Goal: Task Accomplishment & Management: Use online tool/utility

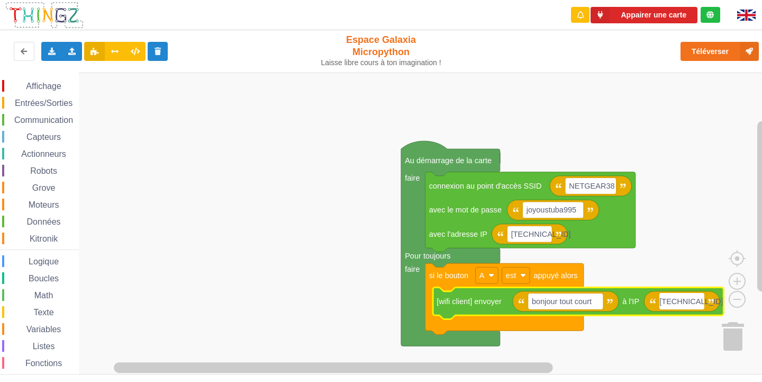
click at [700, 303] on input "[TECHNICAL_ID]" at bounding box center [681, 301] width 45 height 16
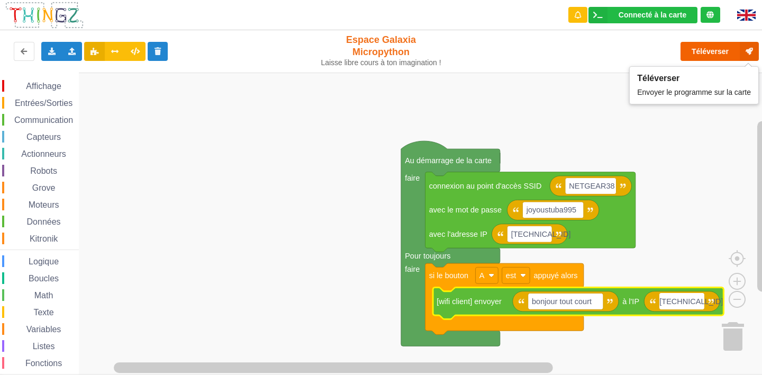
type input "[TECHNICAL_ID]"
click at [738, 49] on button "Téléverser" at bounding box center [719, 51] width 78 height 19
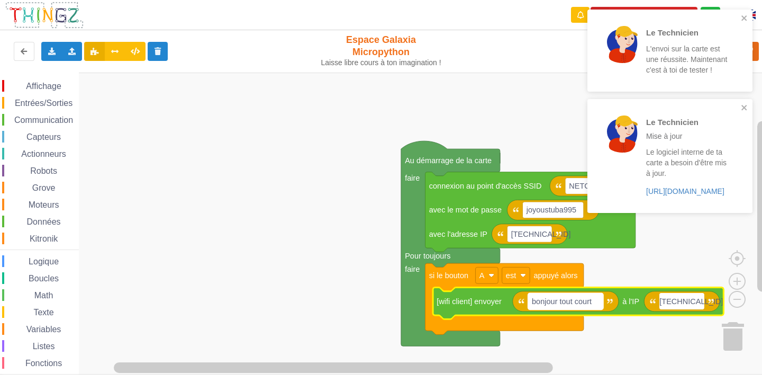
click at [597, 301] on rect "Espace de travail de Blocky" at bounding box center [565, 301] width 75 height 16
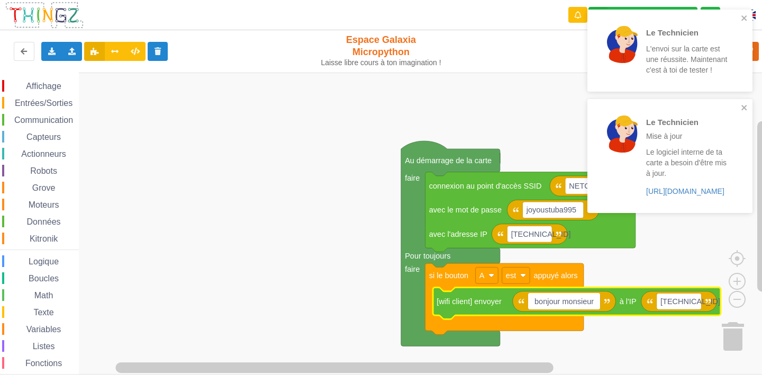
type input "bonjour monsieur"
click at [752, 15] on div "Le Technicien L'envoi sur la carte est une réussite. Maintenant c'est à toi de …" at bounding box center [669, 51] width 165 height 82
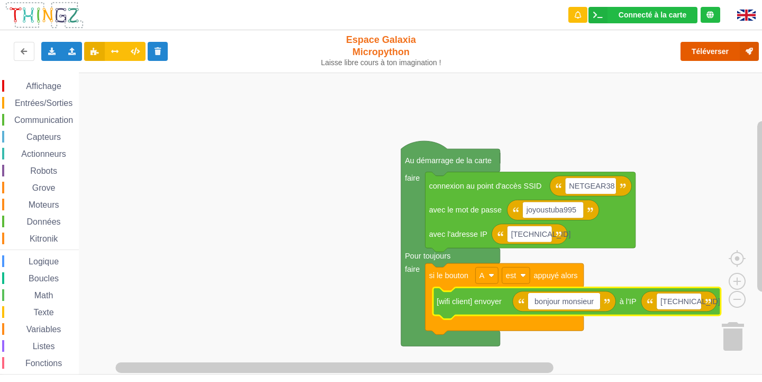
click at [736, 51] on button "Téléverser" at bounding box center [719, 51] width 78 height 19
click at [693, 53] on button "Téléverser" at bounding box center [719, 51] width 78 height 19
click at [58, 116] on span "Communication" at bounding box center [44, 119] width 62 height 9
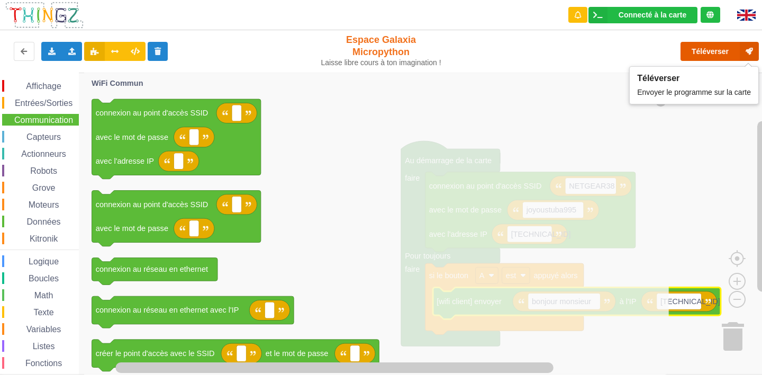
click at [724, 55] on button "Téléverser" at bounding box center [719, 51] width 78 height 19
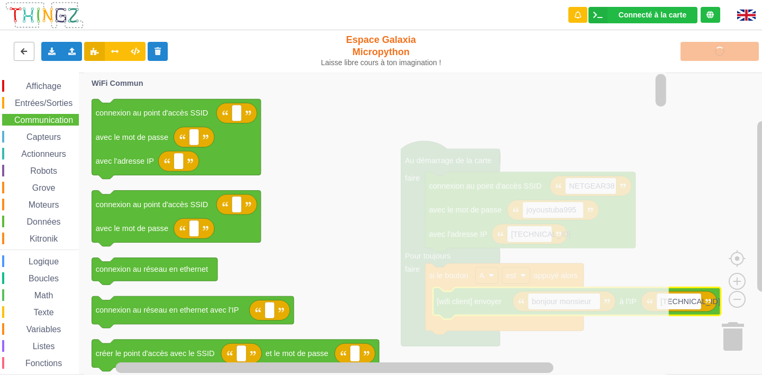
click at [17, 43] on button at bounding box center [24, 51] width 21 height 19
click at [19, 47] on button at bounding box center [24, 51] width 21 height 19
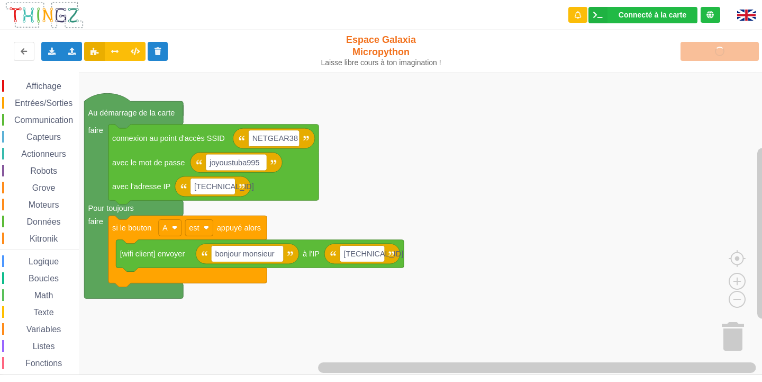
click at [120, 63] on div "Connecté à la carte Réglages Ouvrir le moniteur automatiquement Connexion autom…" at bounding box center [381, 184] width 777 height 382
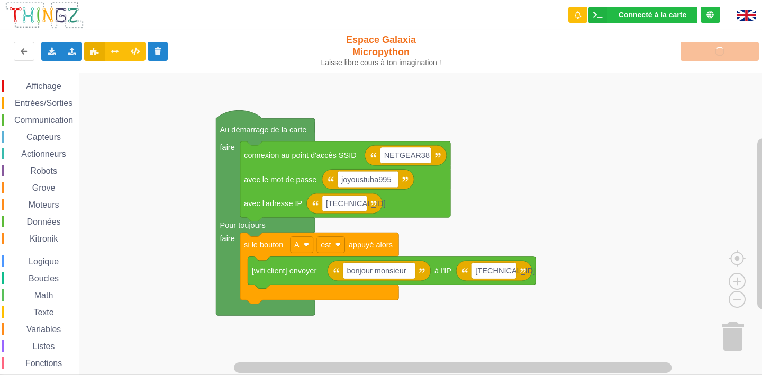
click at [462, 98] on div "Affichage Entrées/Sorties Communication Capteurs Actionneurs Robots Grove Moteu…" at bounding box center [384, 223] width 769 height 302
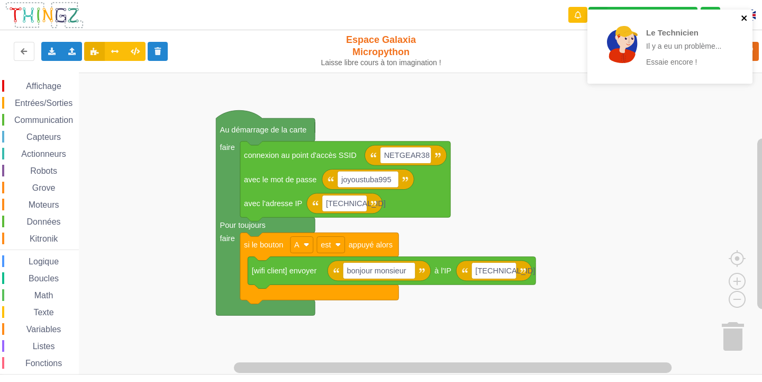
click at [743, 15] on icon "close" at bounding box center [744, 18] width 7 height 8
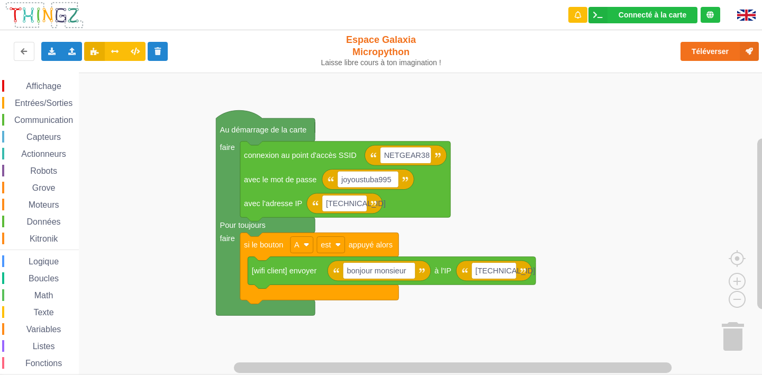
click at [601, 175] on rect "Espace de travail de Blocky" at bounding box center [384, 223] width 769 height 302
click at [597, 142] on div "Refaire" at bounding box center [597, 141] width 56 height 8
click at [602, 158] on div "Nettoyer les blocs" at bounding box center [596, 155] width 71 height 14
click at [468, 92] on div "Affichage Entrées/Sorties Communication Capteurs Actionneurs Robots Grove Moteu…" at bounding box center [384, 223] width 769 height 302
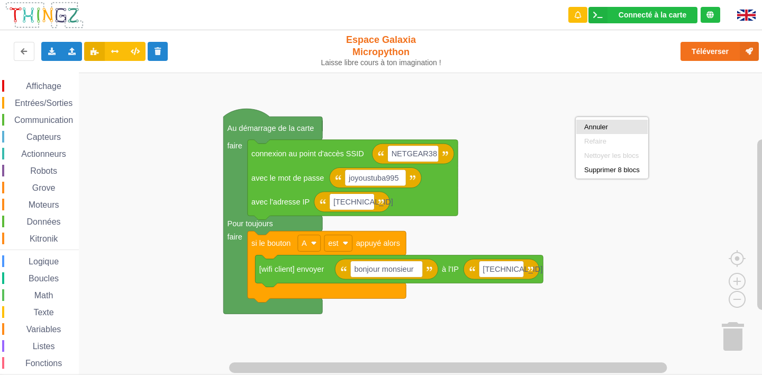
click at [589, 125] on div "Annuler" at bounding box center [612, 127] width 56 height 8
click at [529, 91] on rect "Espace de travail de Blocky" at bounding box center [384, 223] width 769 height 302
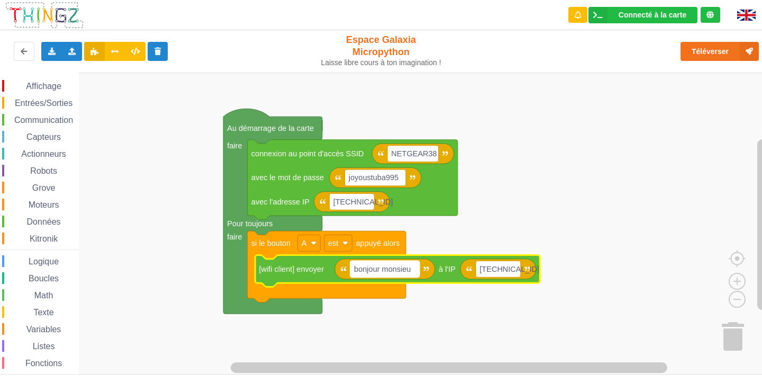
click at [415, 271] on rect "Espace de travail de Blocky" at bounding box center [384, 268] width 69 height 16
click at [415, 267] on input "bonjour monsieu" at bounding box center [384, 268] width 69 height 16
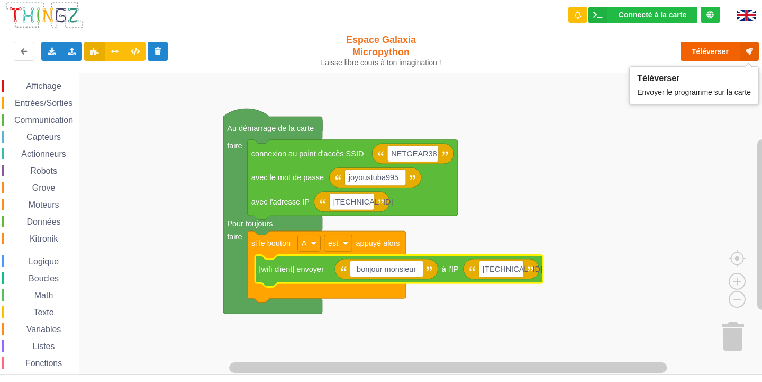
type input "bonjour monsieur"
click at [716, 46] on button "Téléverser" at bounding box center [719, 51] width 78 height 19
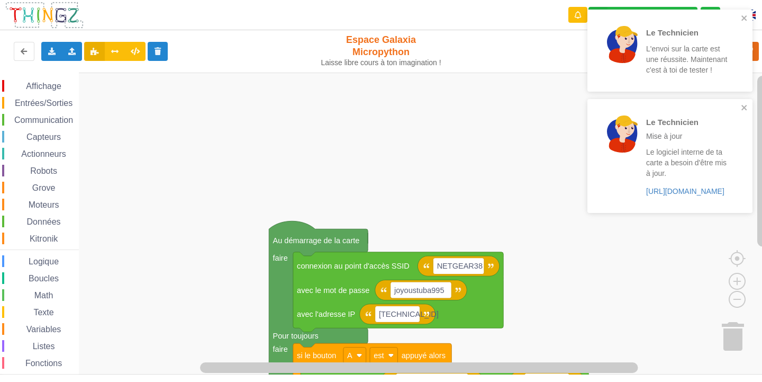
click at [329, 286] on div "Affichage Entrées/Sorties Communication Capteurs Actionneurs Robots Grove Moteu…" at bounding box center [384, 223] width 769 height 302
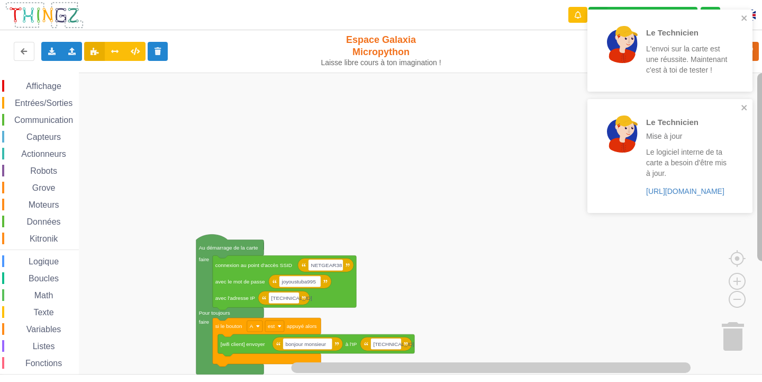
click at [761, 246] on g "Espace de travail de Blocky" at bounding box center [762, 217] width 13 height 288
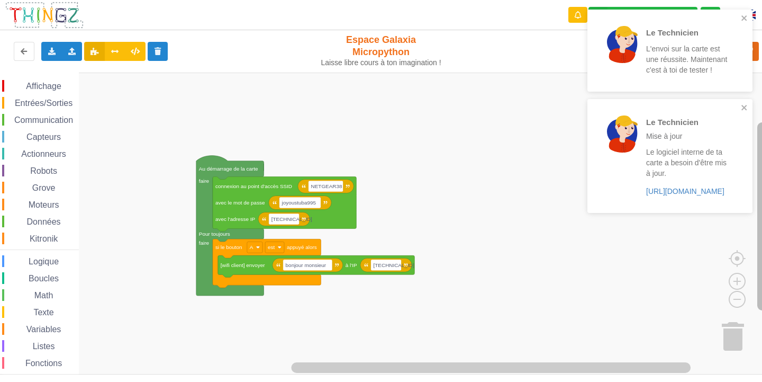
click at [753, 295] on div "Affichage Entrées/Sorties Communication Capteurs Actionneurs Robots Grove Moteu…" at bounding box center [384, 223] width 769 height 302
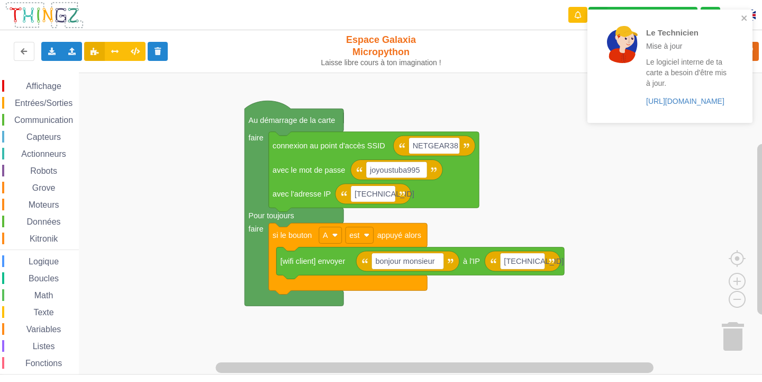
click at [539, 208] on div "Affichage Entrées/Sorties Communication Capteurs Actionneurs Robots Grove Moteu…" at bounding box center [384, 223] width 769 height 302
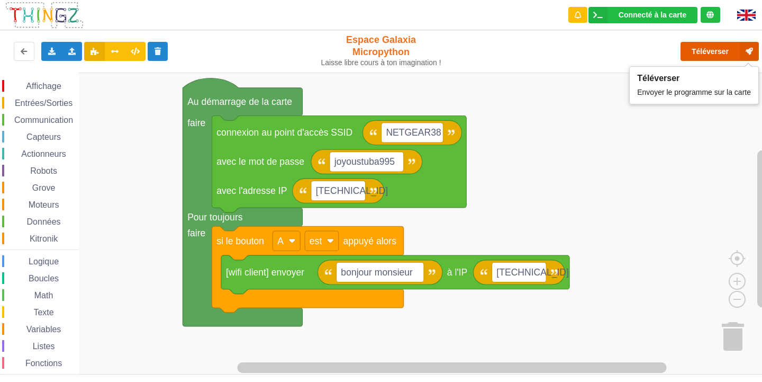
click at [723, 46] on button "Téléverser" at bounding box center [719, 51] width 78 height 19
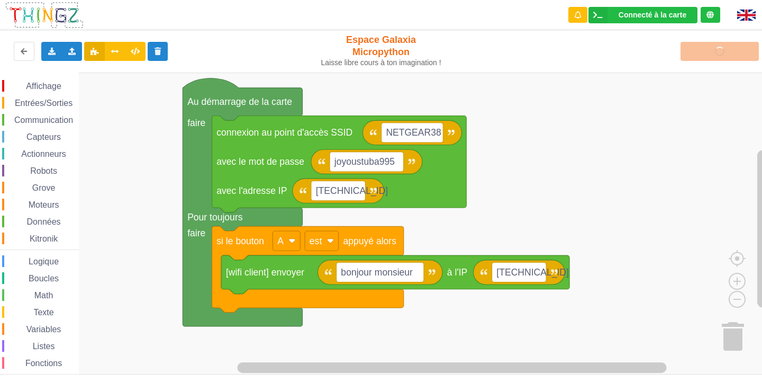
click at [41, 120] on span "Communication" at bounding box center [44, 119] width 62 height 9
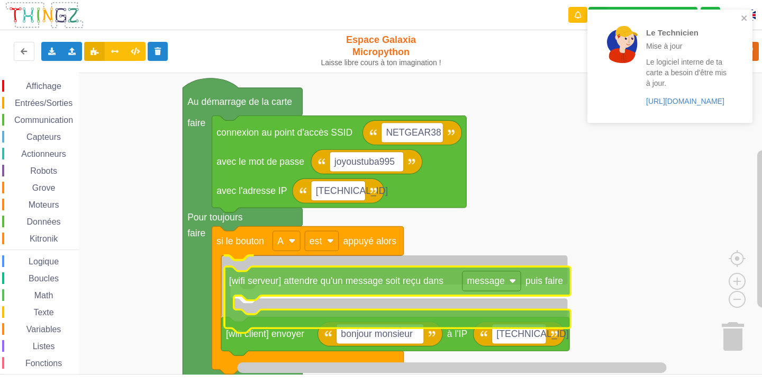
click at [406, 283] on div "Affichage Entrées/Sorties Communication Capteurs Actionneurs Robots Grove Moteu…" at bounding box center [384, 223] width 769 height 302
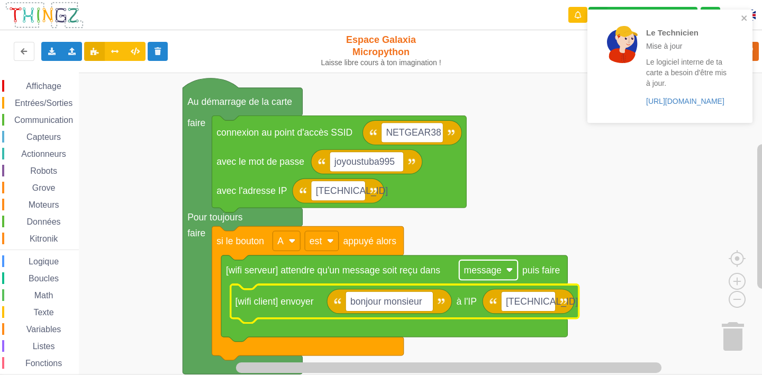
click at [465, 273] on text "message" at bounding box center [483, 270] width 38 height 11
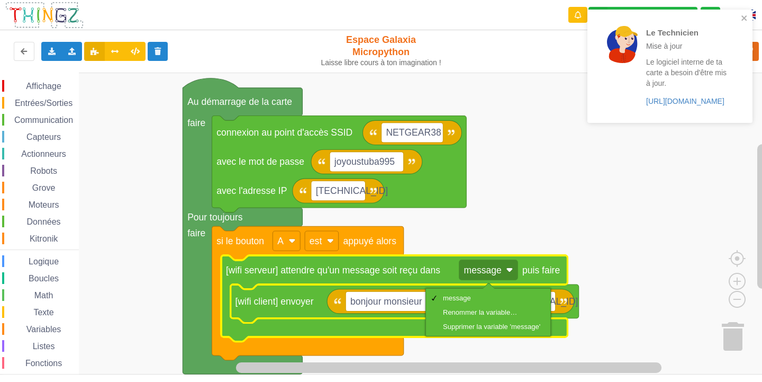
click at [710, 223] on rect "Espace de travail de Blocky" at bounding box center [384, 223] width 769 height 302
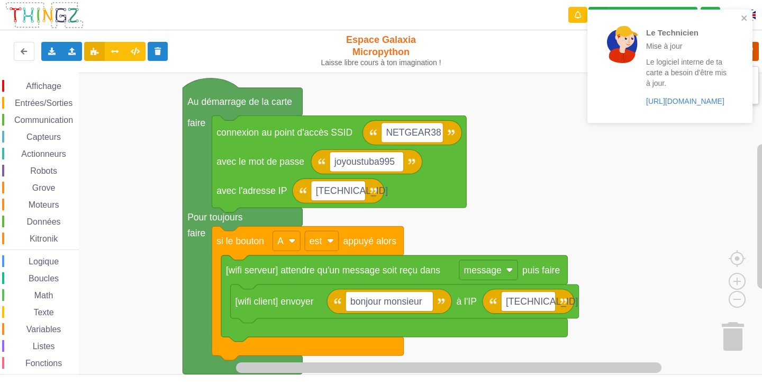
click at [757, 54] on icon at bounding box center [749, 51] width 19 height 19
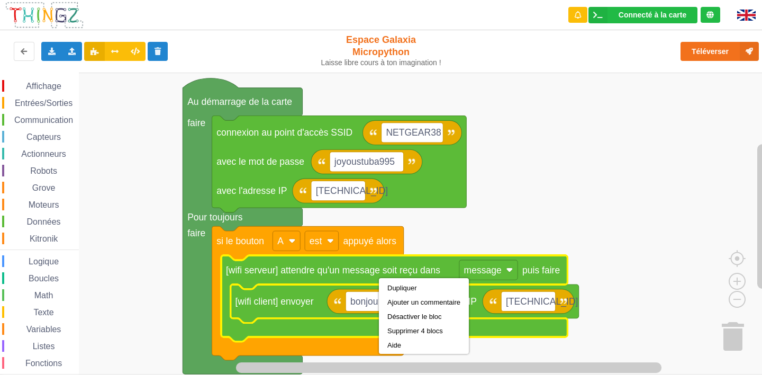
click at [550, 199] on rect "Espace de travail de Blocky" at bounding box center [384, 223] width 769 height 302
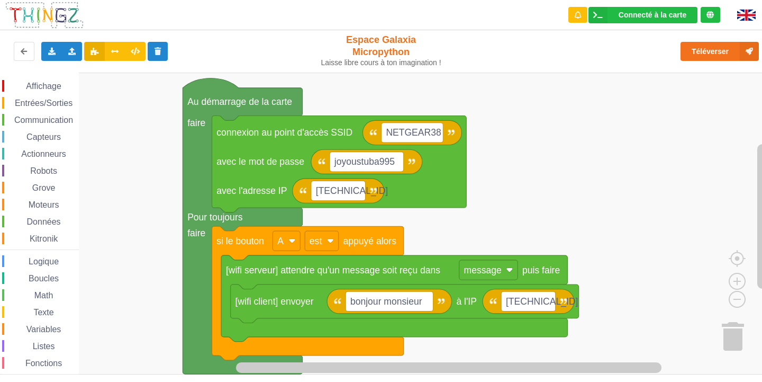
click at [434, 270] on text "[wifi serveur] attendre qu'un message soit reçu dans" at bounding box center [333, 270] width 214 height 11
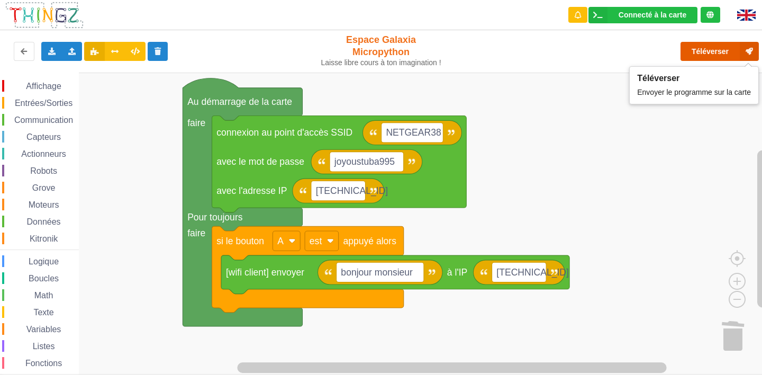
click at [713, 49] on button "Téléverser" at bounding box center [719, 51] width 78 height 19
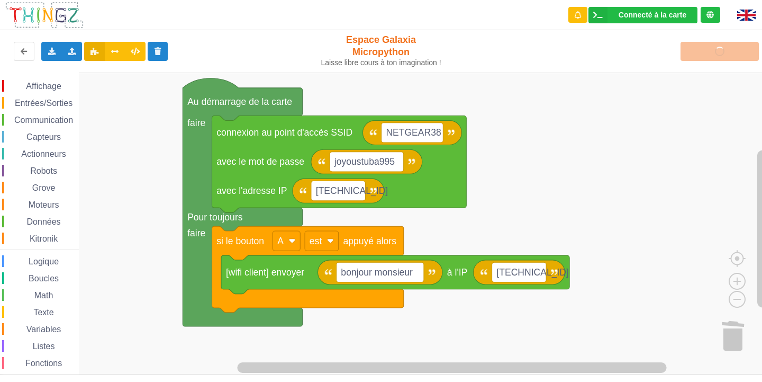
click at [712, 57] on div "Téléverser" at bounding box center [609, 51] width 313 height 34
click at [666, 15] on div "Connecté à la carte" at bounding box center [653, 14] width 68 height 7
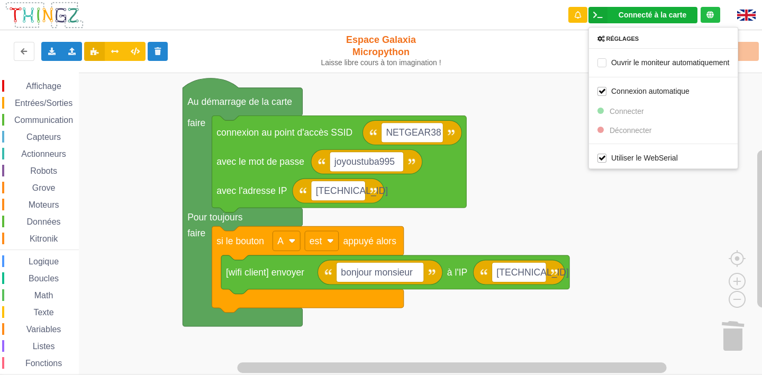
click at [534, 69] on div "Exporter l'assemblage de blocs Exporter l'assemblage de blocs au format Python …" at bounding box center [381, 51] width 770 height 47
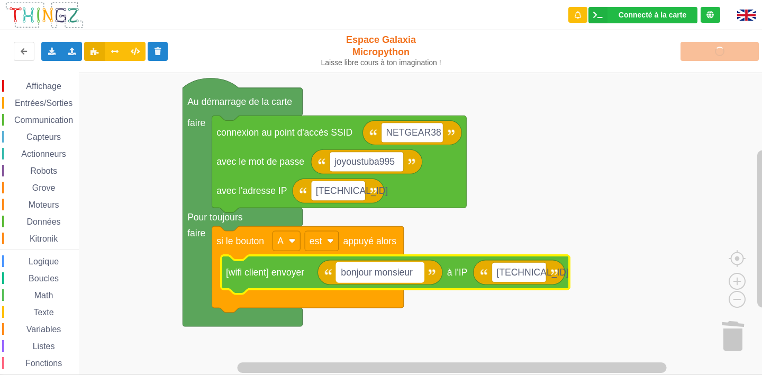
click at [418, 271] on rect "Espace de travail de Blocky" at bounding box center [380, 272] width 87 height 20
click at [418, 271] on input "bonjour monsieur" at bounding box center [380, 272] width 87 height 20
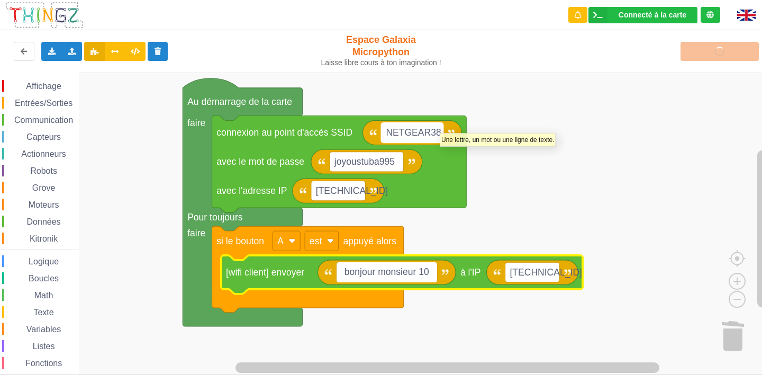
type input "bonjour monsieur 104"
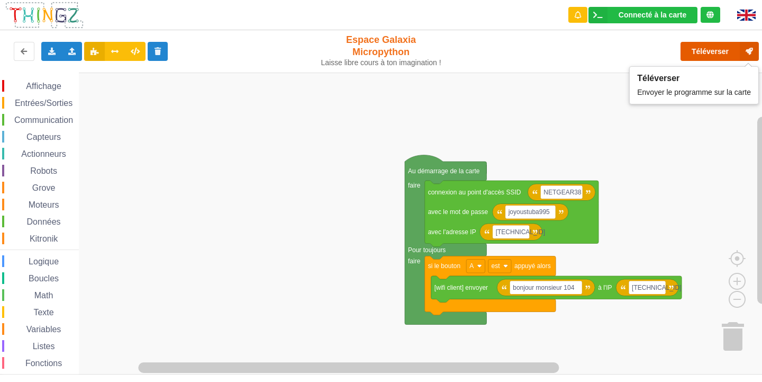
click at [723, 55] on button "Téléverser" at bounding box center [719, 51] width 78 height 19
click at [709, 51] on button "Téléverser" at bounding box center [719, 51] width 78 height 19
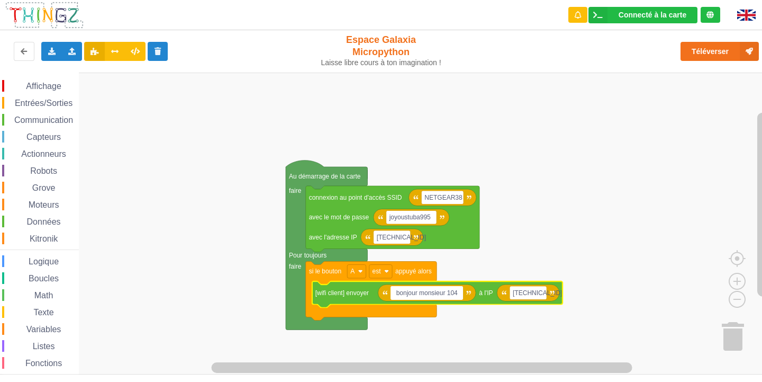
click at [446, 295] on input "bonjour monsieur 104" at bounding box center [427, 293] width 72 height 14
click at [446, 294] on input "bonjour monsieur 104" at bounding box center [427, 293] width 72 height 14
click at [446, 295] on input "bonjour monsieur 104" at bounding box center [427, 293] width 72 height 14
click at [438, 291] on input "bonjour 10.0.0 104" at bounding box center [422, 293] width 62 height 14
type input "bonjour 10.0.0.104"
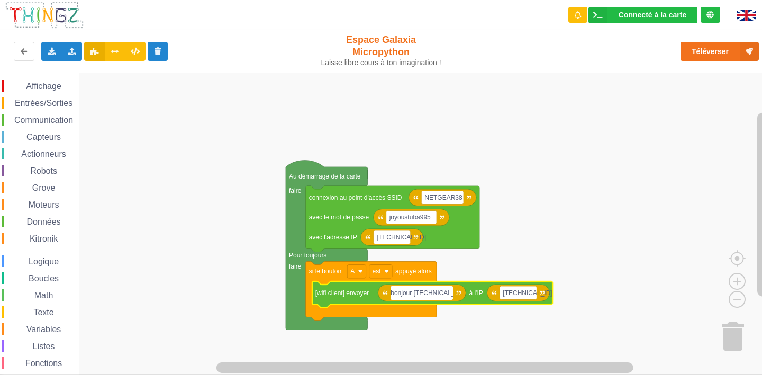
click at [599, 157] on rect "Espace de travail de Blocky" at bounding box center [384, 223] width 769 height 302
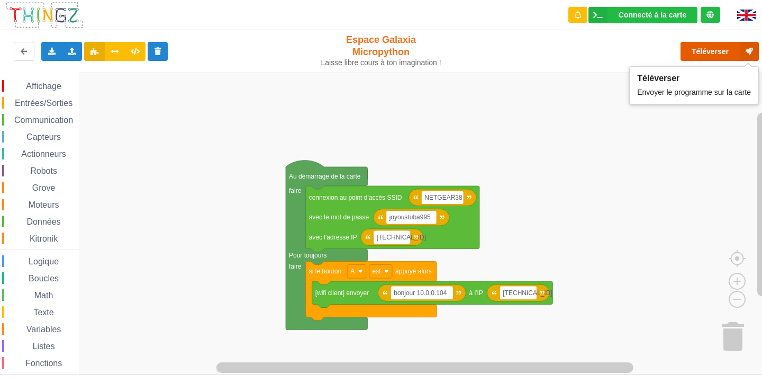
click at [711, 47] on button "Téléverser" at bounding box center [719, 51] width 78 height 19
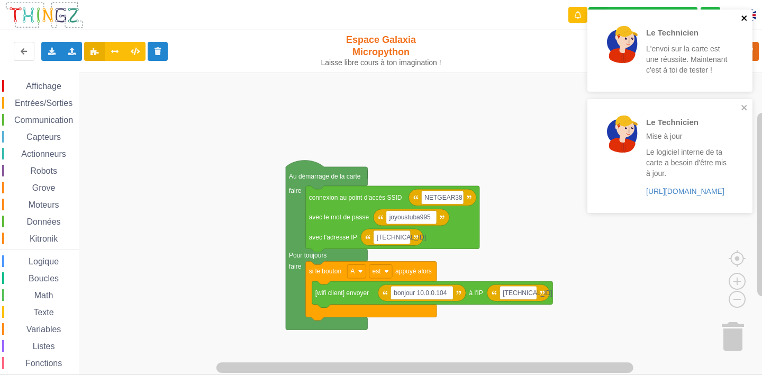
click at [745, 23] on button "close" at bounding box center [744, 19] width 7 height 10
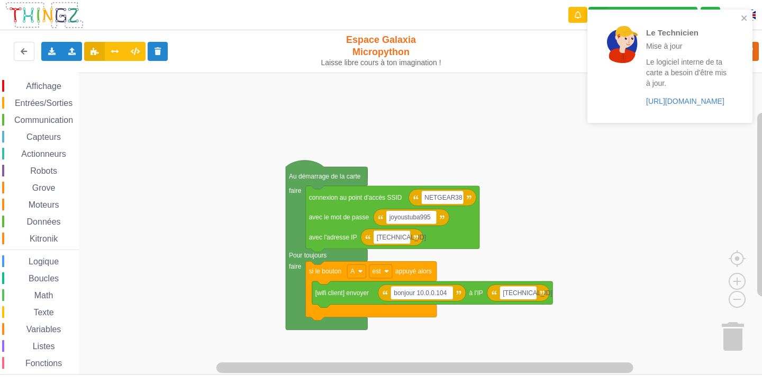
drag, startPoint x: 740, startPoint y: 108, endPoint x: 743, endPoint y: 100, distance: 8.9
click at [741, 108] on div "Le Technicien Mise à jour Le logiciel interne de ta carte a besoin d'être mis à…" at bounding box center [666, 66] width 149 height 105
click at [746, 16] on icon "close" at bounding box center [743, 17] width 5 height 5
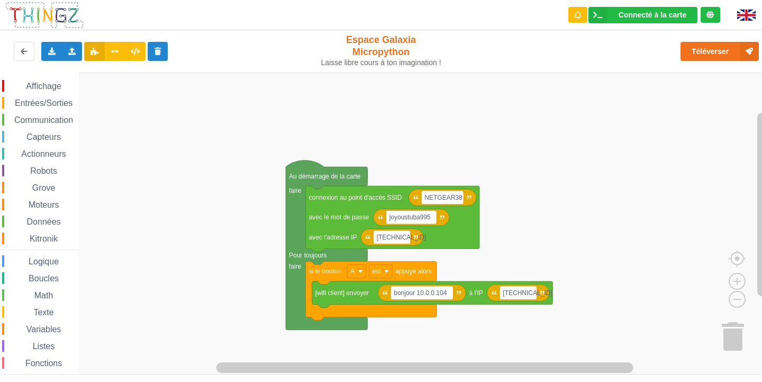
click at [60, 118] on span "Communication" at bounding box center [44, 119] width 62 height 9
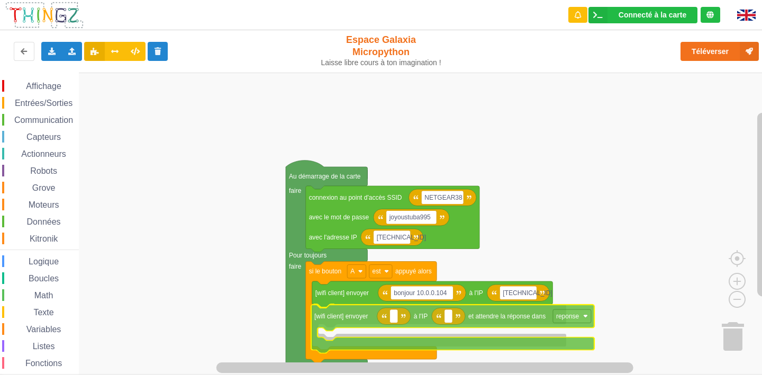
click at [504, 319] on div "Affichage Entrées/Sorties Communication Capteurs Actionneurs Robots Grove Moteu…" at bounding box center [384, 223] width 769 height 302
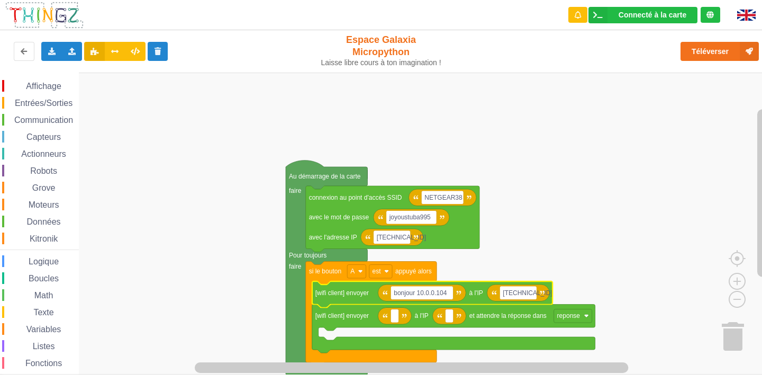
click at [474, 296] on text "à l'IP" at bounding box center [476, 292] width 14 height 7
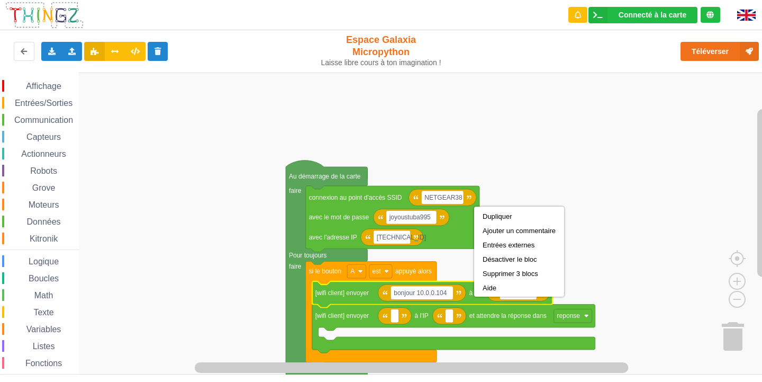
click at [669, 293] on div "Affichage Entrées/Sorties Communication Capteurs Actionneurs Robots Grove Moteu…" at bounding box center [384, 223] width 769 height 302
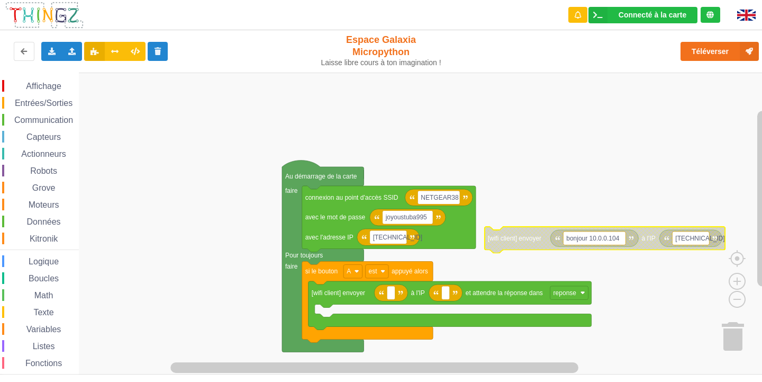
click at [546, 237] on icon "Espace de travail de Blocky" at bounding box center [605, 239] width 241 height 26
click at [566, 234] on text "bonjour 10.0.0.104" at bounding box center [592, 237] width 53 height 7
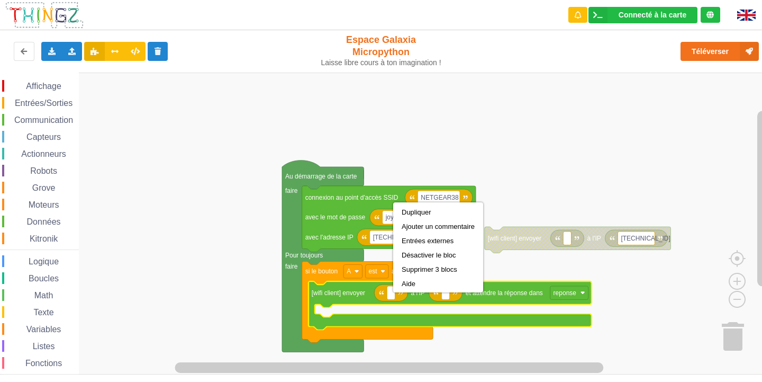
click at [475, 354] on rect "Espace de travail de Blocky" at bounding box center [384, 223] width 769 height 302
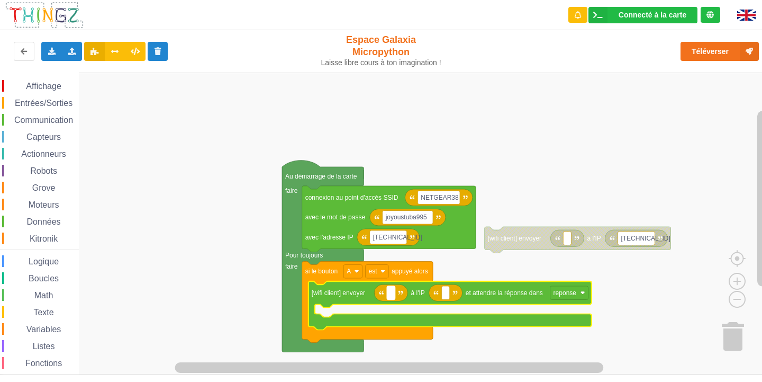
click at [390, 294] on text "Espace de travail de Blocky" at bounding box center [391, 292] width 2 height 7
type input "bonjour 10.0.0.104"
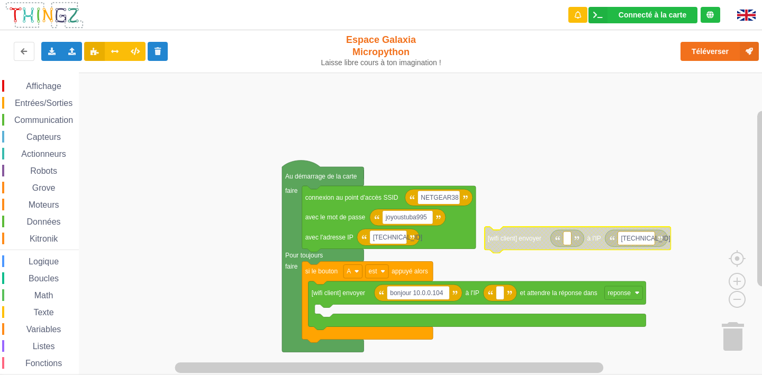
click at [597, 259] on rect "Espace de travail de Blocky" at bounding box center [384, 223] width 769 height 302
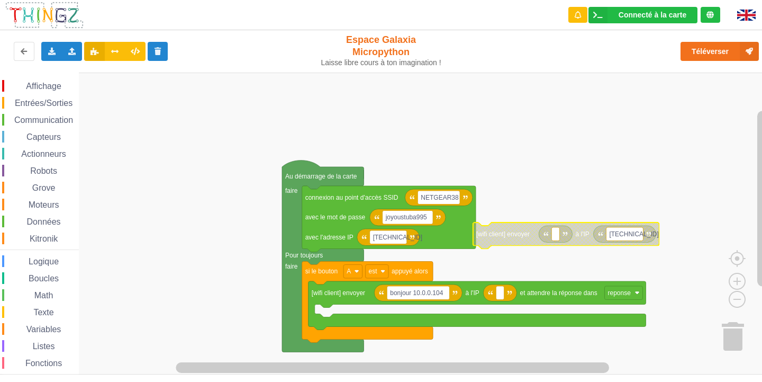
click at [638, 234] on rect "Espace de travail de Blocky" at bounding box center [624, 234] width 37 height 14
click at [635, 235] on input "[TECHNICAL_ID]" at bounding box center [624, 234] width 37 height 14
drag, startPoint x: 638, startPoint y: 232, endPoint x: 609, endPoint y: 232, distance: 29.1
click at [604, 233] on body "Connecté à la carte Réglages Ouvrir le moniteur automatiquement Connexion autom…" at bounding box center [381, 191] width 762 height 382
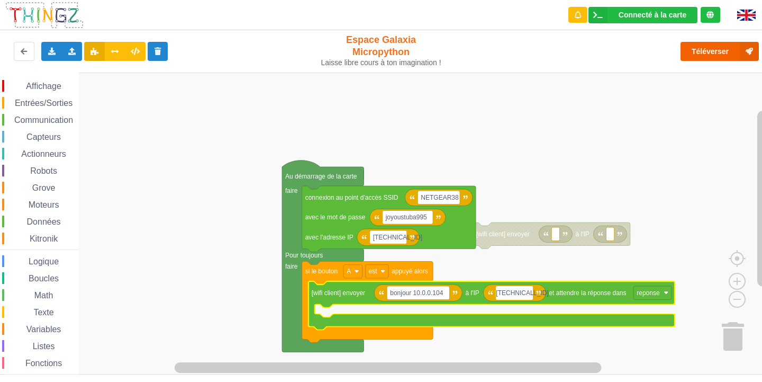
type input "[TECHNICAL_ID]"
click at [722, 56] on button "Téléverser" at bounding box center [719, 51] width 78 height 19
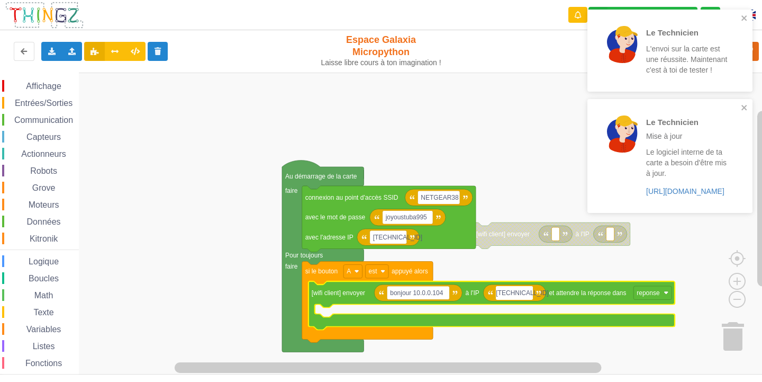
click at [36, 84] on span "Affichage" at bounding box center [43, 85] width 38 height 9
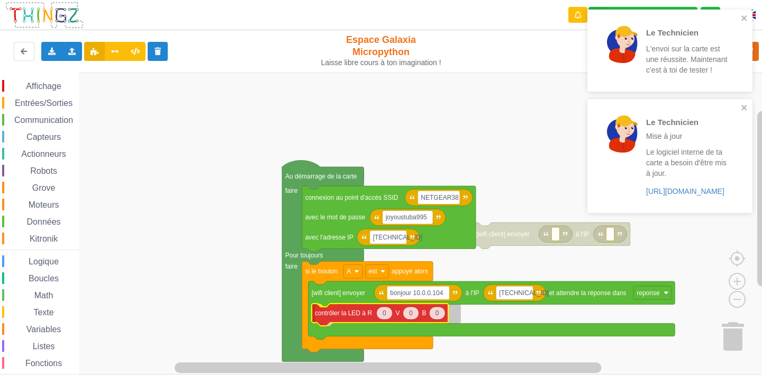
click at [344, 314] on div "Affichage Entrées/Sorties Communication Capteurs Actionneurs Robots Grove Moteu…" at bounding box center [384, 223] width 769 height 302
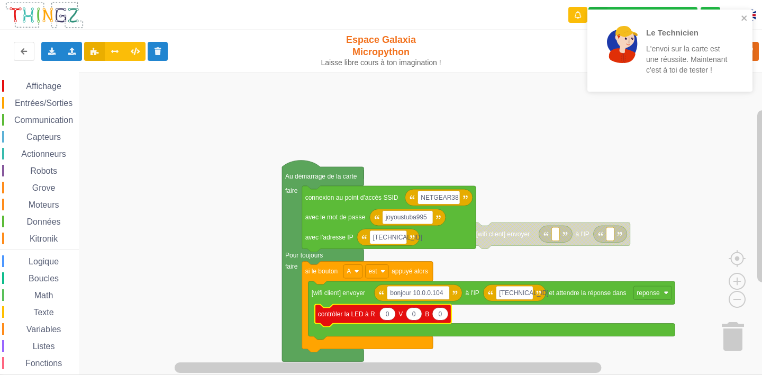
click at [388, 315] on text "0" at bounding box center [388, 313] width 4 height 7
type input "100"
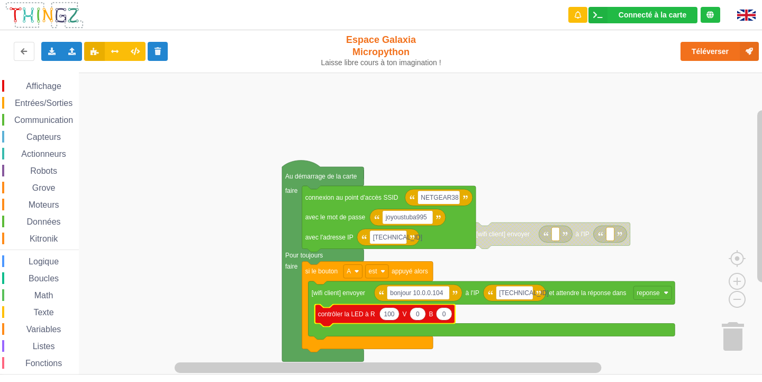
click at [419, 314] on text "0" at bounding box center [418, 313] width 4 height 7
type input "100"
click at [449, 316] on text "0" at bounding box center [448, 313] width 4 height 7
type input "100"
click at [570, 161] on rect "Espace de travail de Blocky" at bounding box center [384, 223] width 769 height 302
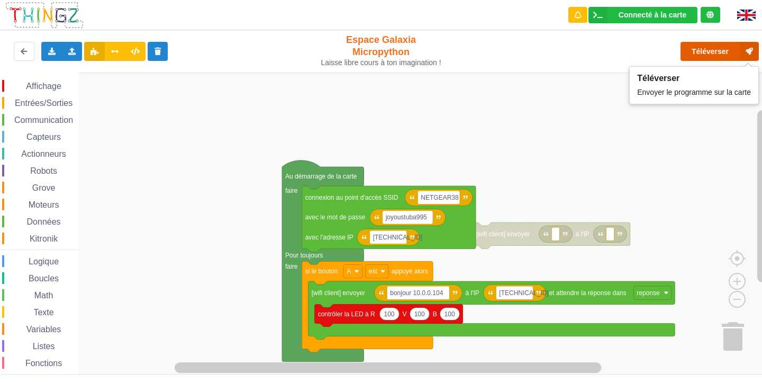
click at [714, 52] on button "Téléverser" at bounding box center [719, 51] width 78 height 19
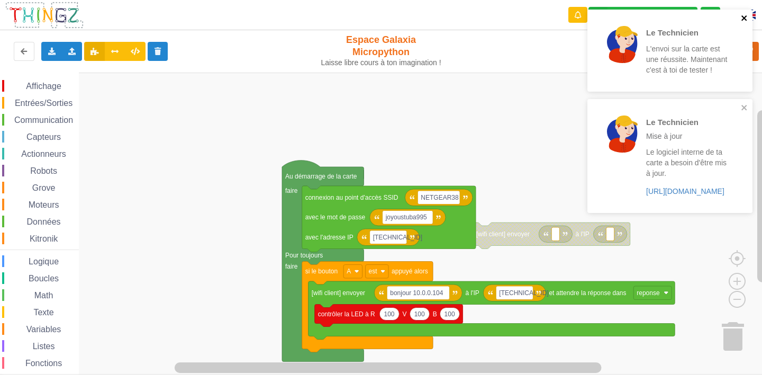
click at [745, 16] on icon "close" at bounding box center [744, 18] width 7 height 8
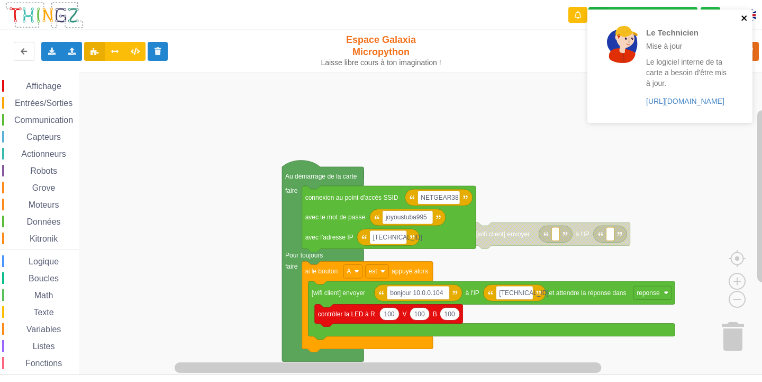
click at [741, 20] on icon "close" at bounding box center [744, 18] width 7 height 8
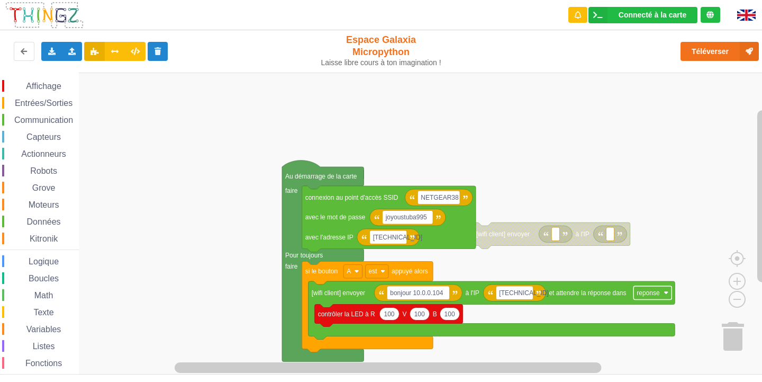
click at [651, 289] on text "reponse" at bounding box center [648, 292] width 23 height 7
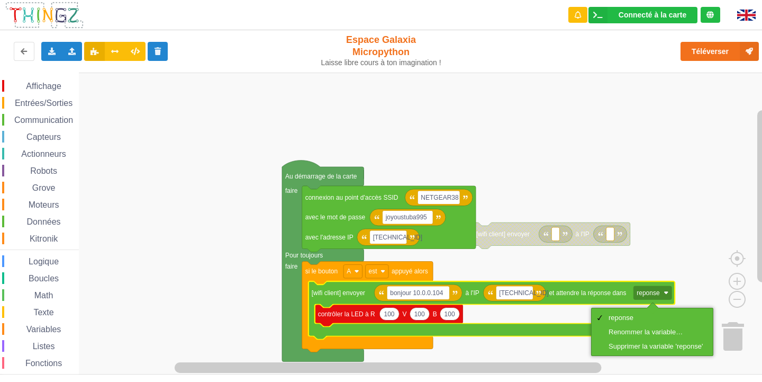
click at [666, 253] on rect "Espace de travail de Blocky" at bounding box center [384, 223] width 769 height 302
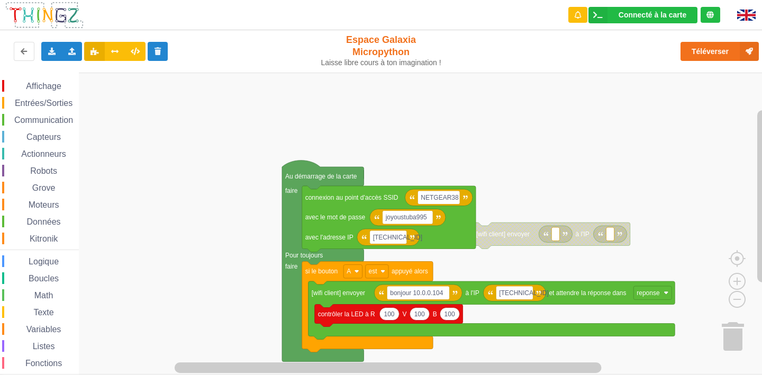
click at [46, 115] on span "Communication" at bounding box center [44, 119] width 62 height 9
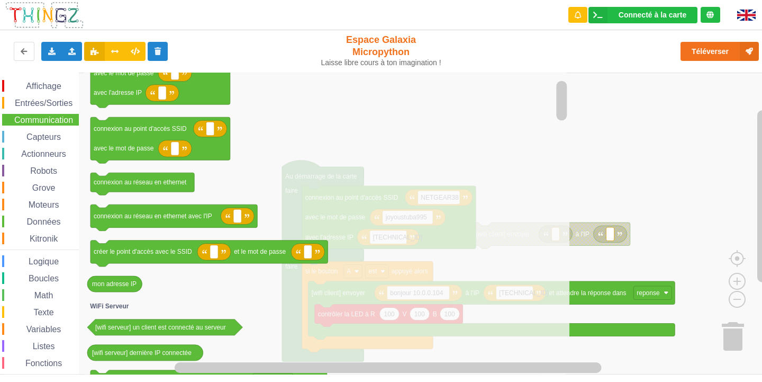
click at [715, 131] on rect "Espace de travail de Blocky" at bounding box center [384, 223] width 769 height 302
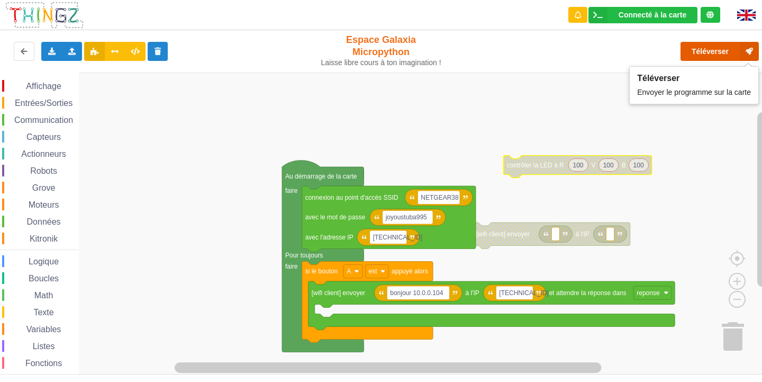
click at [698, 46] on button "Téléverser" at bounding box center [719, 51] width 78 height 19
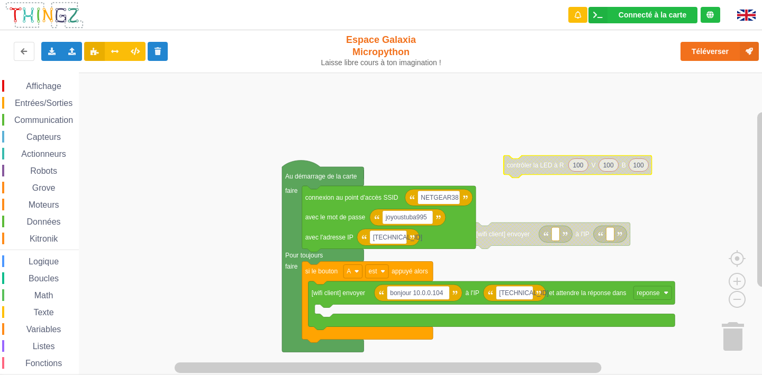
click at [65, 98] on span "Entrées/Sorties" at bounding box center [43, 102] width 61 height 9
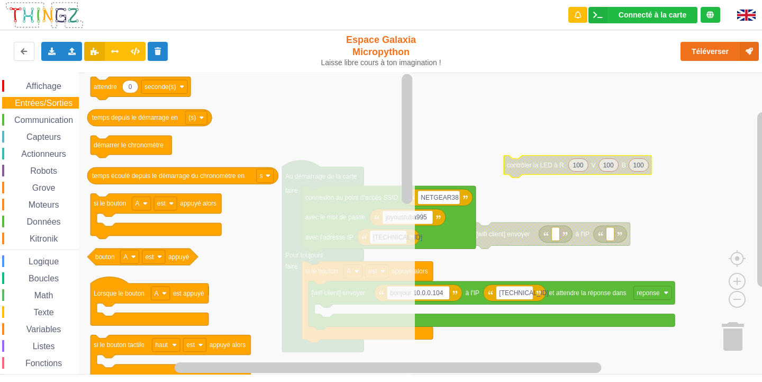
click at [35, 81] on span "Affichage" at bounding box center [43, 85] width 38 height 9
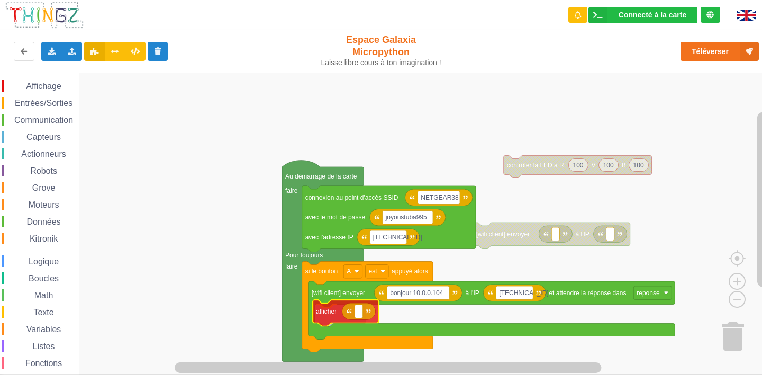
click at [334, 316] on div "Affichage Entrées/Sorties Communication Capteurs Actionneurs Robots Grove Moteu…" at bounding box center [384, 223] width 769 height 302
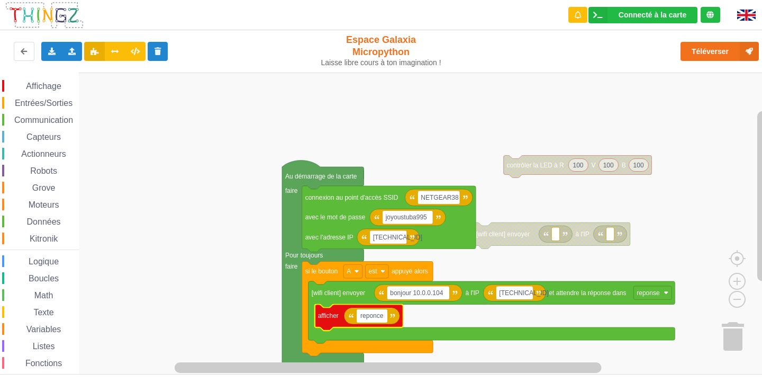
click at [380, 315] on input "reponce" at bounding box center [372, 316] width 31 height 14
type input "reponse"
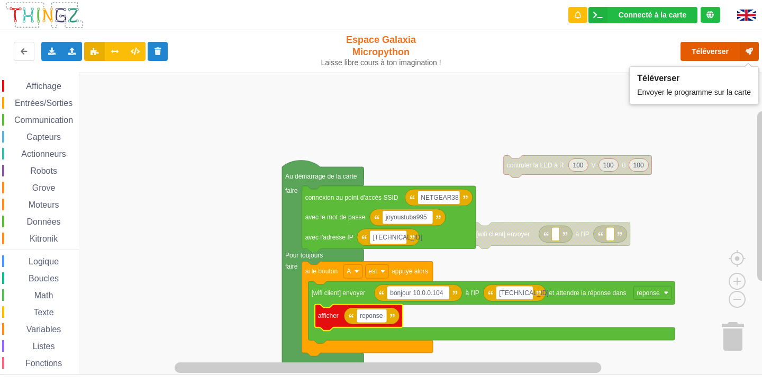
click at [720, 47] on button "Téléverser" at bounding box center [719, 51] width 78 height 19
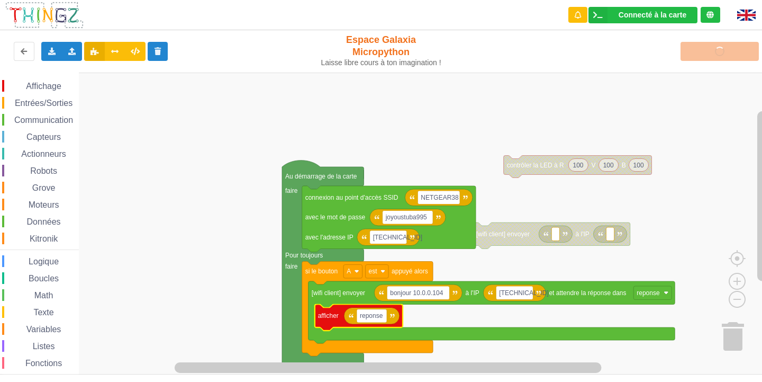
click at [28, 83] on span "Affichage" at bounding box center [43, 85] width 38 height 9
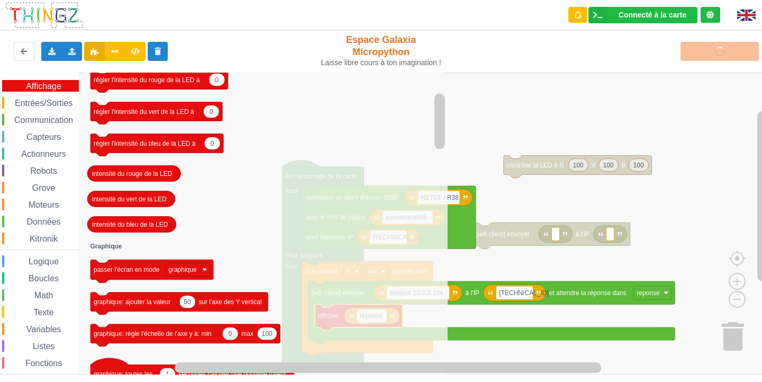
click at [55, 134] on span "Capteurs" at bounding box center [44, 136] width 38 height 9
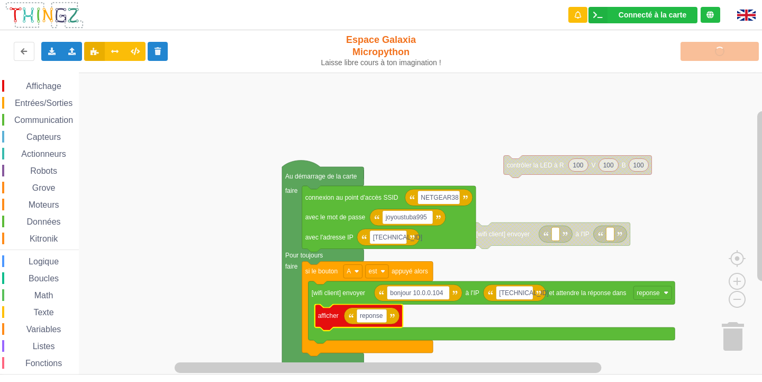
click at [412, 135] on rect "Espace de travail de Blocky" at bounding box center [384, 223] width 769 height 302
click at [49, 118] on span "Communication" at bounding box center [44, 119] width 62 height 9
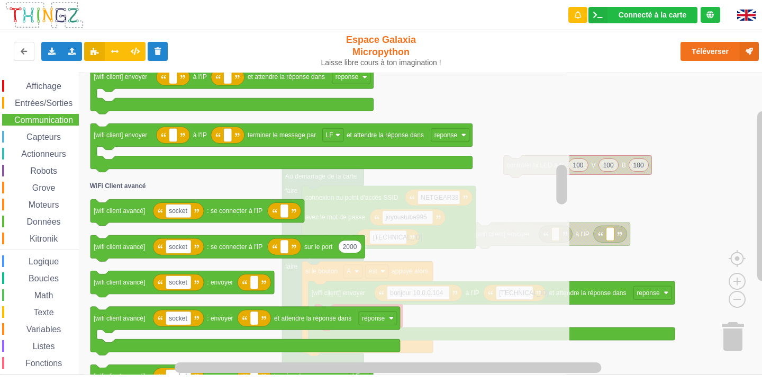
click at [41, 87] on span "Affichage" at bounding box center [43, 85] width 38 height 9
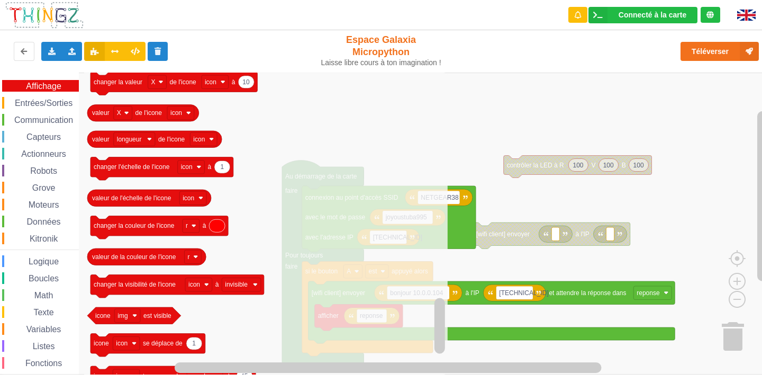
click at [48, 218] on span "Données" at bounding box center [43, 221] width 37 height 9
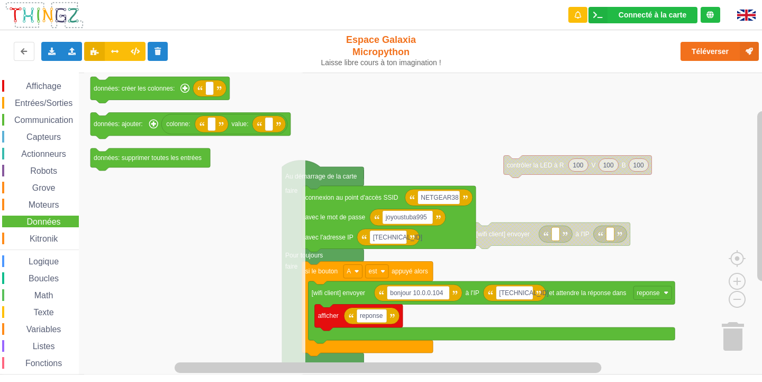
click at [37, 233] on div "Kitronik" at bounding box center [40, 238] width 77 height 12
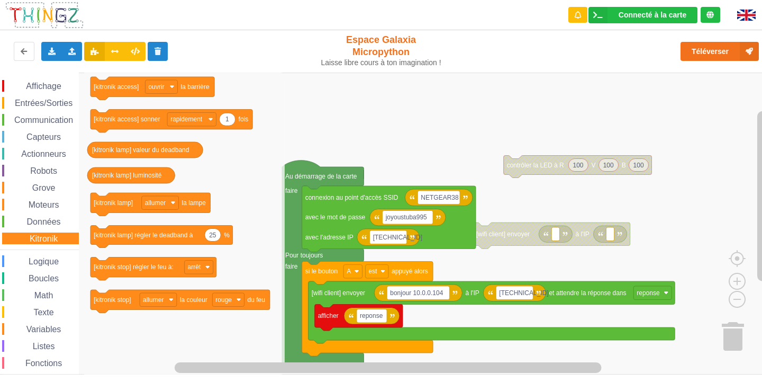
click at [43, 211] on div "Affichage Entrées/Sorties Communication Capteurs Actionneurs Robots Grove Moteu…" at bounding box center [39, 238] width 79 height 317
click at [44, 207] on span "Moteurs" at bounding box center [44, 204] width 34 height 9
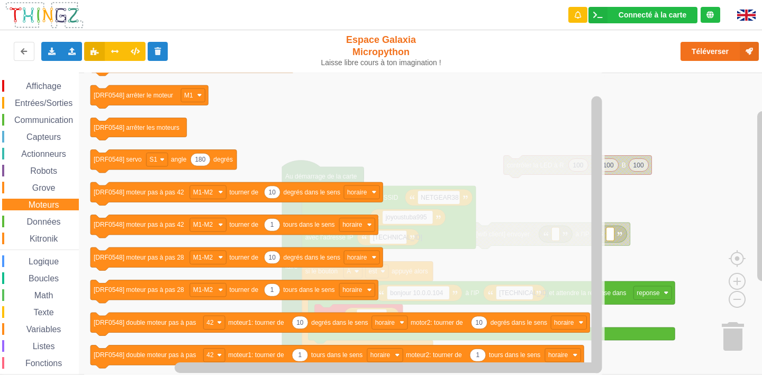
click at [28, 183] on div "Grove" at bounding box center [40, 188] width 77 height 12
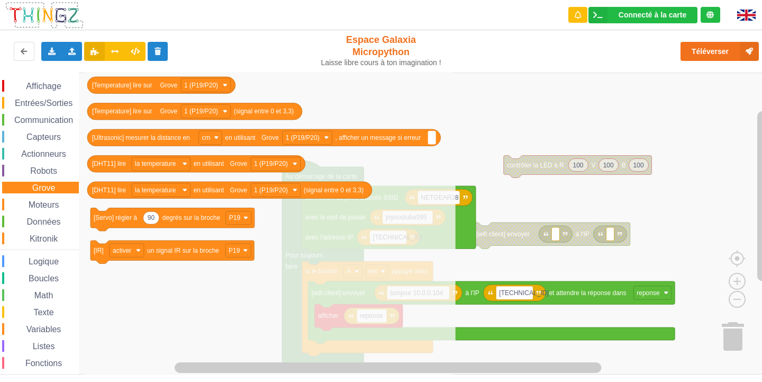
click at [33, 165] on div "Robots" at bounding box center [40, 171] width 77 height 12
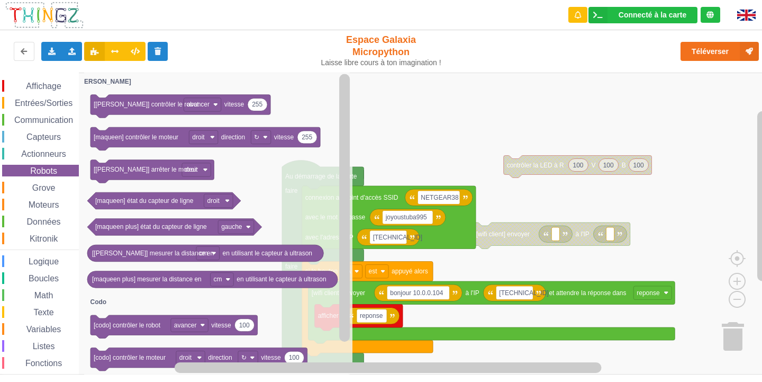
click at [56, 151] on span "Actionneurs" at bounding box center [44, 153] width 48 height 9
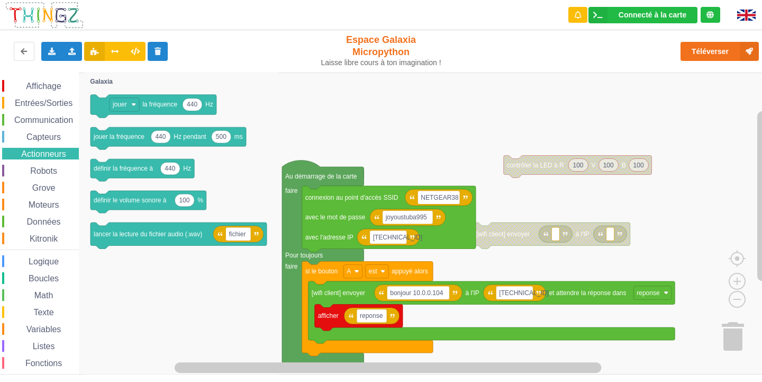
click at [40, 136] on span "Capteurs" at bounding box center [44, 136] width 38 height 9
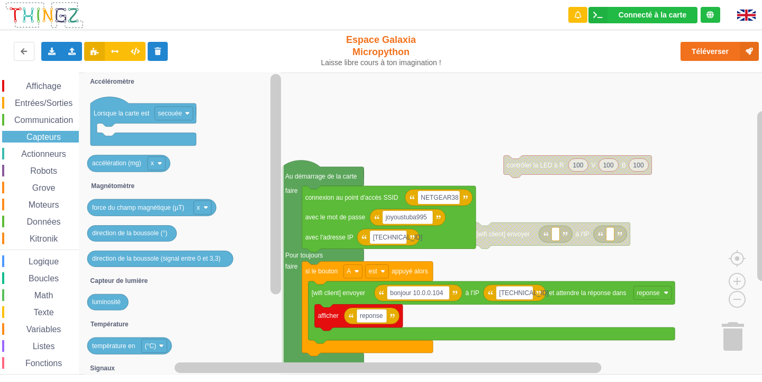
click at [27, 122] on span "Communication" at bounding box center [44, 119] width 62 height 9
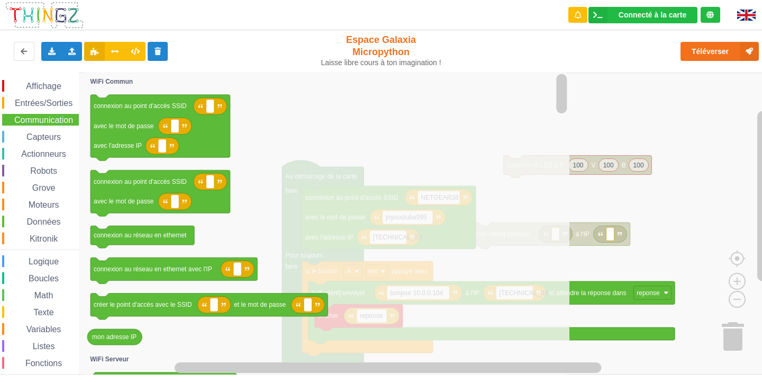
click at [33, 106] on span "Entrées/Sorties" at bounding box center [43, 102] width 61 height 9
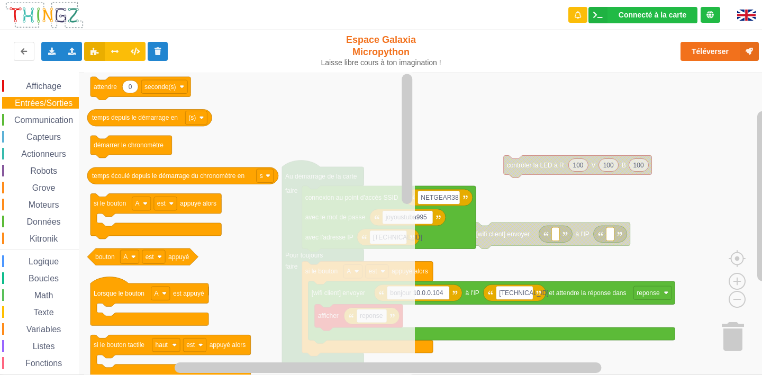
click at [50, 84] on span "Affichage" at bounding box center [43, 85] width 38 height 9
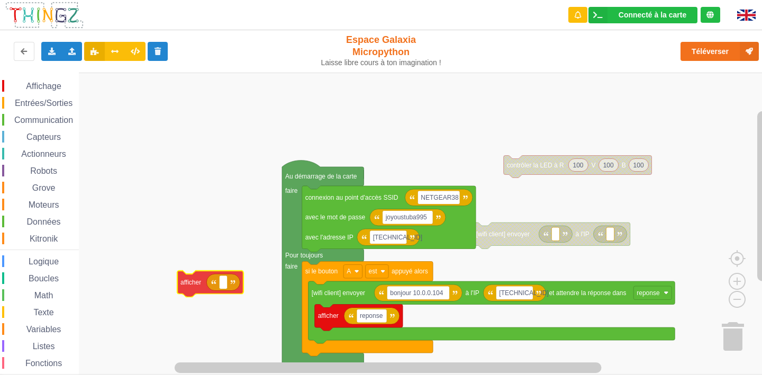
click at [201, 286] on div "Affichage Entrées/Sorties Communication Capteurs Actionneurs Robots Grove Moteu…" at bounding box center [384, 223] width 769 height 302
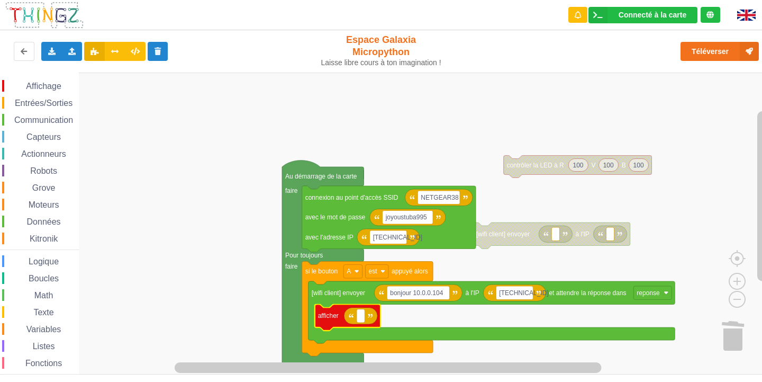
click at [60, 341] on div "Listes" at bounding box center [40, 346] width 77 height 12
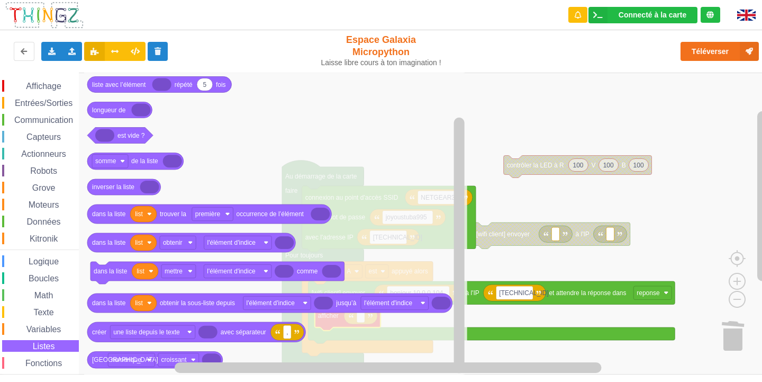
click at [37, 364] on span "Fonctions" at bounding box center [44, 362] width 40 height 9
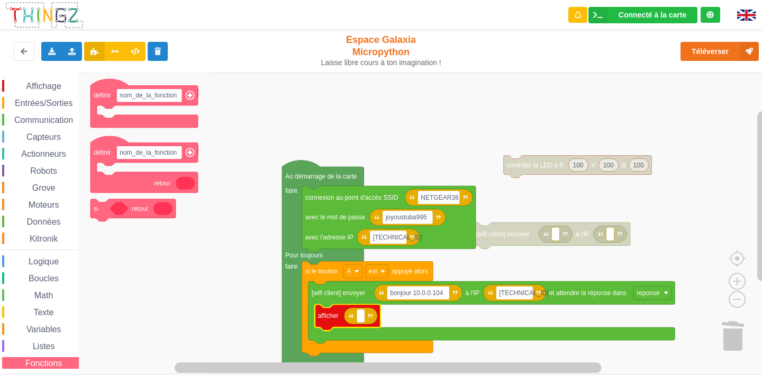
click at [55, 314] on span "Texte" at bounding box center [43, 311] width 23 height 9
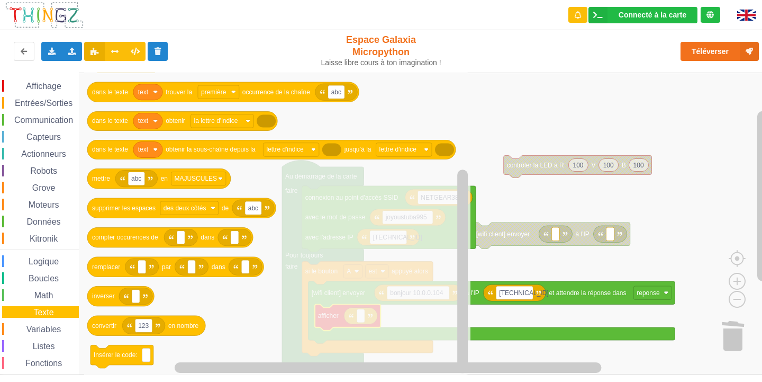
drag, startPoint x: 29, startPoint y: 289, endPoint x: 31, endPoint y: 297, distance: 8.1
click at [30, 294] on div "Math" at bounding box center [40, 295] width 77 height 12
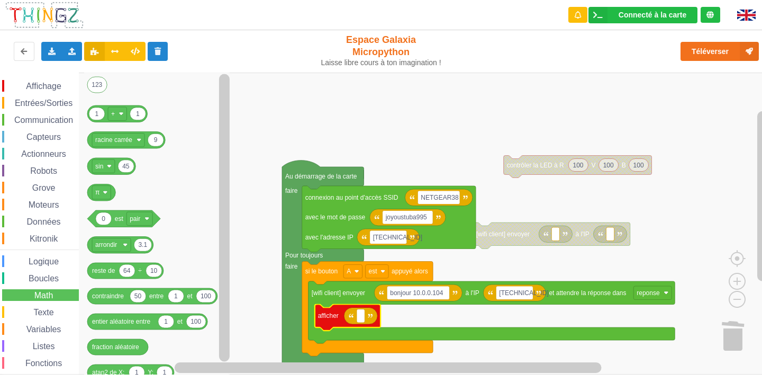
click at [44, 272] on div "Boucles" at bounding box center [40, 278] width 77 height 12
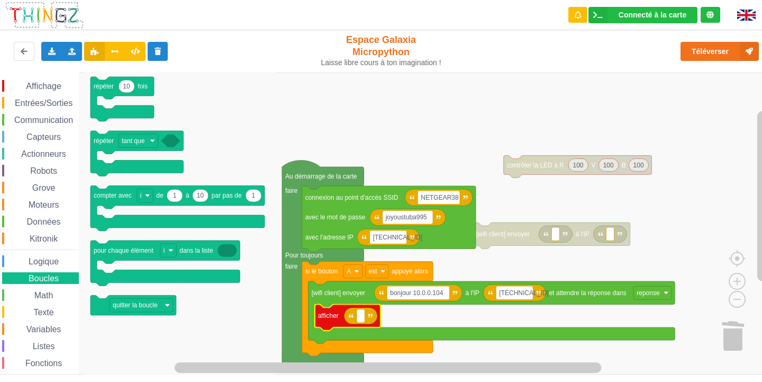
click at [58, 253] on div "Affichage Entrées/Sorties Communication Capteurs Actionneurs Robots Grove Moteu…" at bounding box center [39, 238] width 79 height 317
click at [57, 257] on span "Logique" at bounding box center [43, 261] width 33 height 9
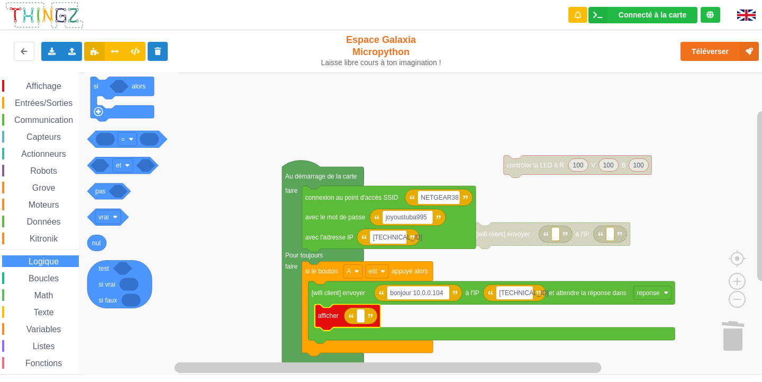
click at [61, 238] on div "Kitronik" at bounding box center [40, 238] width 77 height 12
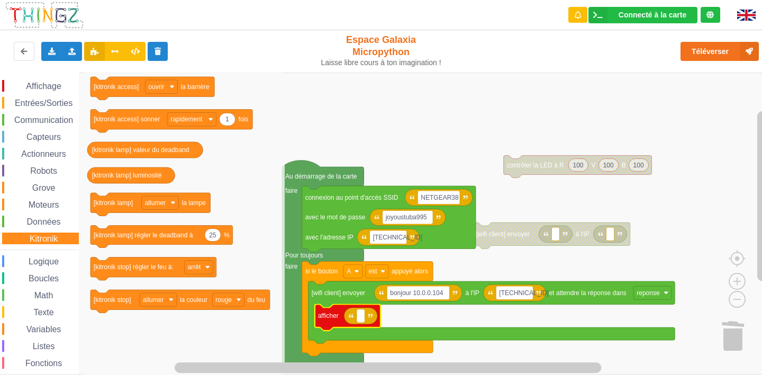
click at [41, 223] on span "Données" at bounding box center [43, 221] width 37 height 9
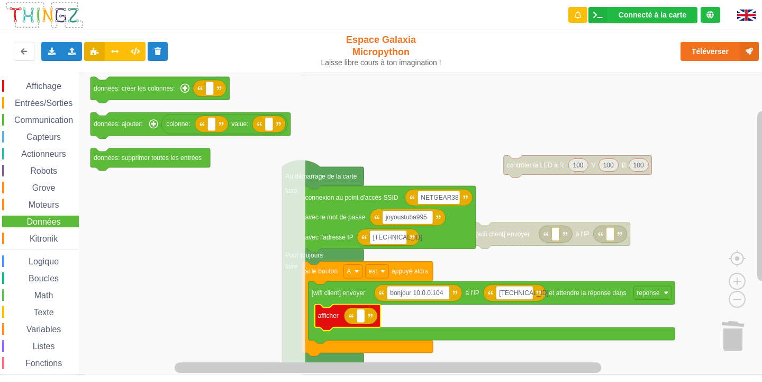
click at [51, 203] on span "Moteurs" at bounding box center [44, 204] width 34 height 9
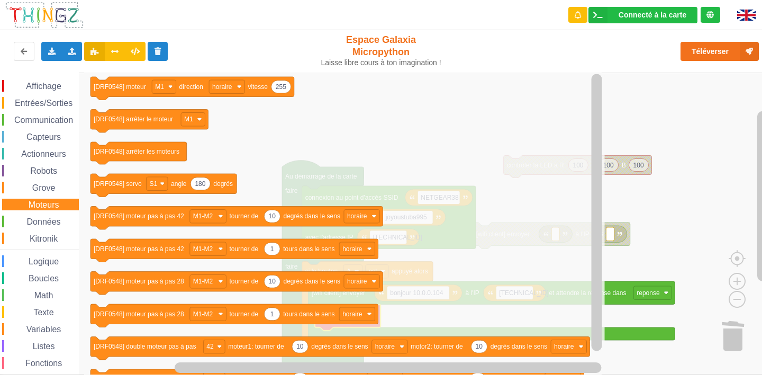
click at [59, 189] on div "Grove" at bounding box center [40, 188] width 77 height 12
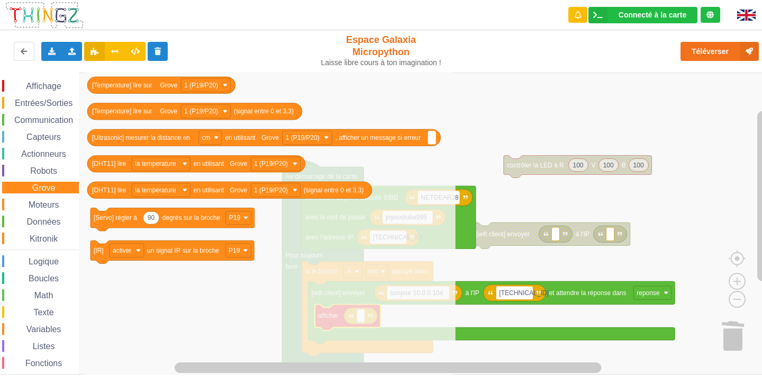
click at [56, 122] on span "Communication" at bounding box center [44, 119] width 62 height 9
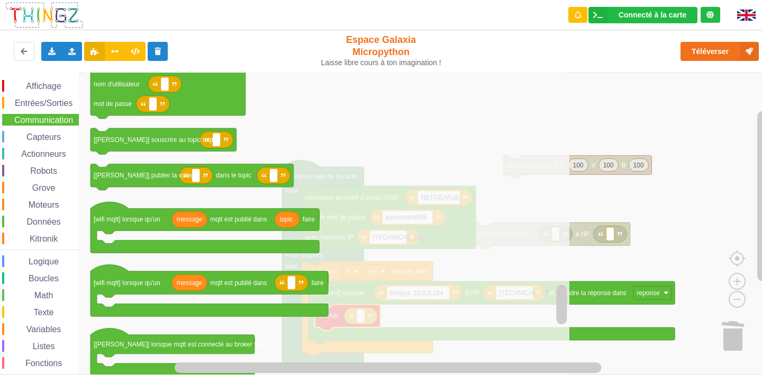
click at [725, 210] on rect "Espace de travail de Blocky" at bounding box center [384, 223] width 769 height 302
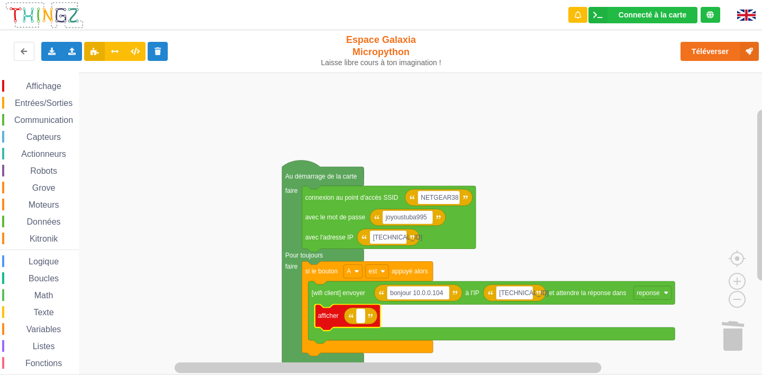
click at [359, 320] on rect "Espace de travail de Blocky" at bounding box center [361, 316] width 8 height 14
click at [48, 115] on div "Communication" at bounding box center [40, 120] width 77 height 12
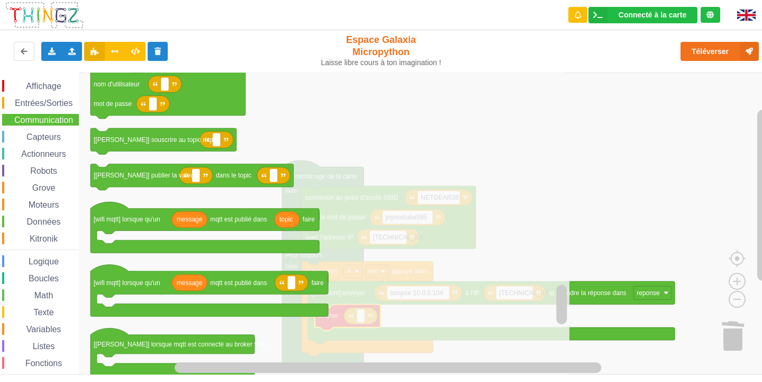
click at [52, 105] on span "Entrées/Sorties" at bounding box center [43, 102] width 61 height 9
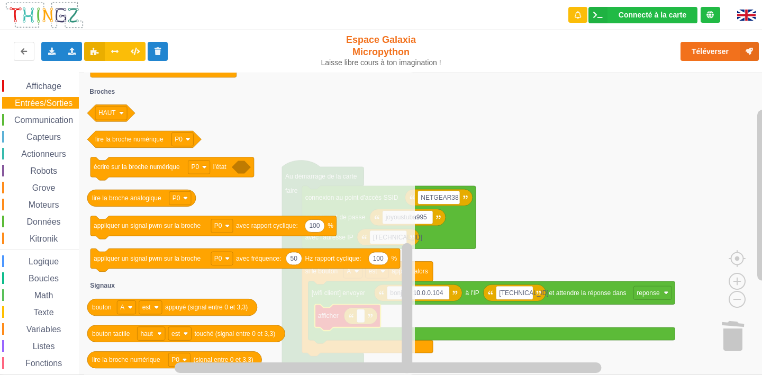
click at [36, 131] on div "Capteurs" at bounding box center [40, 137] width 77 height 12
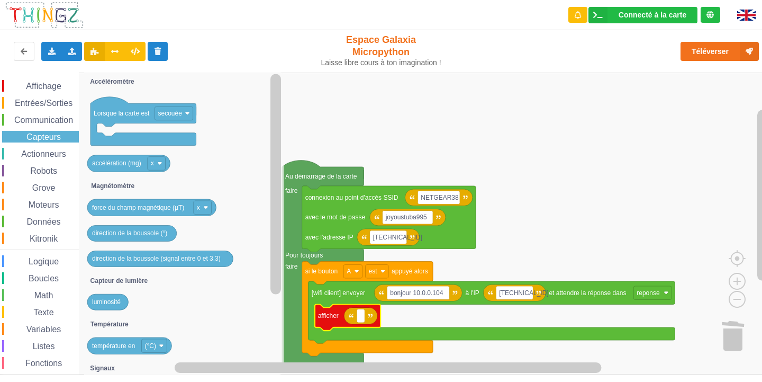
click at [41, 120] on span "Communication" at bounding box center [44, 119] width 62 height 9
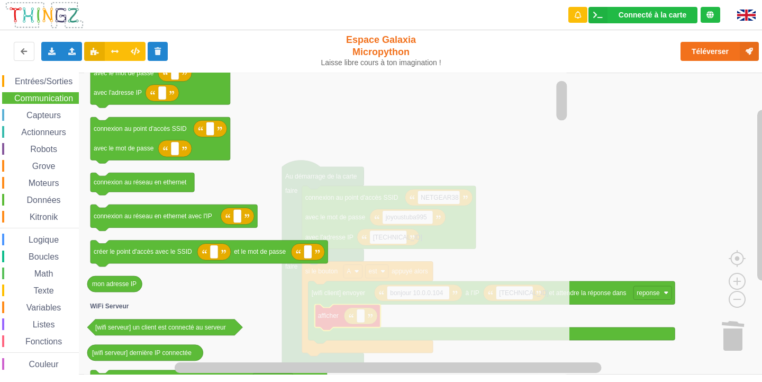
scroll to position [28, 0]
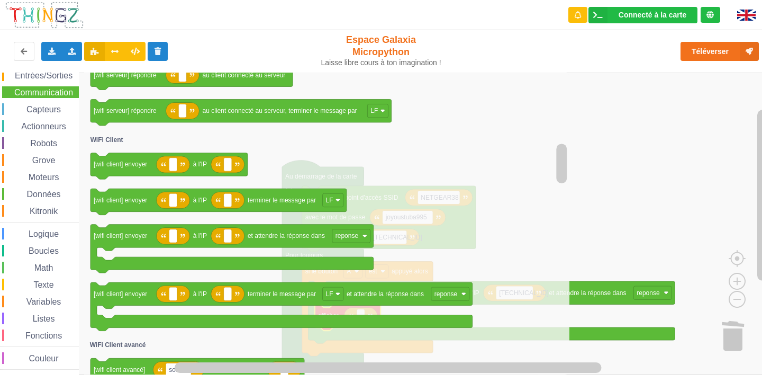
click at [33, 206] on div "Kitronik" at bounding box center [40, 211] width 77 height 12
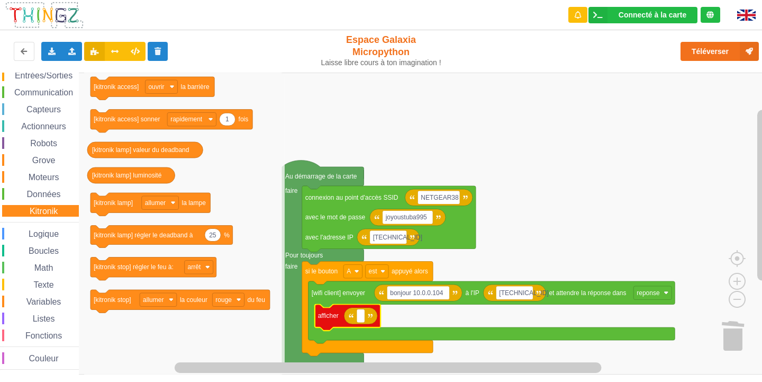
click at [36, 194] on span "Données" at bounding box center [43, 193] width 37 height 9
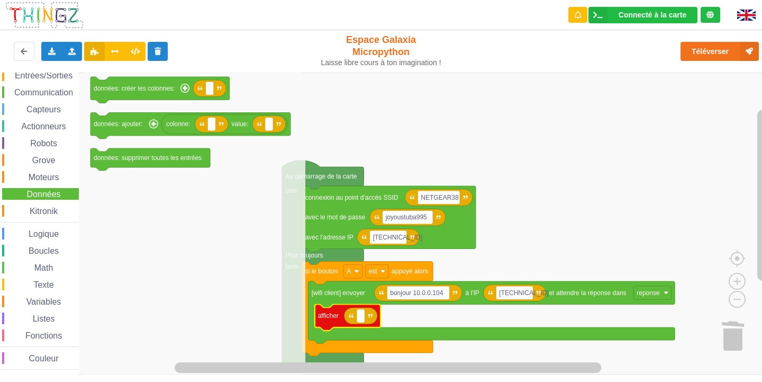
click at [38, 173] on span "Moteurs" at bounding box center [44, 177] width 34 height 9
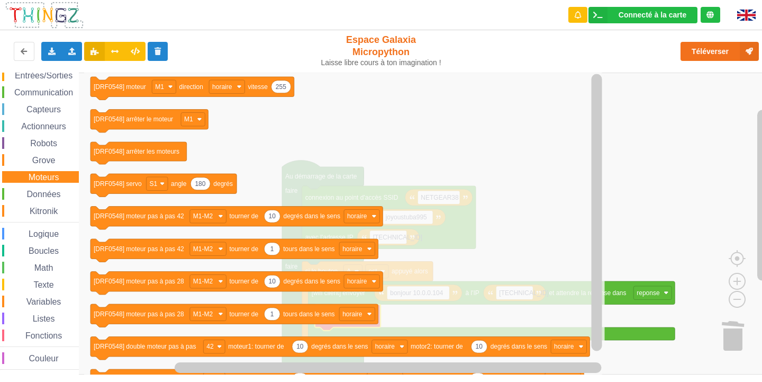
click at [38, 138] on div "Robots" at bounding box center [40, 143] width 77 height 12
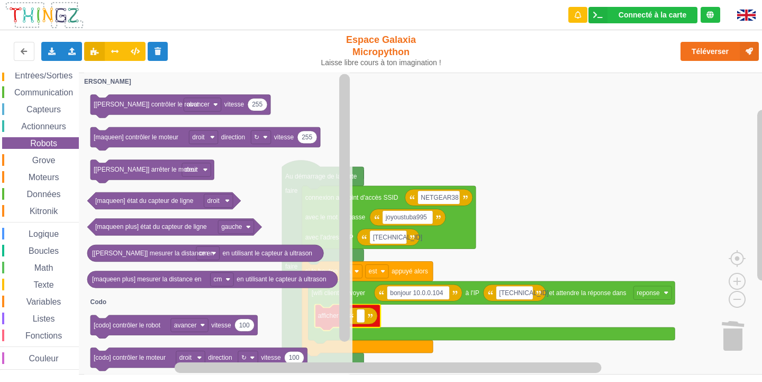
click at [21, 119] on div "Affichage Entrées/Sorties Communication Capteurs Actionneurs Robots Grove Moteu…" at bounding box center [39, 210] width 79 height 317
click at [22, 121] on div "Actionneurs" at bounding box center [40, 126] width 77 height 12
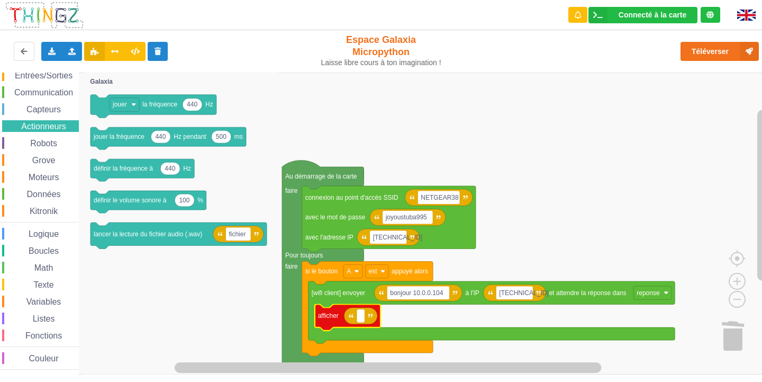
click at [33, 113] on span "Capteurs" at bounding box center [44, 109] width 38 height 9
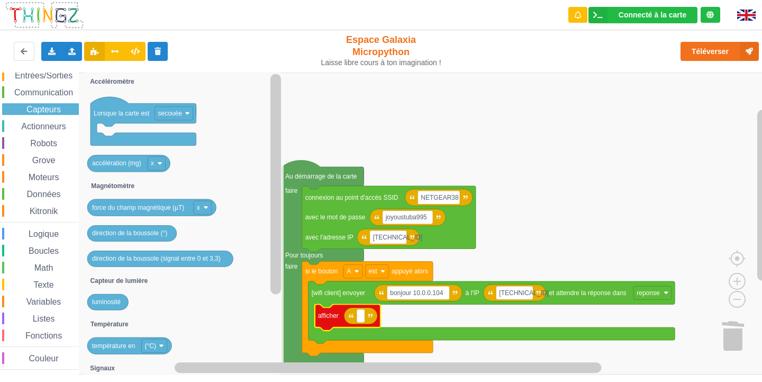
click at [62, 93] on span "Communication" at bounding box center [44, 92] width 62 height 9
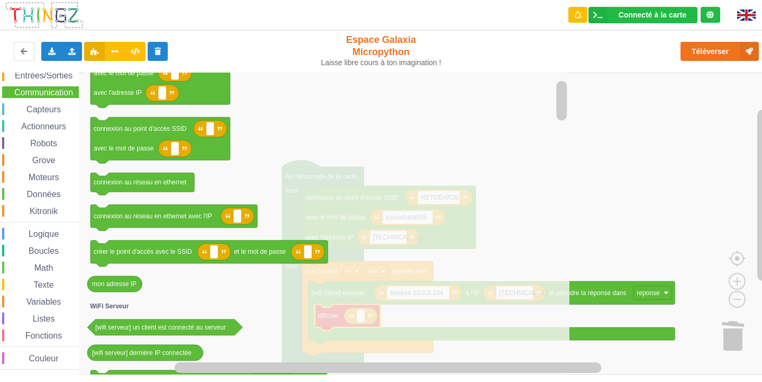
click at [20, 75] on span "Entrées/Sorties" at bounding box center [43, 75] width 61 height 9
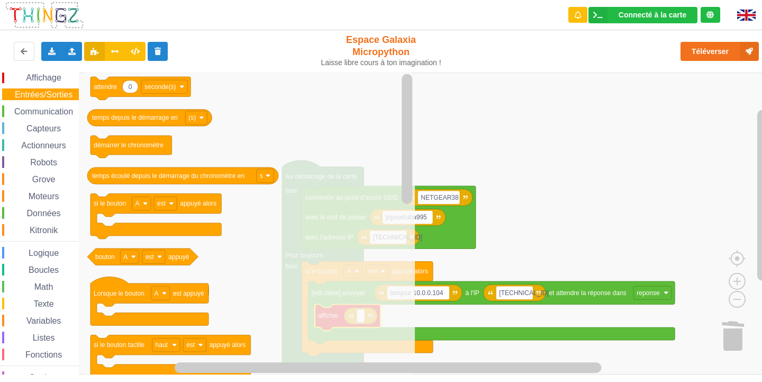
scroll to position [0, 0]
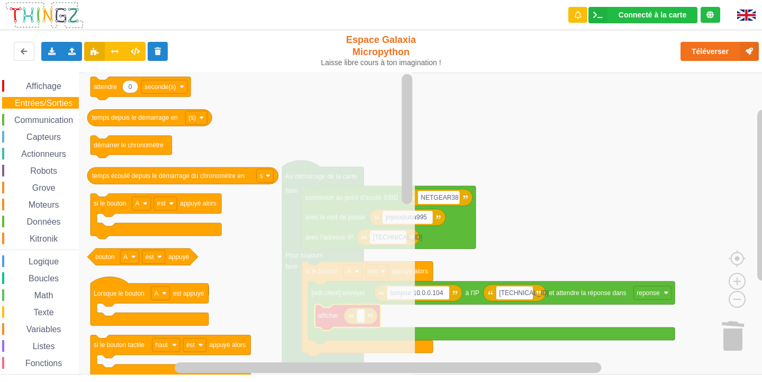
click at [47, 85] on span "Affichage" at bounding box center [43, 85] width 38 height 9
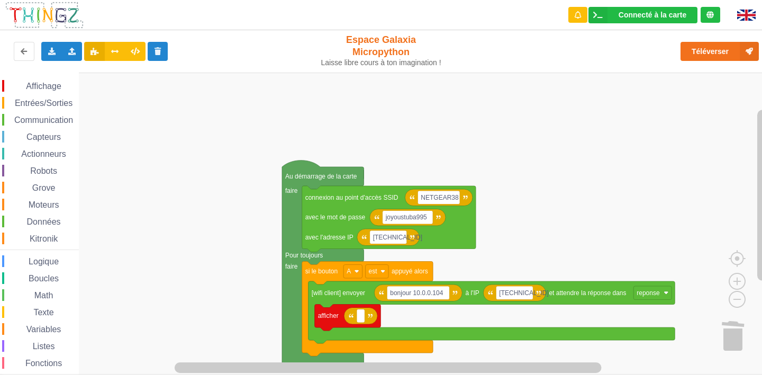
click at [56, 86] on span "Affichage" at bounding box center [43, 85] width 38 height 9
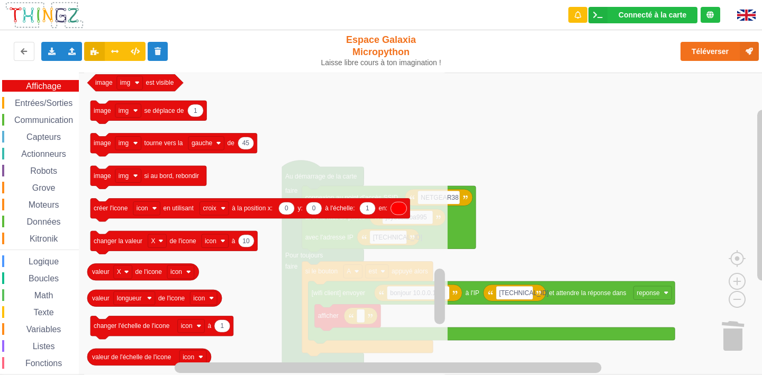
click at [490, 119] on rect "Espace de travail de Blocky" at bounding box center [384, 223] width 769 height 302
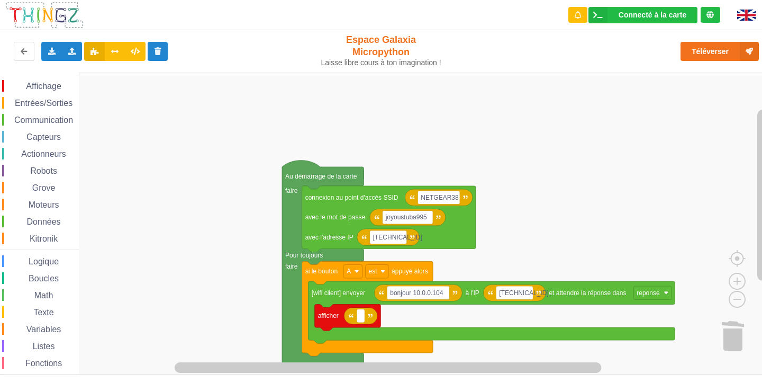
click at [26, 97] on div "Entrées/Sorties" at bounding box center [40, 103] width 77 height 12
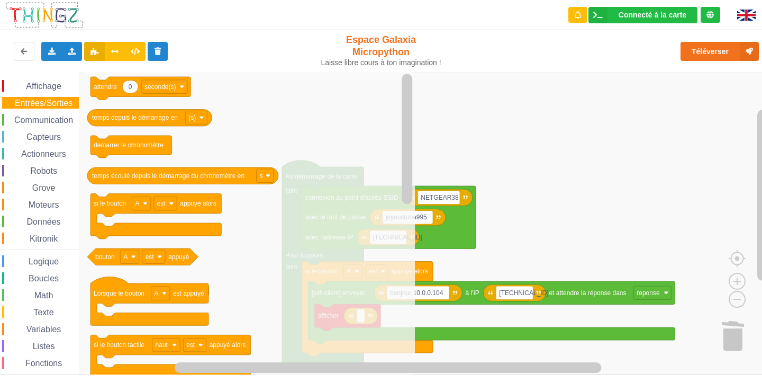
drag, startPoint x: 39, startPoint y: 121, endPoint x: 47, endPoint y: 123, distance: 8.7
click at [39, 121] on span "Communication" at bounding box center [44, 119] width 62 height 9
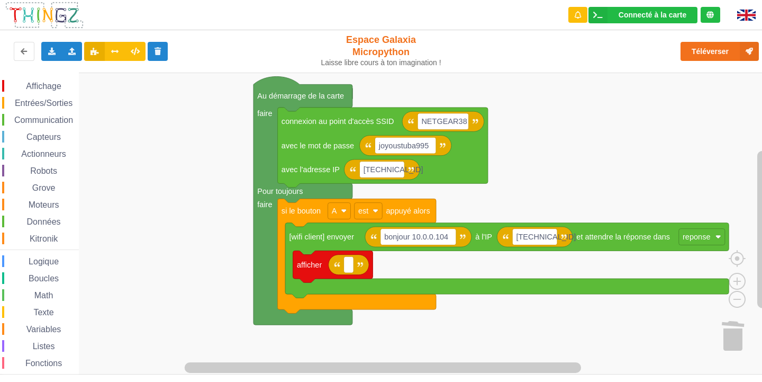
click at [598, 178] on div "Affichage Entrées/Sorties Communication Capteurs Actionneurs Robots Grove Moteu…" at bounding box center [384, 223] width 769 height 302
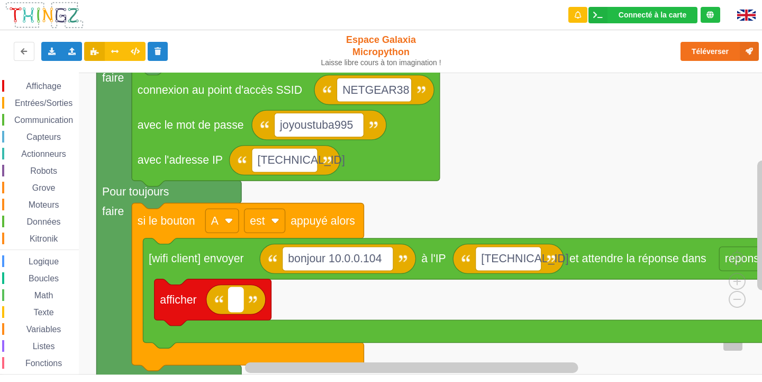
click at [237, 309] on rect "Espace de travail de Blocky" at bounding box center [236, 299] width 14 height 24
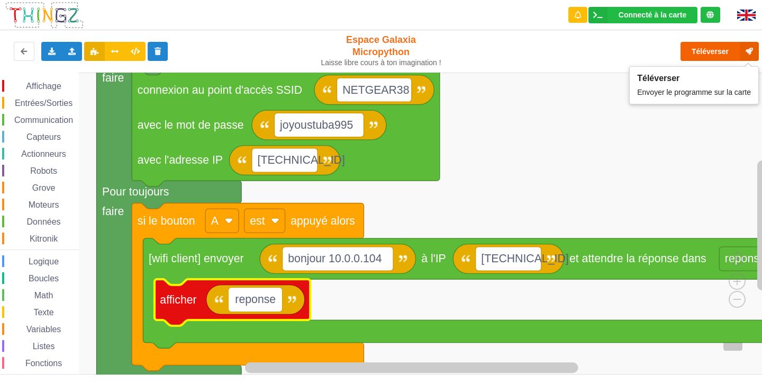
type input "reponse"
click at [720, 47] on button "Téléverser" at bounding box center [719, 51] width 78 height 19
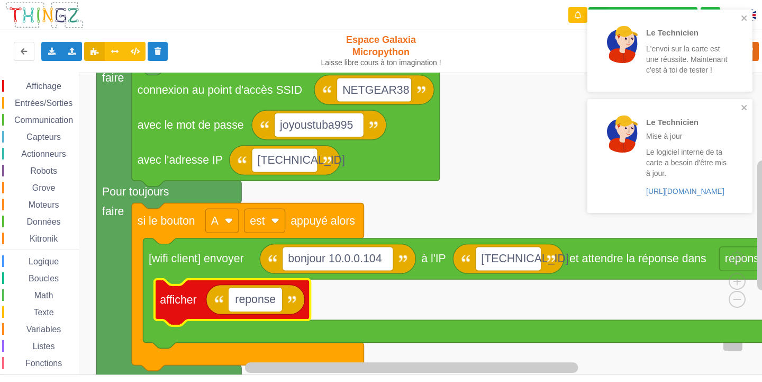
drag, startPoint x: 278, startPoint y: 297, endPoint x: 217, endPoint y: 307, distance: 61.1
click at [217, 307] on body "Le Technicien L'envoi sur la carte est une réussite. Maintenant c'est à toi de …" at bounding box center [381, 191] width 762 height 382
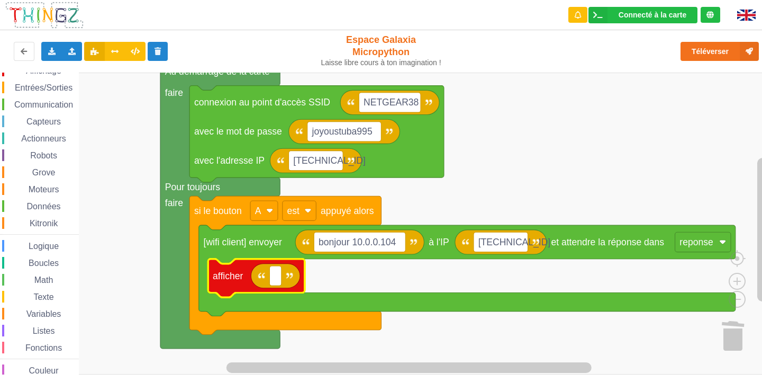
scroll to position [28, 0]
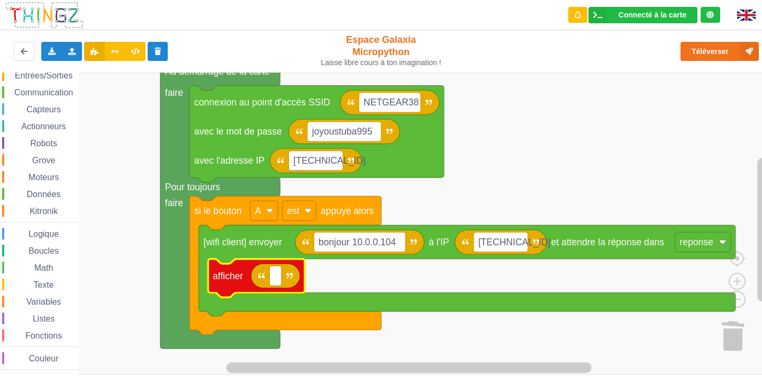
click at [29, 359] on span "Couleur" at bounding box center [44, 357] width 33 height 9
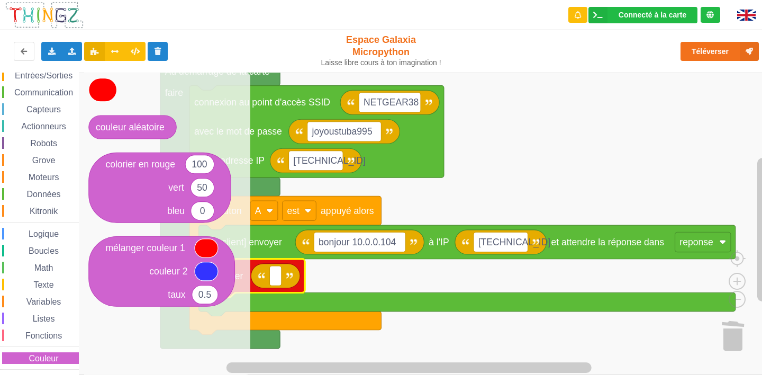
click at [51, 288] on span "Texte" at bounding box center [43, 284] width 23 height 9
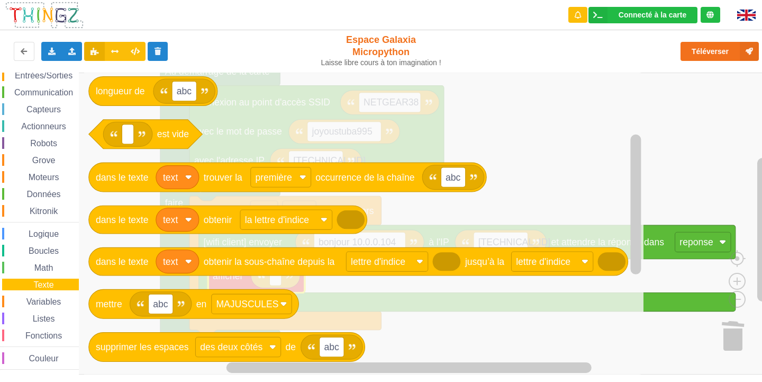
click at [680, 109] on rect "Espace de travail de Blocky" at bounding box center [384, 223] width 769 height 302
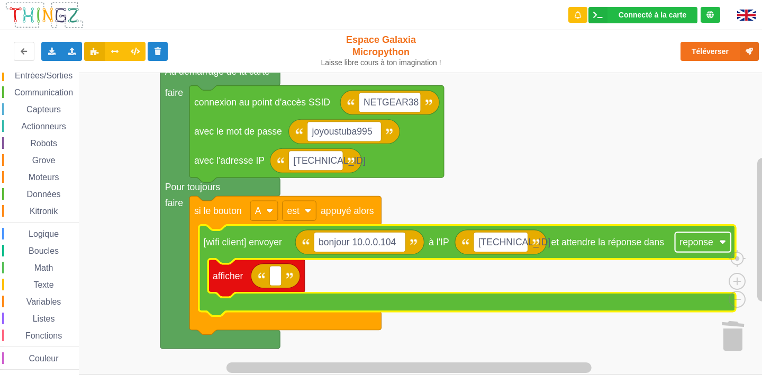
click at [703, 247] on text "reponse" at bounding box center [695, 242] width 33 height 11
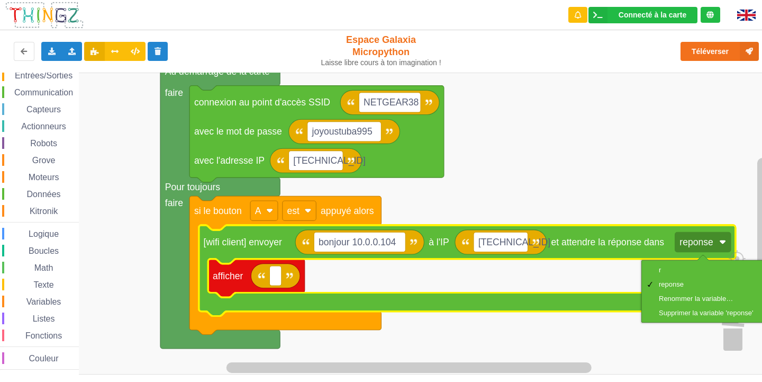
click at [741, 177] on rect "Espace de travail de Blocky" at bounding box center [384, 223] width 769 height 302
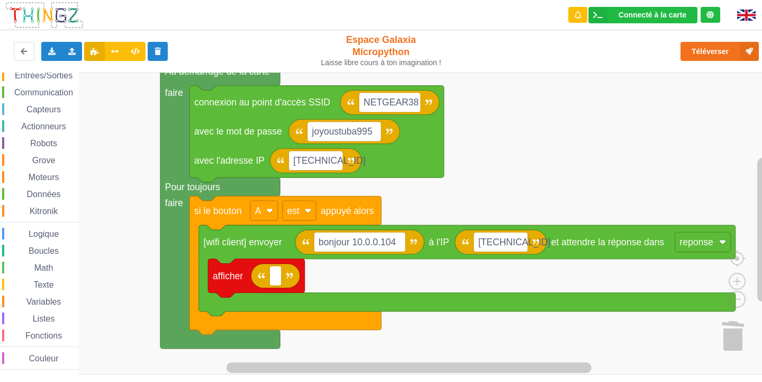
click at [44, 112] on span "Capteurs" at bounding box center [44, 109] width 38 height 9
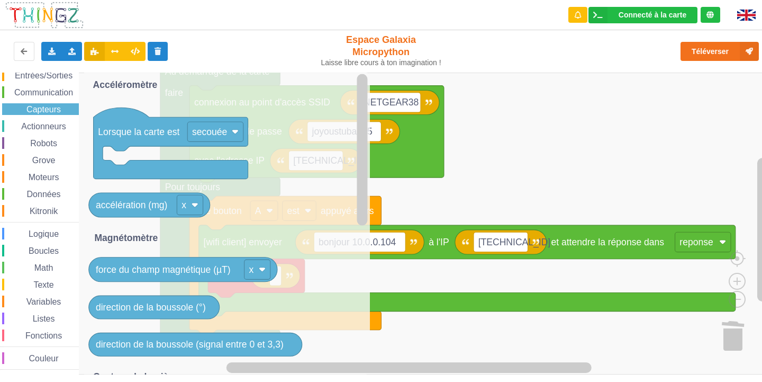
click at [47, 90] on span "Communication" at bounding box center [44, 92] width 62 height 9
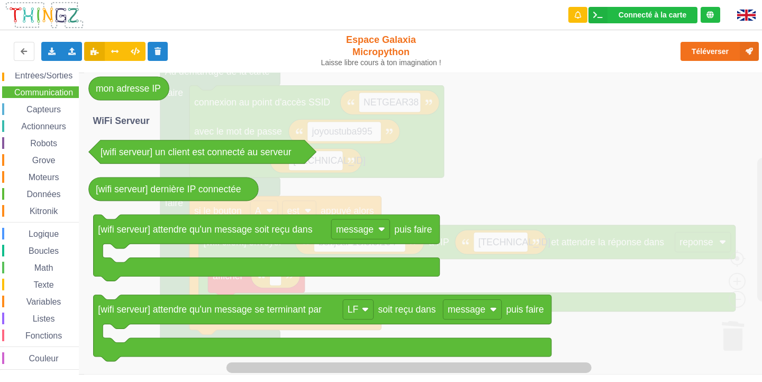
click at [550, 159] on icon "Espace de travail de Blocky" at bounding box center [436, 223] width 704 height 302
click at [729, 157] on icon "Espace de travail de Blocky" at bounding box center [436, 223] width 704 height 302
click at [624, 223] on icon "Espace de travail de Blocky" at bounding box center [436, 223] width 704 height 302
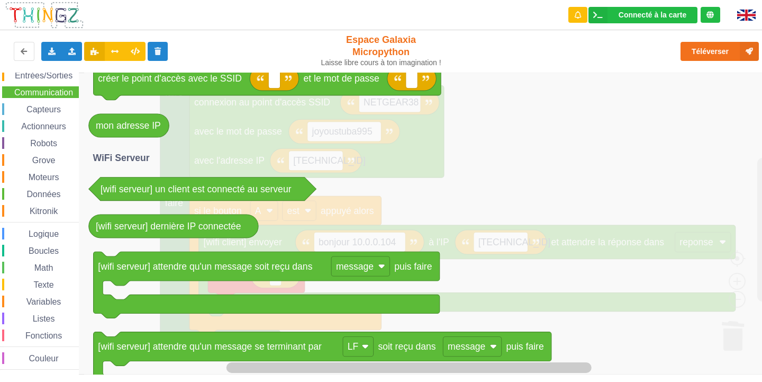
click at [580, 147] on icon "Espace de travail de Blocky" at bounding box center [436, 223] width 704 height 302
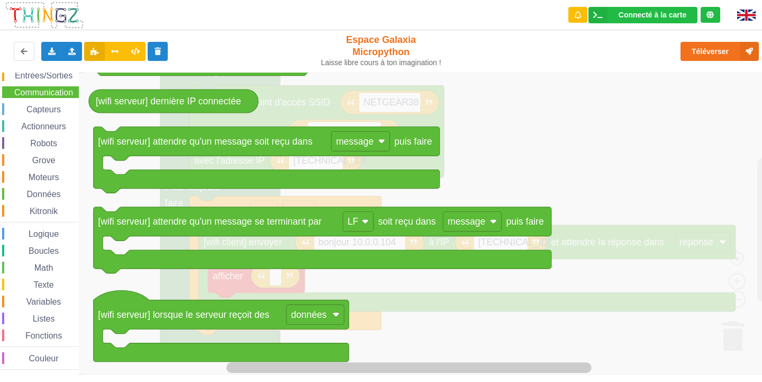
click at [596, 270] on icon "Espace de travail de Blocky" at bounding box center [436, 223] width 704 height 302
click at [761, 170] on icon "Espace de travail de Blocky" at bounding box center [436, 223] width 704 height 302
click at [17, 44] on button at bounding box center [24, 51] width 21 height 19
click at [43, 116] on div "Affichage Entrées/Sorties Communication Capteurs Actionneurs Robots Grove Moteu…" at bounding box center [39, 210] width 79 height 317
click at [46, 109] on span "Capteurs" at bounding box center [44, 109] width 38 height 9
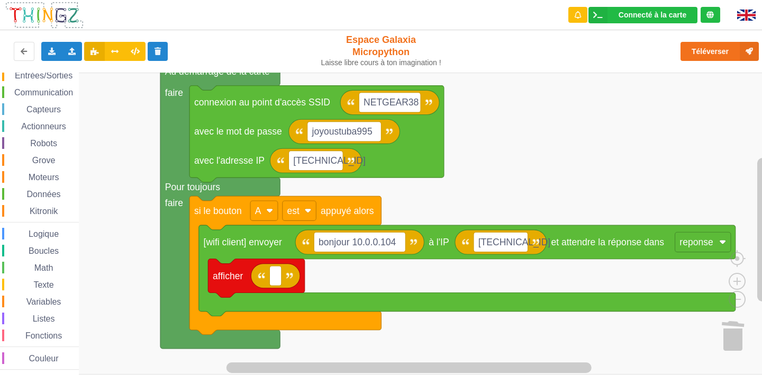
click at [615, 153] on rect "Espace de travail de Blocky" at bounding box center [384, 223] width 769 height 302
click at [272, 271] on rect "Espace de travail de Blocky" at bounding box center [275, 276] width 12 height 20
click at [265, 277] on icon "Espace de travail de Blocky" at bounding box center [275, 276] width 49 height 24
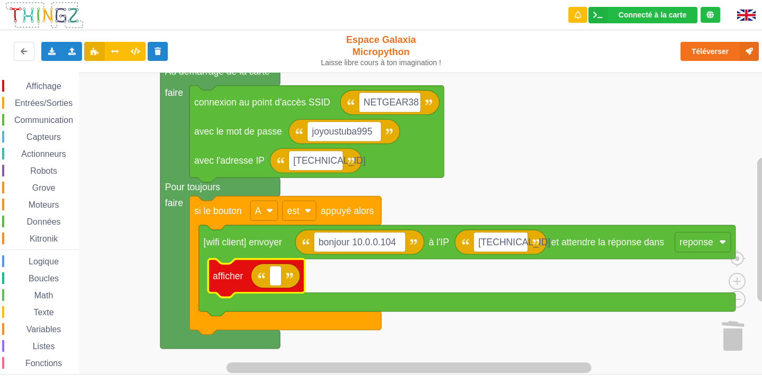
click at [33, 83] on span "Affichage" at bounding box center [43, 85] width 38 height 9
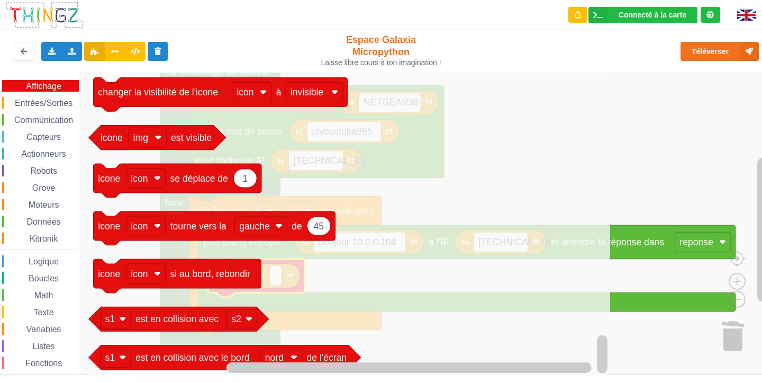
drag, startPoint x: 477, startPoint y: 64, endPoint x: 528, endPoint y: 98, distance: 61.5
click at [477, 64] on div "Téléverser" at bounding box center [609, 51] width 313 height 34
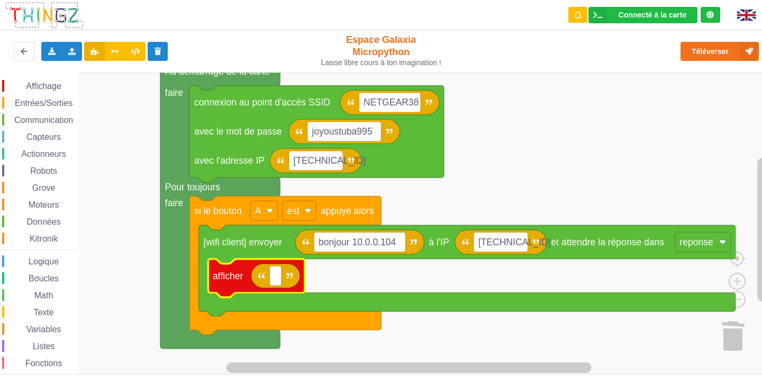
click at [644, 141] on div "Affichage Entrées/Sorties Communication Capteurs Actionneurs Robots Grove Moteu…" at bounding box center [384, 223] width 769 height 302
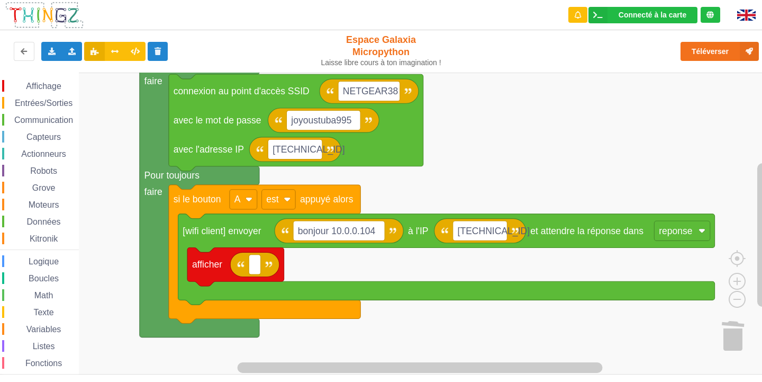
click at [572, 120] on div "Affichage Entrées/Sorties Communication Capteurs Actionneurs Robots Grove Moteu…" at bounding box center [384, 223] width 769 height 302
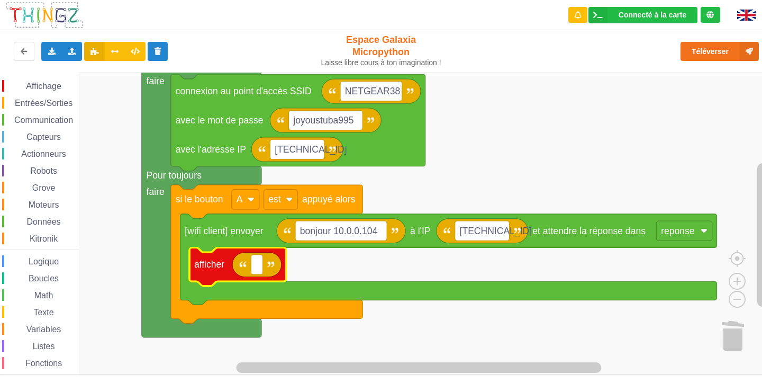
click at [267, 260] on icon "Espace de travail de Blocky" at bounding box center [256, 264] width 49 height 24
click at [47, 179] on div "Affichage Entrées/Sorties Communication Capteurs Actionneurs Robots Grove Moteu…" at bounding box center [39, 238] width 79 height 317
click at [46, 182] on div "Grove" at bounding box center [40, 188] width 77 height 12
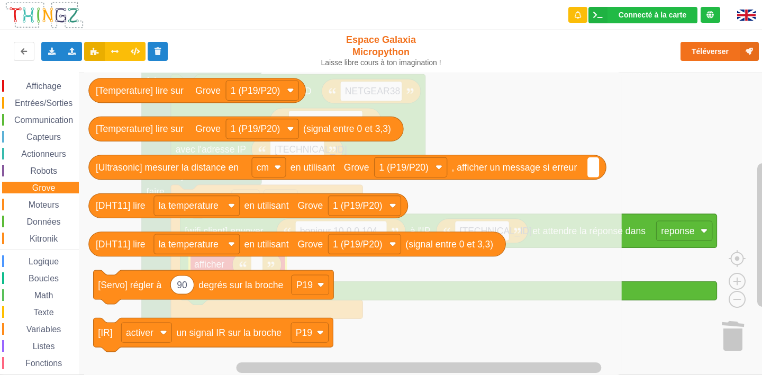
click at [31, 202] on span "Moteurs" at bounding box center [44, 204] width 34 height 9
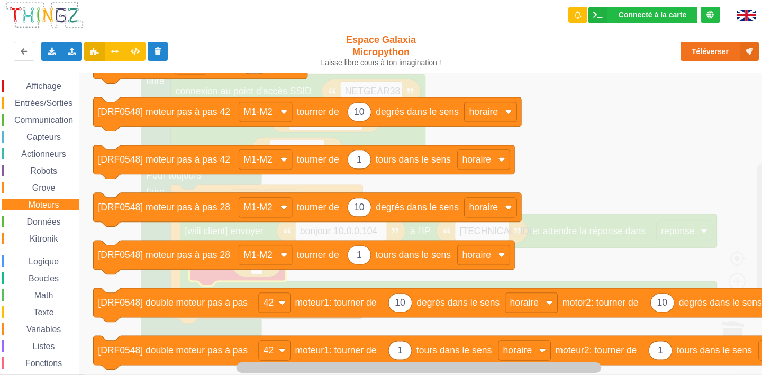
click at [34, 235] on span "Kitronik" at bounding box center [43, 238] width 31 height 9
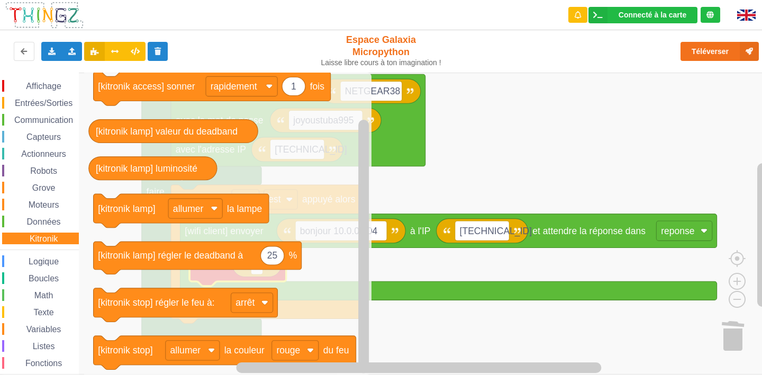
click at [43, 325] on span "Variables" at bounding box center [44, 328] width 38 height 9
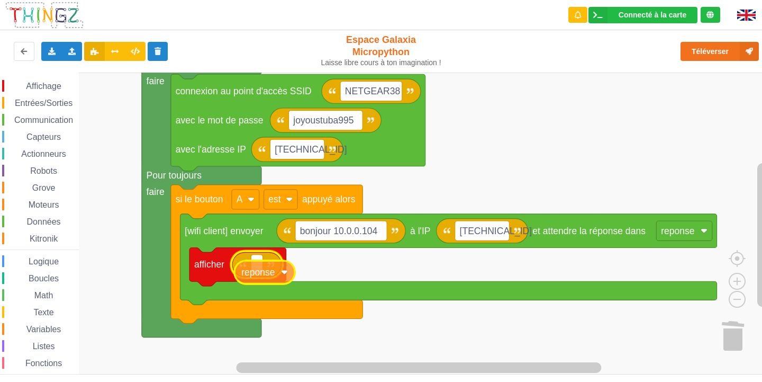
click at [247, 267] on div "Affichage Entrées/Sorties Communication Capteurs Actionneurs Robots Grove Moteu…" at bounding box center [384, 223] width 769 height 302
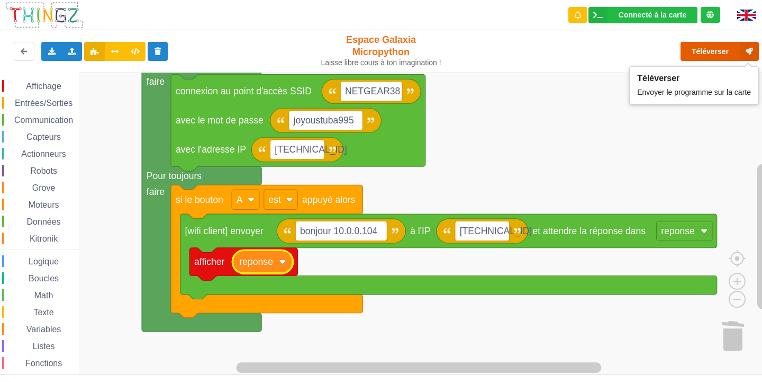
click at [717, 49] on button "Téléverser" at bounding box center [719, 51] width 78 height 19
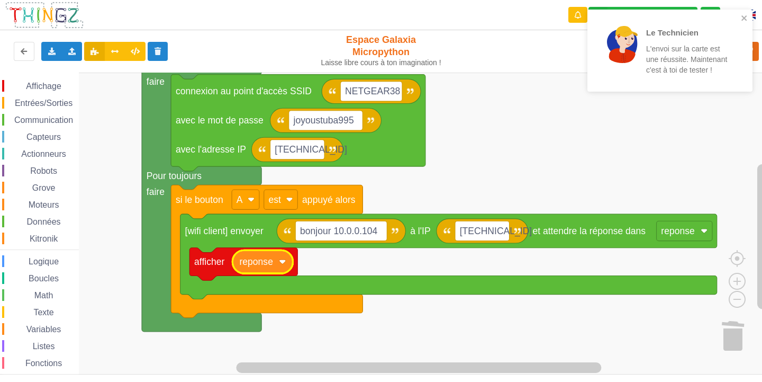
drag, startPoint x: 45, startPoint y: 99, endPoint x: 66, endPoint y: 119, distance: 28.1
click at [45, 101] on span "Entrées/Sorties" at bounding box center [43, 102] width 61 height 9
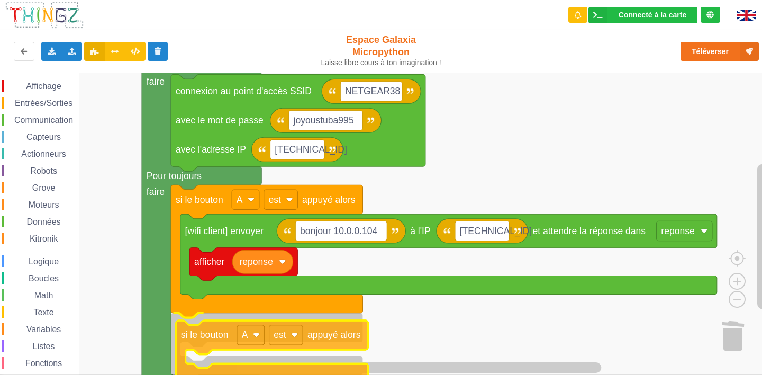
click at [216, 338] on div "Affichage Entrées/Sorties Communication Capteurs Actionneurs Robots Grove Moteu…" at bounding box center [384, 223] width 769 height 302
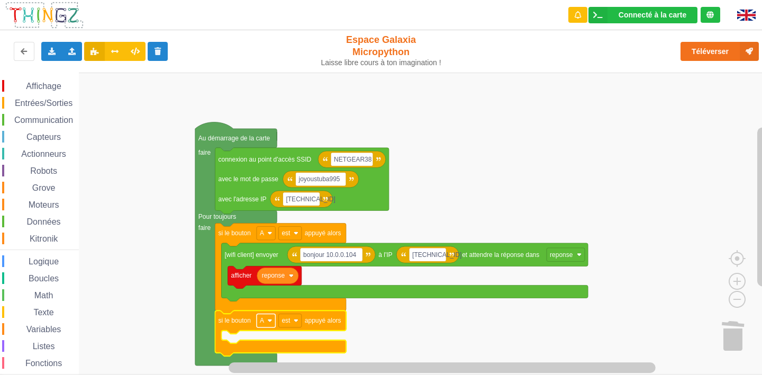
click at [265, 322] on rect "Espace de travail de Blocky" at bounding box center [266, 320] width 19 height 14
click at [248, 355] on div "B" at bounding box center [266, 359] width 48 height 14
click at [297, 322] on image "Espace de travail de Blocky" at bounding box center [295, 320] width 5 height 5
click at [407, 337] on rect "Espace de travail de Blocky" at bounding box center [384, 223] width 769 height 302
click at [52, 120] on span "Communication" at bounding box center [44, 119] width 62 height 9
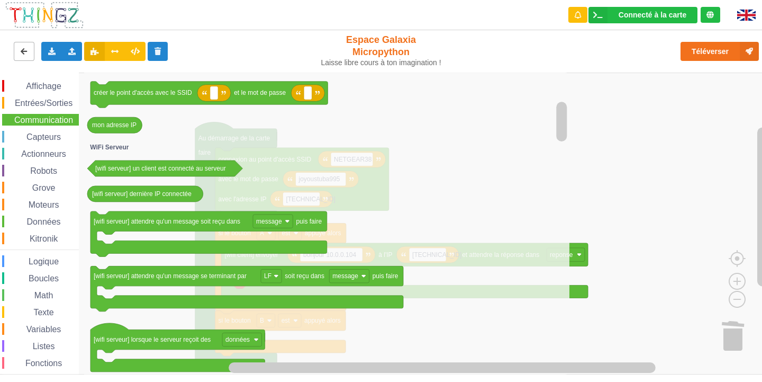
click at [20, 50] on icon at bounding box center [24, 51] width 9 height 6
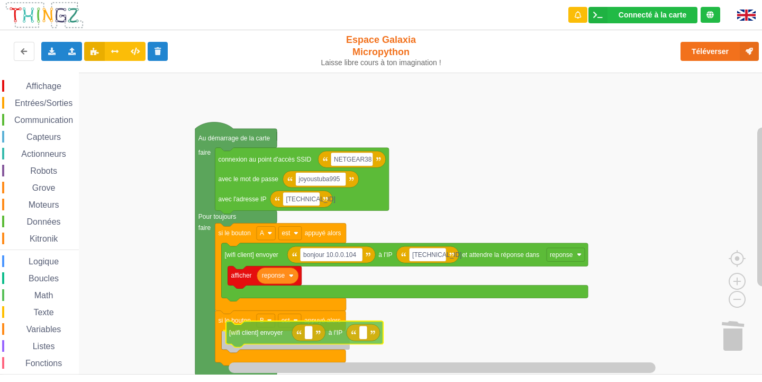
click at [271, 333] on div "Affichage Entrées/Sorties Communication Capteurs Actionneurs Robots Grove Moteu…" at bounding box center [384, 223] width 769 height 302
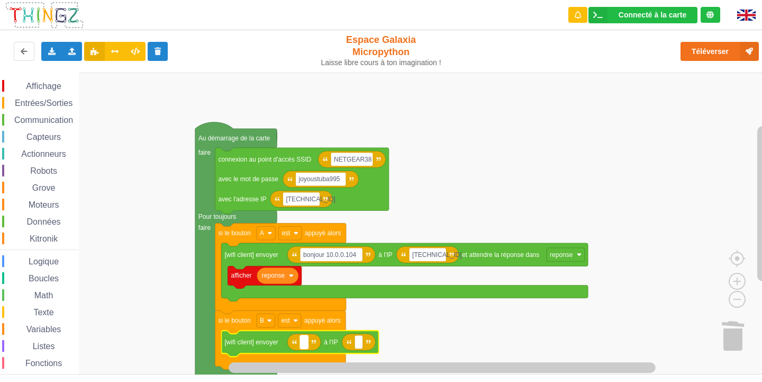
click at [304, 342] on text "Espace de travail de Blocky" at bounding box center [304, 341] width 2 height 7
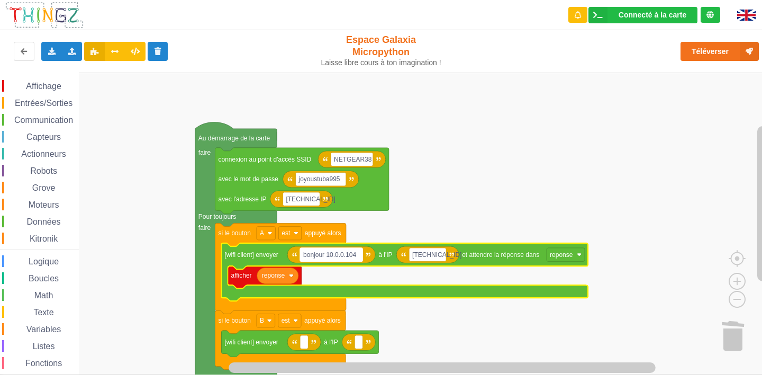
click at [316, 253] on text "bonjour 10.0.0.104" at bounding box center [329, 254] width 53 height 7
click at [323, 254] on input "bonjour 10.0.0.104" at bounding box center [331, 255] width 62 height 14
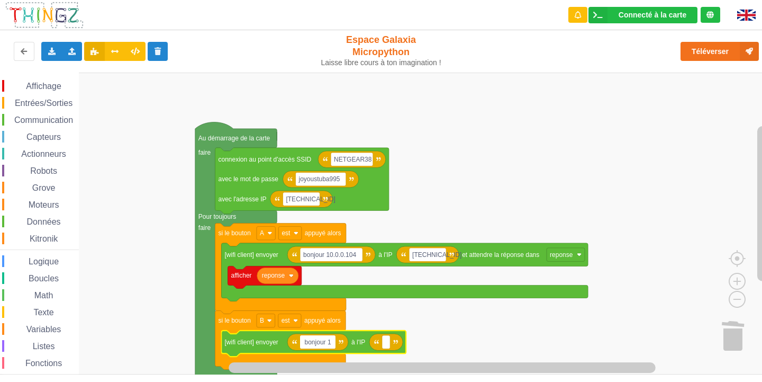
type input "bonjour"
click at [385, 344] on rect "Espace de travail de Blocky" at bounding box center [382, 342] width 8 height 14
type input "[TECHNICAL_ID]"
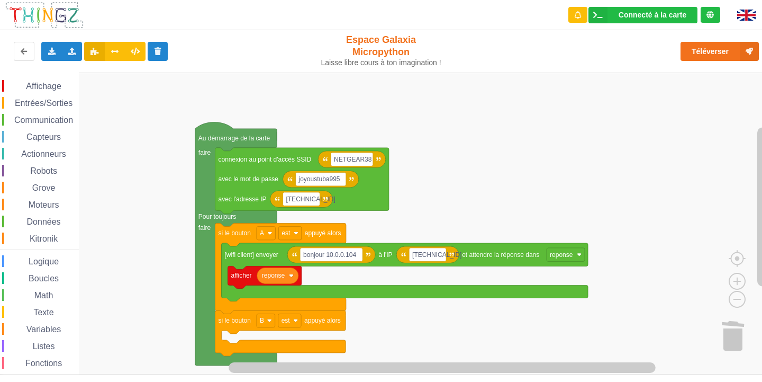
click at [47, 125] on div "Communication" at bounding box center [40, 120] width 77 height 12
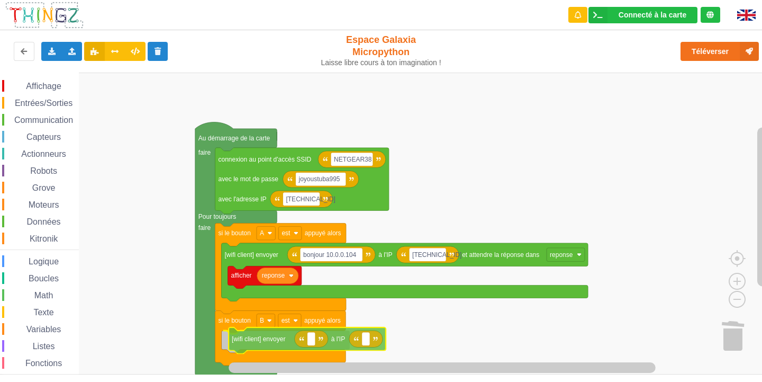
click at [334, 341] on div "Affichage Entrées/Sorties Communication Capteurs Actionneurs Robots Grove Moteu…" at bounding box center [384, 223] width 769 height 302
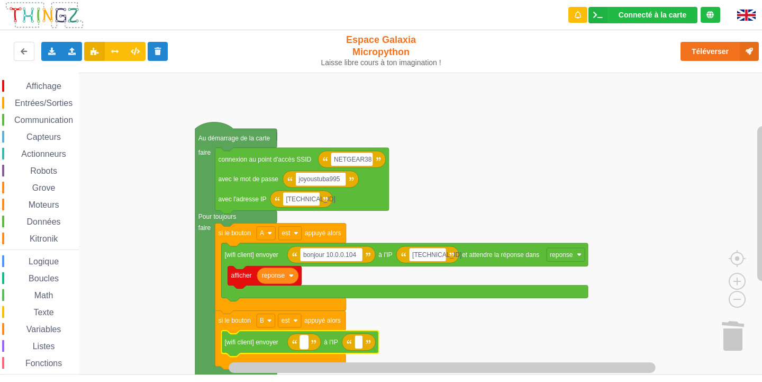
click at [303, 345] on rect "Espace de travail de Blocky" at bounding box center [304, 342] width 8 height 14
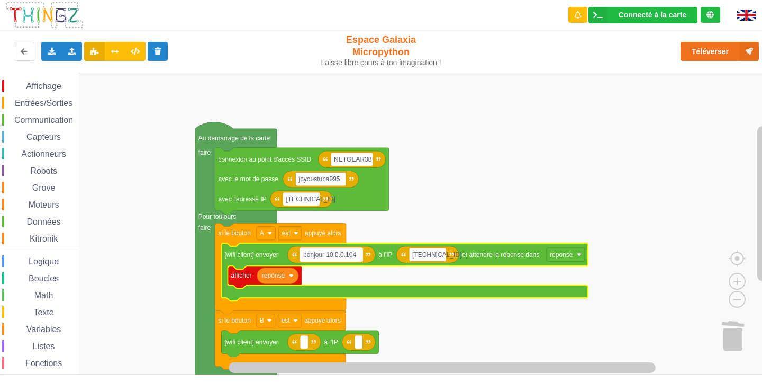
click at [331, 251] on text "bonjour 10.0.0.104" at bounding box center [329, 254] width 53 height 7
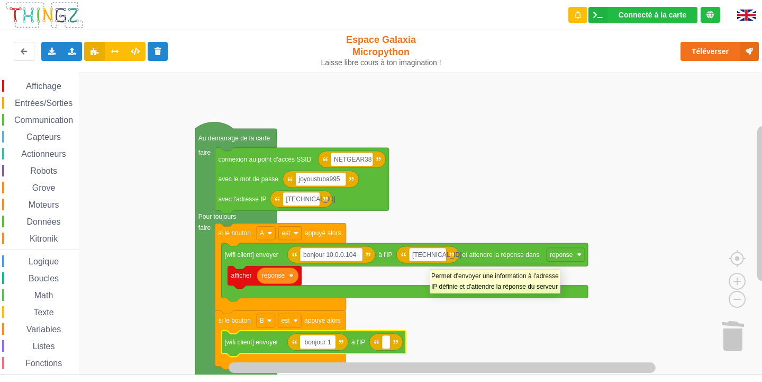
type input "bonjour"
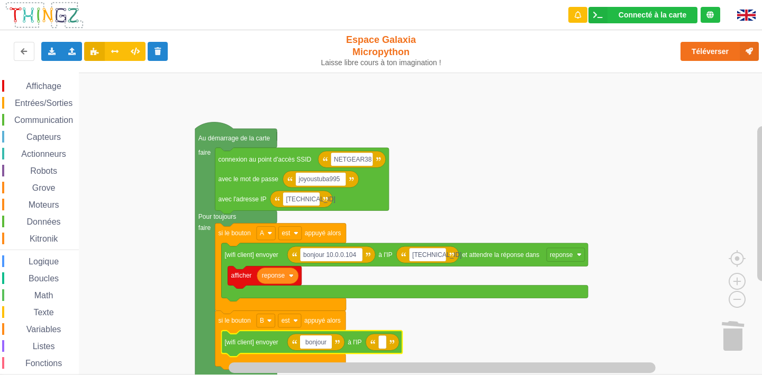
click at [231, 316] on text "si le bouton" at bounding box center [234, 319] width 32 height 7
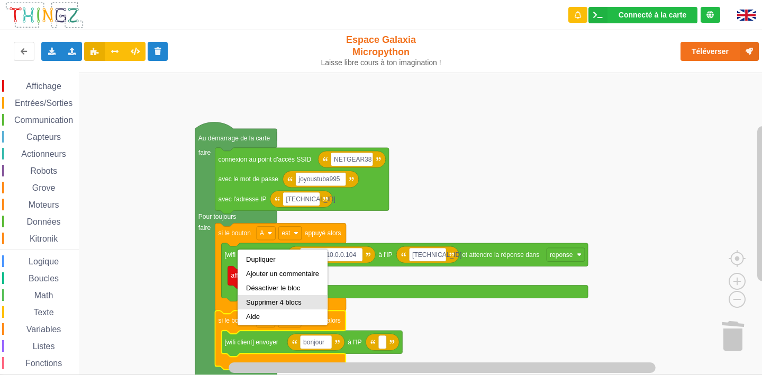
click at [270, 301] on div "Supprimer 4 blocs" at bounding box center [282, 302] width 73 height 8
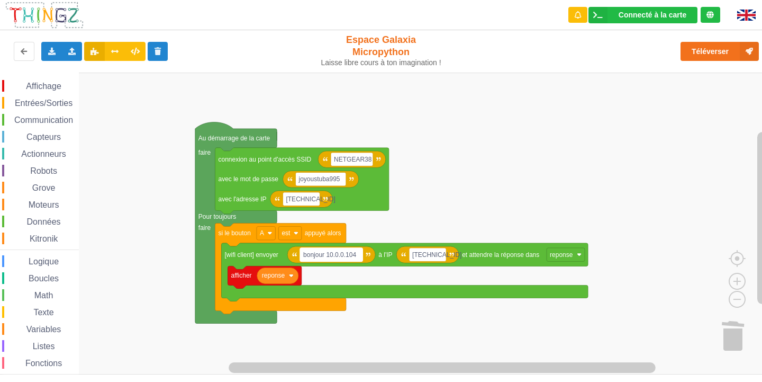
click at [357, 251] on rect "Espace de travail de Blocky" at bounding box center [331, 255] width 62 height 14
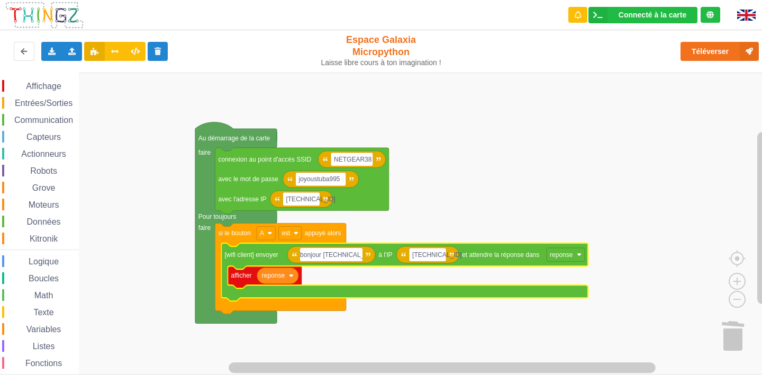
click at [357, 251] on input "bonjour 10.0.0.104" at bounding box center [331, 255] width 62 height 14
type input "bonjour bonjour"
click at [432, 257] on rect "Espace de travail de Blocky" at bounding box center [420, 255] width 37 height 14
click at [432, 256] on input "[TECHNICAL_ID]" at bounding box center [420, 255] width 37 height 14
type input "[TECHNICAL_ID]"
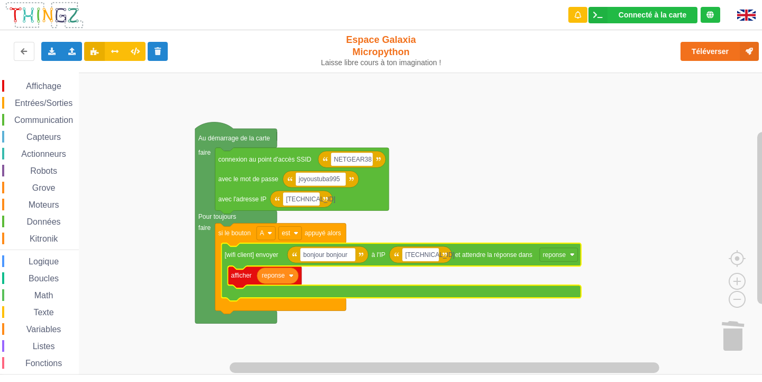
click at [19, 78] on div "Affichage Entrées/Sorties Communication Capteurs Actionneurs Robots Grove Moteu…" at bounding box center [39, 236] width 79 height 329
click at [19, 84] on span "Espace de travail de Blocky" at bounding box center [20, 86] width 8 height 8
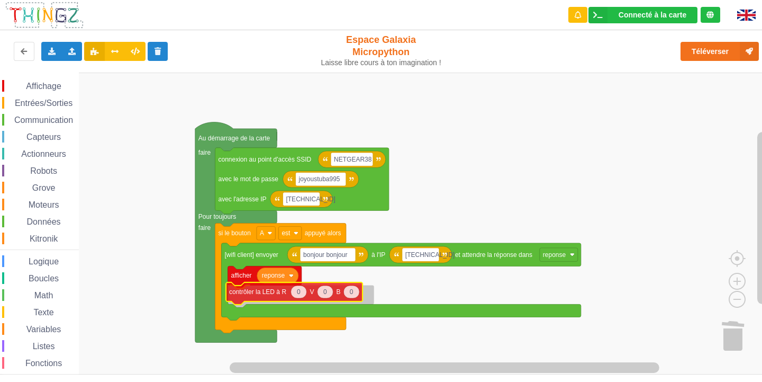
click at [283, 295] on div "Affichage Entrées/Sorties Communication Capteurs Actionneurs Robots Grove Moteu…" at bounding box center [384, 223] width 769 height 302
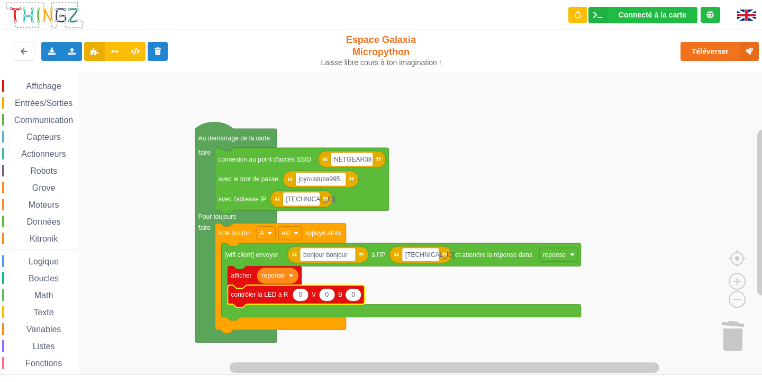
click at [299, 296] on text "0" at bounding box center [301, 294] width 4 height 7
type input "100"
click at [332, 296] on text "0" at bounding box center [331, 294] width 4 height 7
type input "100"
click at [359, 294] on text "0" at bounding box center [361, 294] width 4 height 7
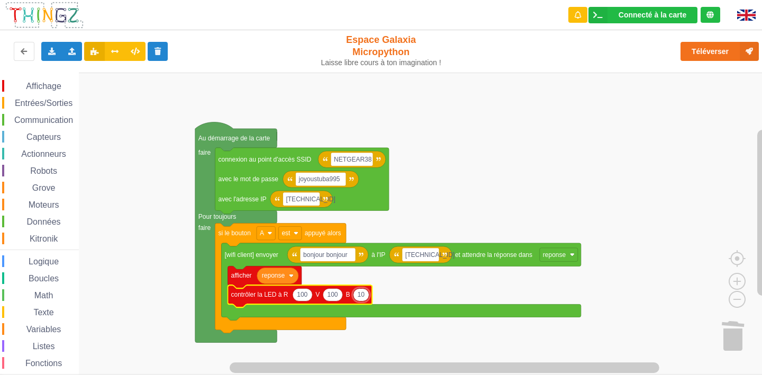
type input "100"
click at [123, 190] on rect "Espace de travail de Blocky" at bounding box center [384, 223] width 769 height 302
click at [26, 99] on span "Entrées/Sorties" at bounding box center [43, 102] width 61 height 9
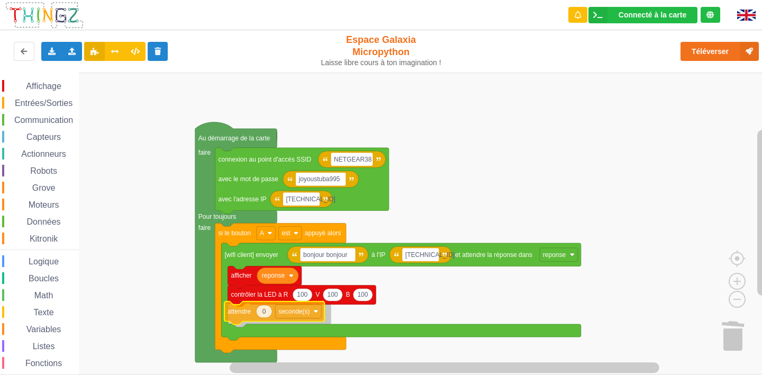
click at [247, 313] on div "Affichage Entrées/Sorties Communication Capteurs Actionneurs Robots Grove Moteu…" at bounding box center [384, 223] width 769 height 302
click at [269, 316] on icon "Espace de travail de Blocky" at bounding box center [268, 313] width 16 height 13
type input "1"
type input "5"
click at [132, 275] on rect "Espace de travail de Blocky" at bounding box center [384, 223] width 769 height 302
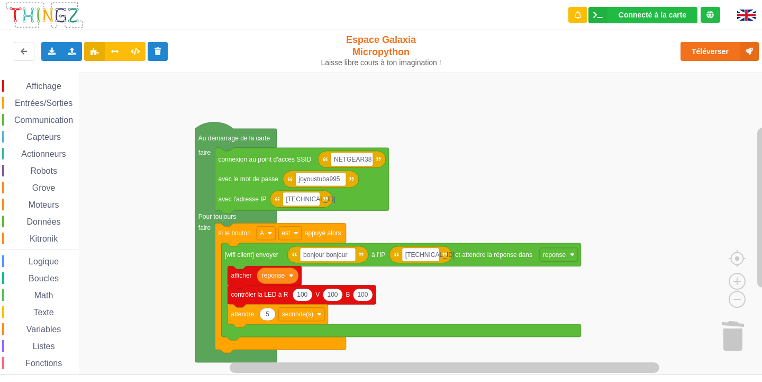
click at [40, 88] on span "Affichage" at bounding box center [43, 85] width 38 height 9
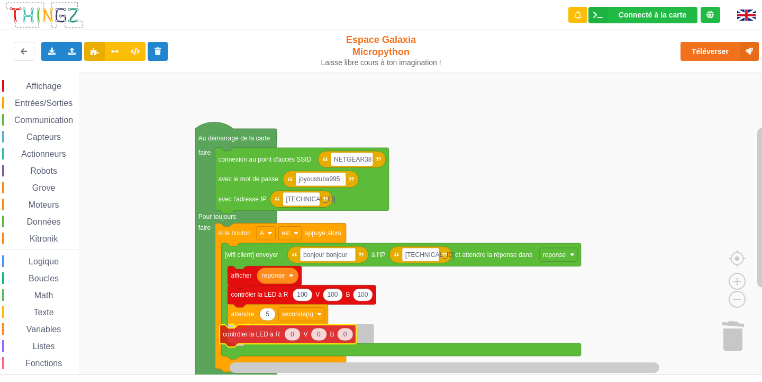
click at [239, 332] on div "Affichage Entrées/Sorties Communication Capteurs Actionneurs Robots Grove Moteu…" at bounding box center [384, 223] width 769 height 302
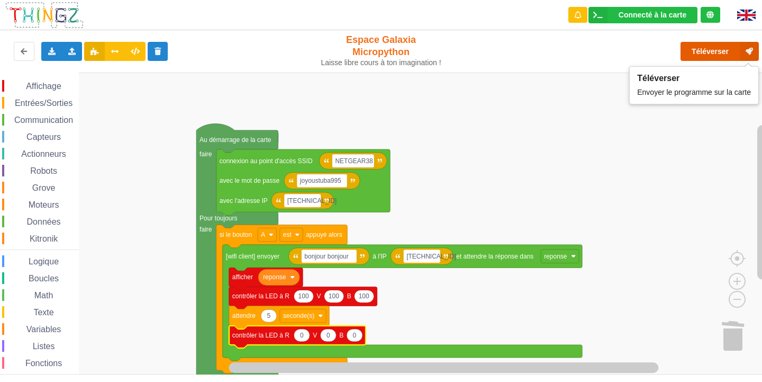
click at [700, 52] on button "Téléverser" at bounding box center [719, 51] width 78 height 19
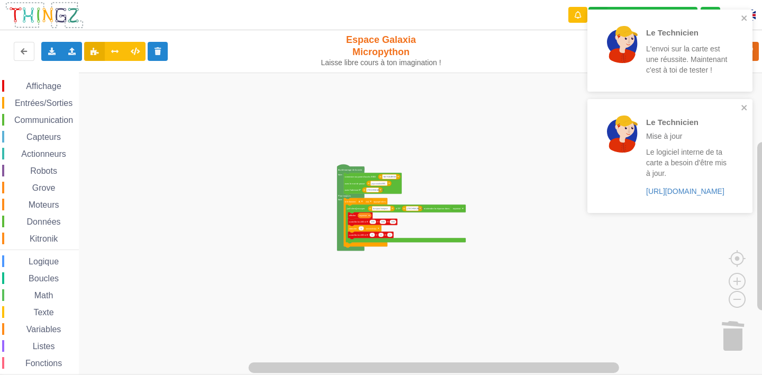
click at [309, 244] on div "Affichage Entrées/Sorties Communication Capteurs Actionneurs Robots Grove Moteu…" at bounding box center [384, 223] width 769 height 302
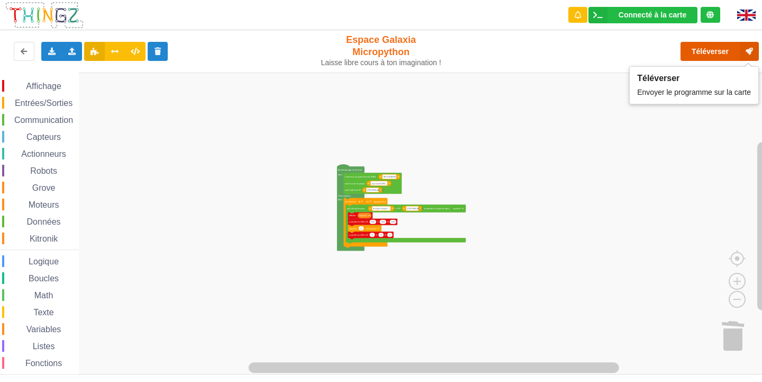
click at [692, 48] on button "Téléverser" at bounding box center [719, 51] width 78 height 19
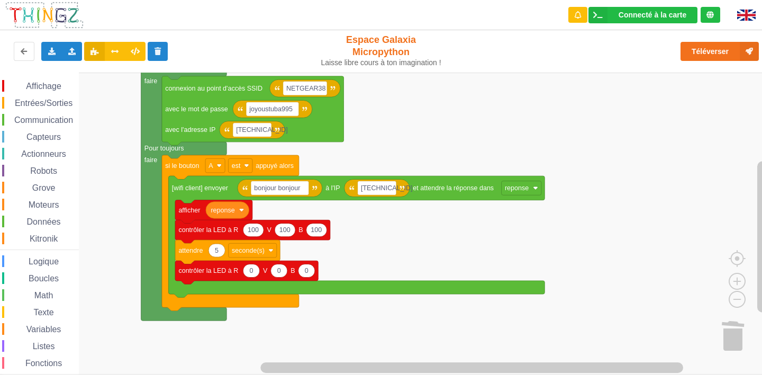
click at [578, 228] on div "Affichage Entrées/Sorties Communication Capteurs Actionneurs Robots Grove Moteu…" at bounding box center [384, 223] width 769 height 302
click at [254, 234] on icon "Espace de travail de Blocky" at bounding box center [253, 229] width 21 height 13
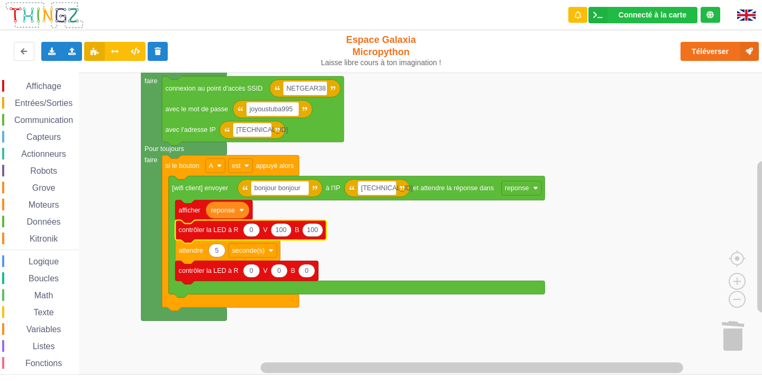
click at [280, 232] on text "100" at bounding box center [280, 229] width 11 height 7
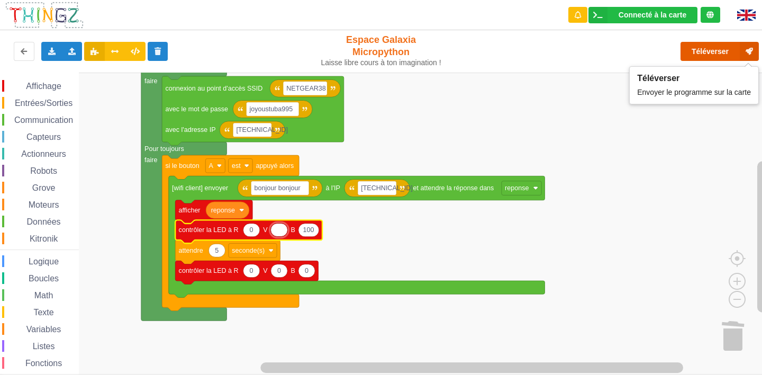
click at [701, 46] on button "Téléverser" at bounding box center [719, 51] width 78 height 19
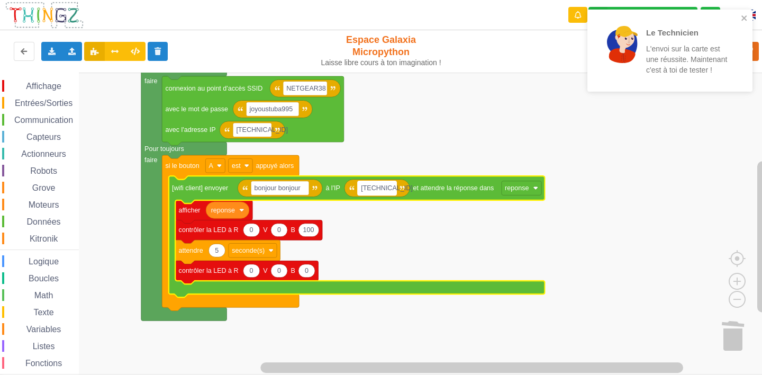
click at [391, 188] on rect "Espace de travail de Blocky" at bounding box center [377, 188] width 39 height 14
click at [397, 188] on icon "Espace de travail de Blocky" at bounding box center [377, 187] width 66 height 17
click at [393, 188] on rect "Espace de travail de Blocky" at bounding box center [377, 188] width 39 height 14
click at [393, 188] on input "[TECHNICAL_ID]" at bounding box center [377, 188] width 39 height 14
click at [392, 187] on input "[TECHNICAL_ID]" at bounding box center [377, 188] width 39 height 14
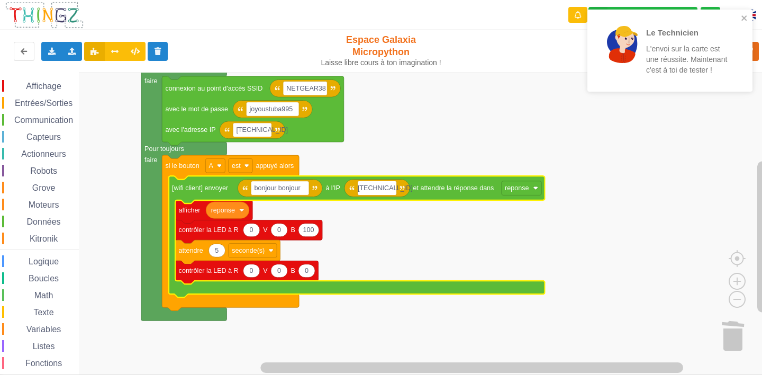
click at [393, 187] on input "[TECHNICAL_ID]" at bounding box center [377, 188] width 39 height 14
click at [394, 187] on input "[TECHNICAL_ID]" at bounding box center [377, 188] width 39 height 14
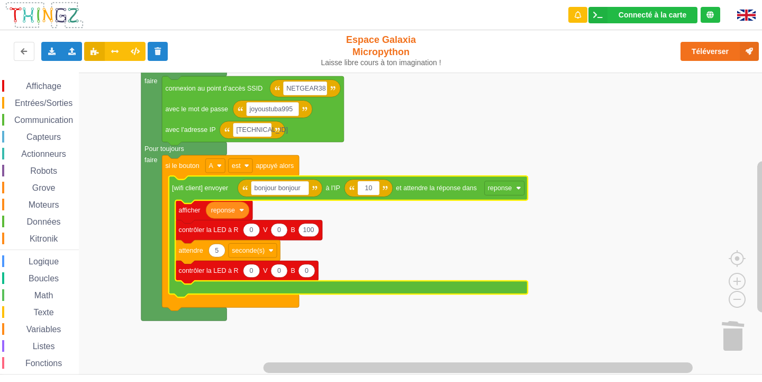
type input "1"
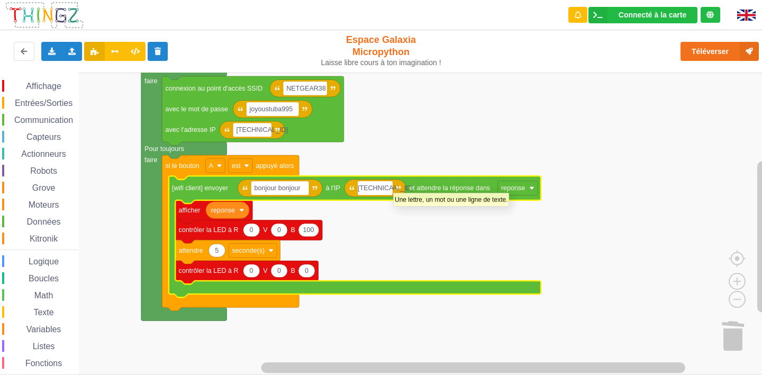
type input "[TECHNICAL_ID]"
click at [653, 187] on rect "Espace de travail de Blocky" at bounding box center [384, 223] width 769 height 302
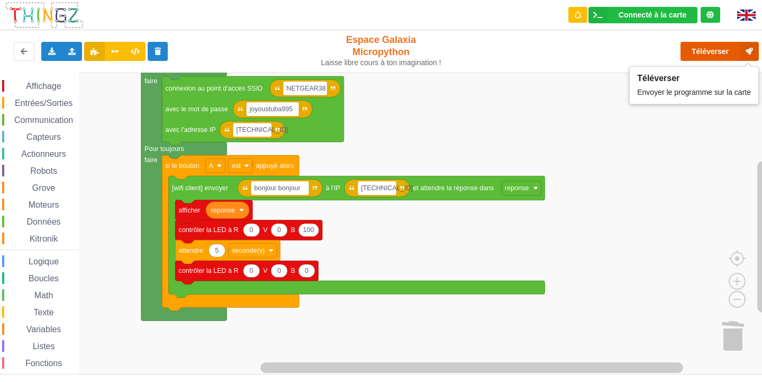
click at [721, 50] on button "Téléverser" at bounding box center [719, 51] width 78 height 19
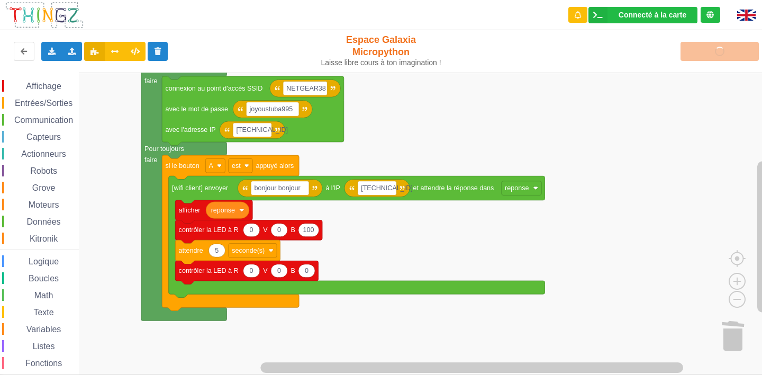
click at [279, 228] on text "0" at bounding box center [279, 229] width 4 height 7
click at [279, 228] on input "0" at bounding box center [278, 230] width 17 height 14
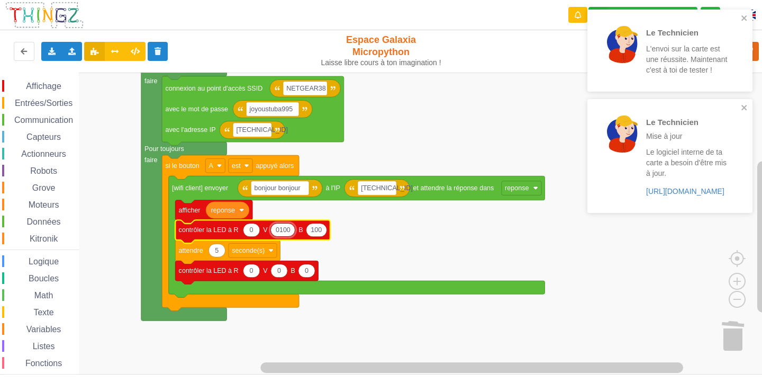
click at [280, 230] on input "0100" at bounding box center [282, 230] width 25 height 14
type input "100"
click at [250, 231] on text "0" at bounding box center [252, 229] width 4 height 7
click at [249, 231] on input "0" at bounding box center [251, 230] width 17 height 14
type input "100"
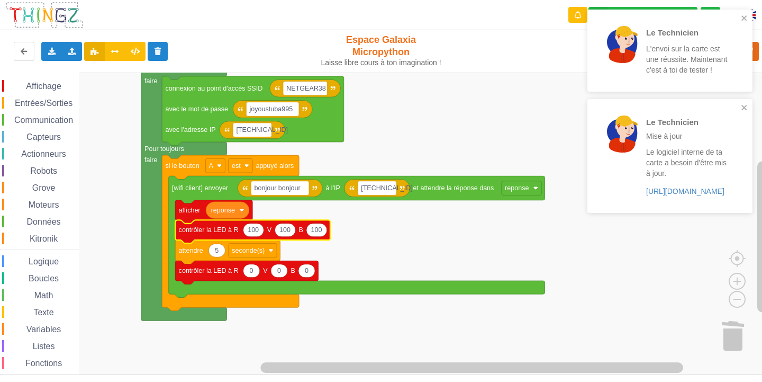
click at [479, 228] on rect "Espace de travail de Blocky" at bounding box center [384, 223] width 769 height 302
click at [745, 14] on icon "close" at bounding box center [744, 18] width 7 height 8
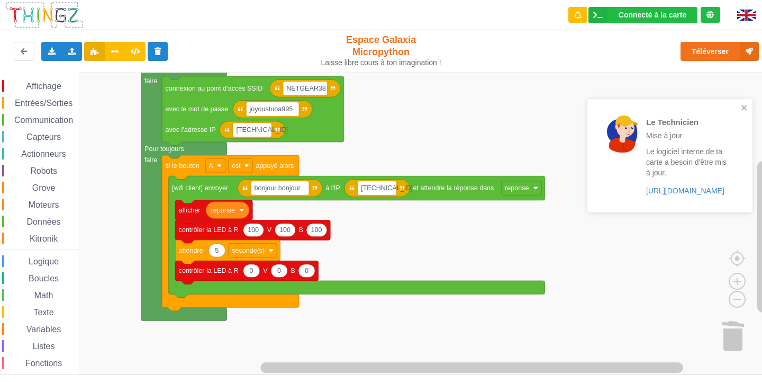
click at [722, 49] on div "Le Technicien L'envoi sur la carte est une réussite. Maintenant c'est à toi de …" at bounding box center [669, 114] width 169 height 214
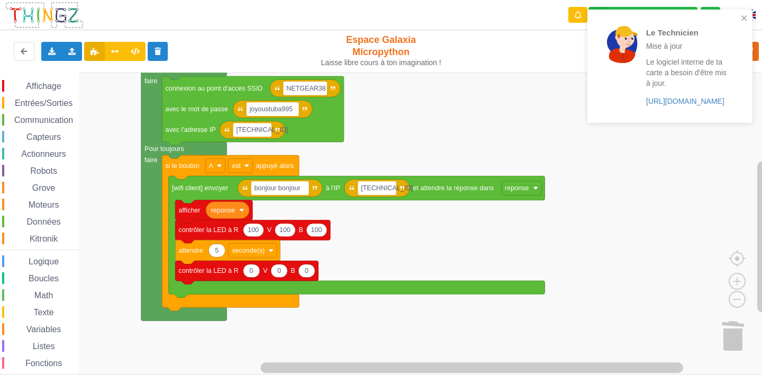
click at [740, 18] on div "Le Technicien Mise à jour Le logiciel interne de ta carte a besoin d'être mis à…" at bounding box center [666, 66] width 149 height 105
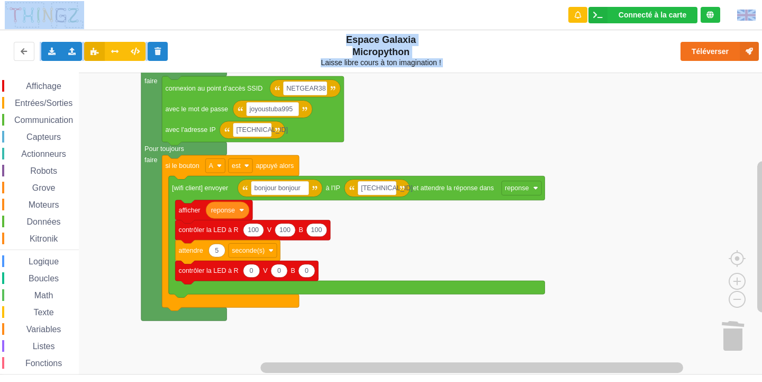
click at [724, 70] on div "Le Technicien Mise à jour Le logiciel interne de ta carte a besoin d'être mis à…" at bounding box center [381, 184] width 777 height 382
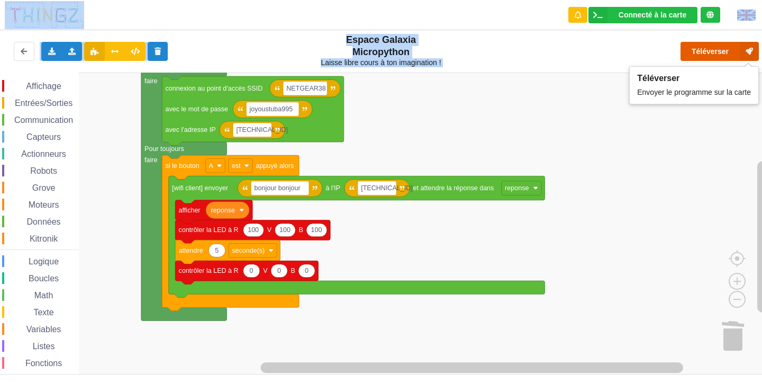
click at [728, 58] on button "Téléverser" at bounding box center [719, 51] width 78 height 19
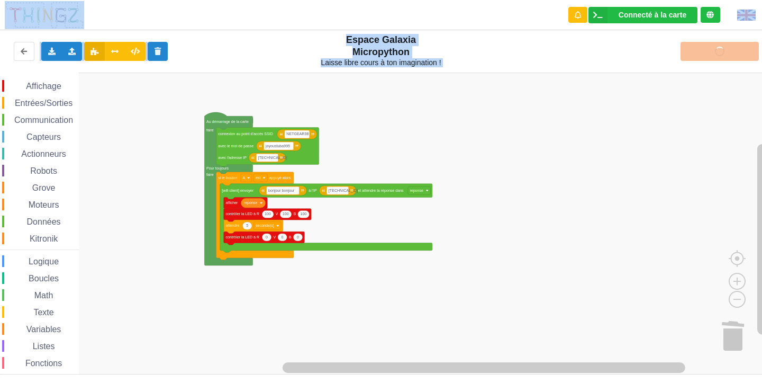
click at [518, 129] on rect "Espace de travail de Blocky" at bounding box center [384, 223] width 769 height 302
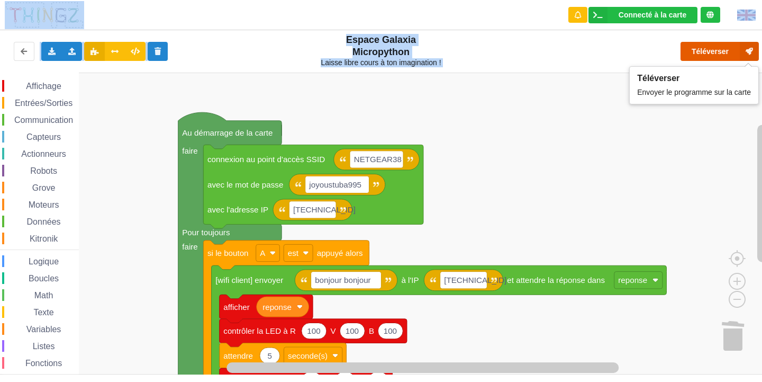
click at [694, 46] on button "Téléverser" at bounding box center [719, 51] width 78 height 19
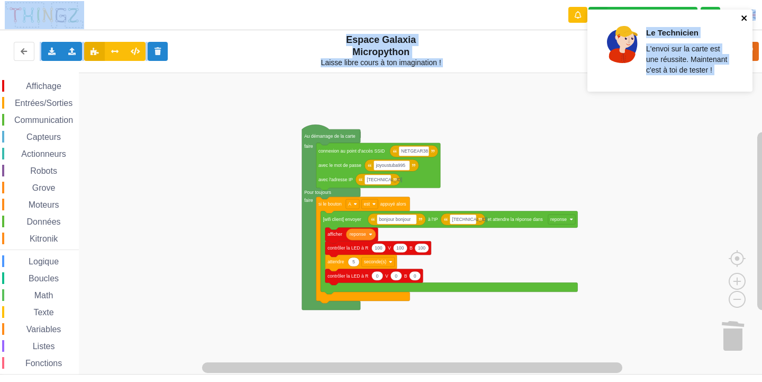
click at [747, 20] on icon "close" at bounding box center [744, 18] width 7 height 8
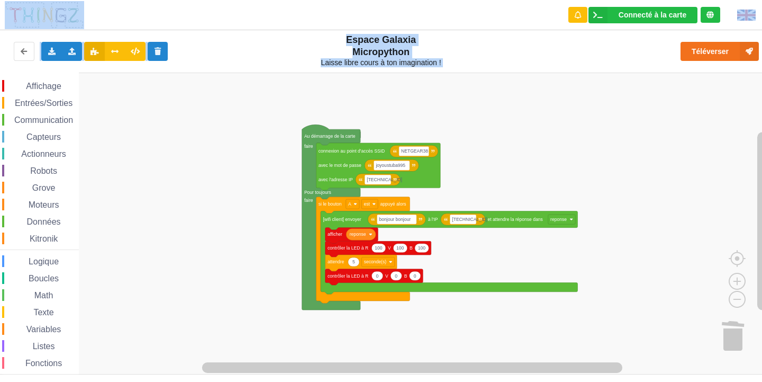
click at [476, 170] on rect "Espace de travail de Blocky" at bounding box center [384, 223] width 769 height 302
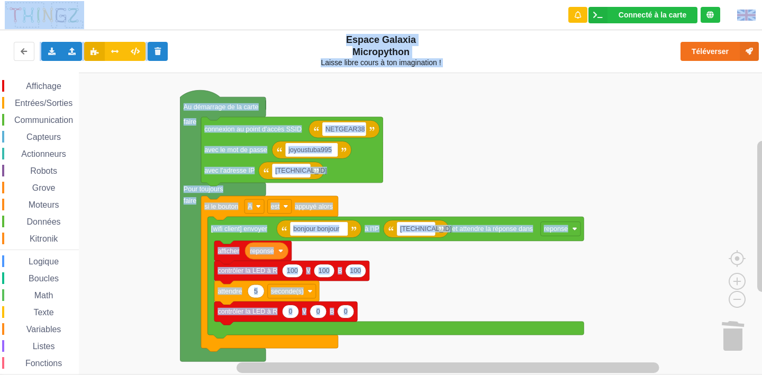
click at [493, 138] on div "Affichage Entrées/Sorties Communication Capteurs Actionneurs Robots Grove Moteu…" at bounding box center [384, 223] width 769 height 302
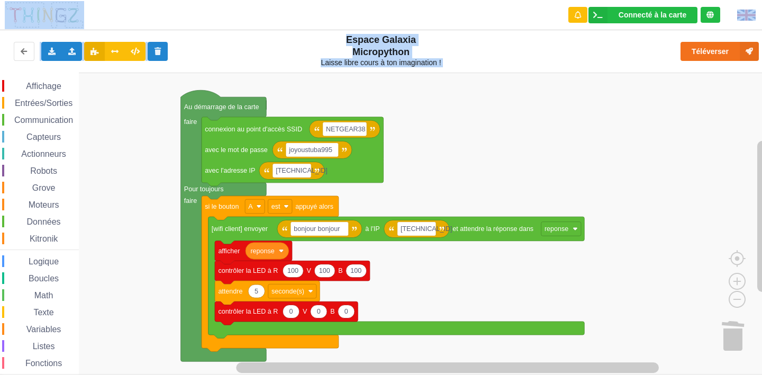
click at [493, 138] on rect "Espace de travail de Blocky" at bounding box center [384, 223] width 769 height 302
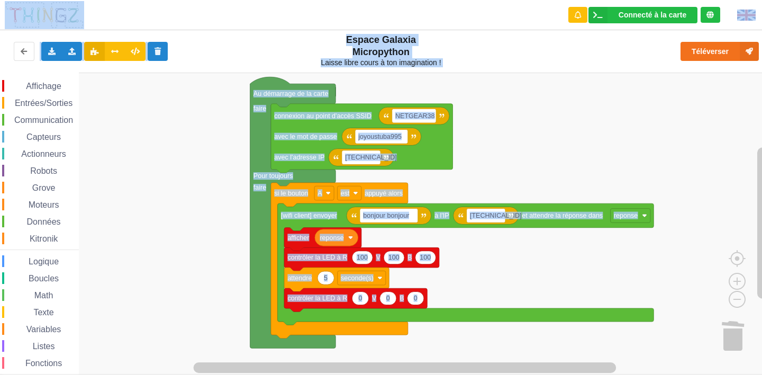
click at [222, 134] on div "Affichage Entrées/Sorties Communication Capteurs Actionneurs Robots Grove Moteu…" at bounding box center [384, 223] width 769 height 302
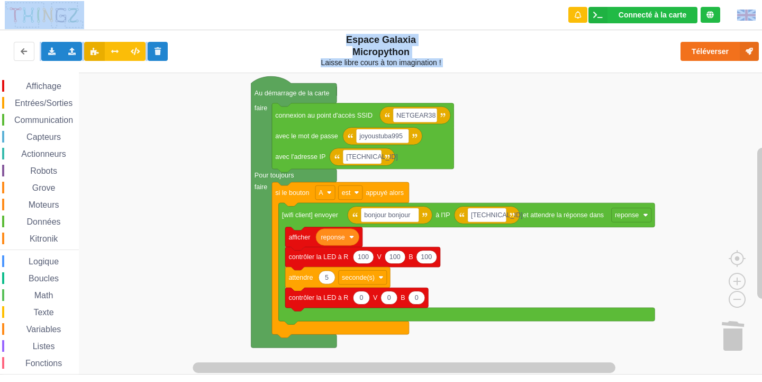
click at [40, 84] on span "Affichage" at bounding box center [43, 85] width 38 height 9
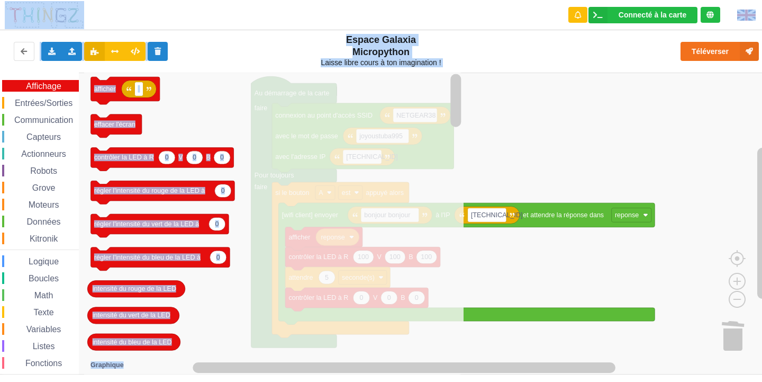
click at [44, 101] on span "Entrées/Sorties" at bounding box center [43, 102] width 61 height 9
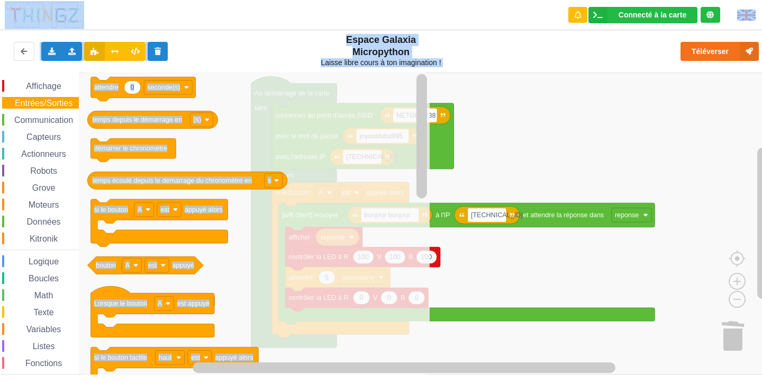
click at [49, 120] on span "Communication" at bounding box center [44, 119] width 62 height 9
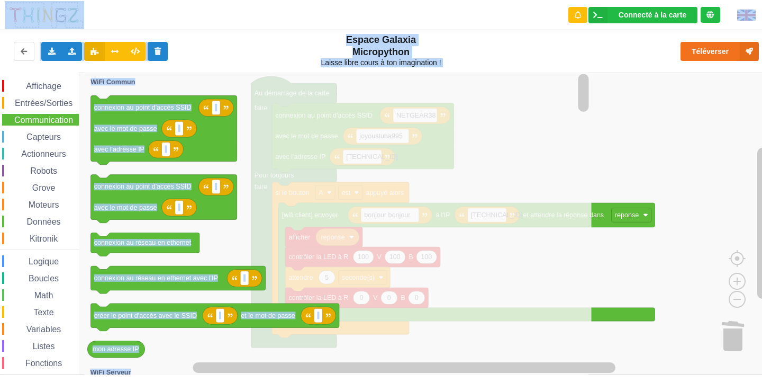
click at [47, 131] on div "Capteurs" at bounding box center [40, 137] width 77 height 12
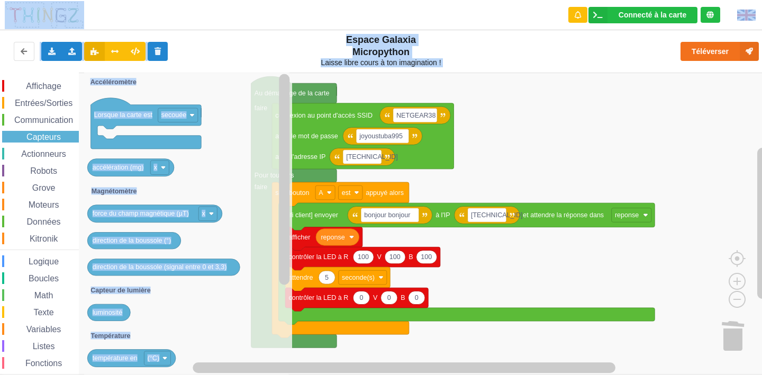
click at [523, 126] on rect "Espace de travail de Blocky" at bounding box center [384, 223] width 769 height 302
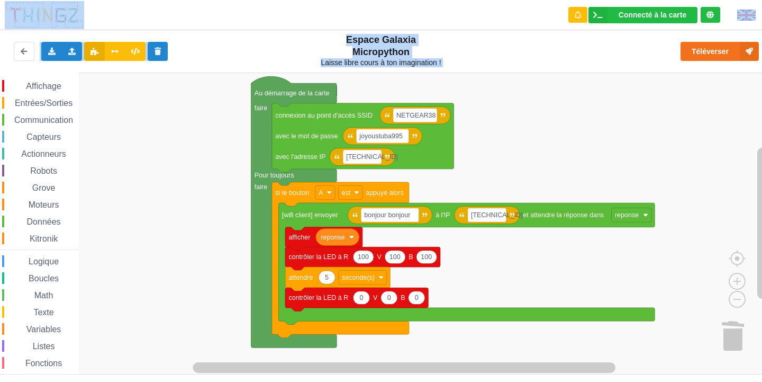
click at [49, 111] on div "Affichage Entrées/Sorties Communication Capteurs Actionneurs Robots Grove Moteu…" at bounding box center [39, 238] width 79 height 317
click at [46, 120] on span "Communication" at bounding box center [44, 119] width 62 height 9
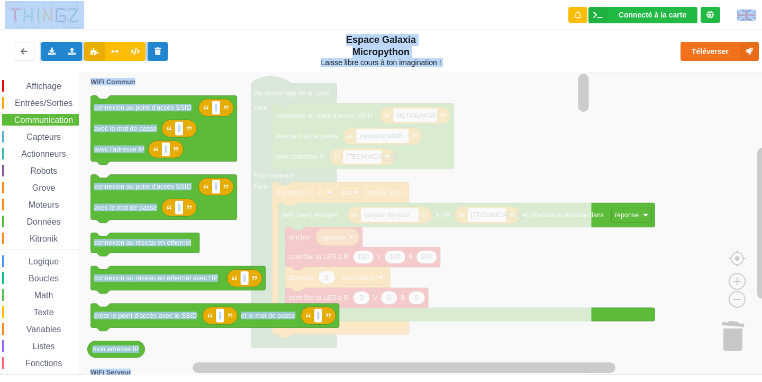
click at [311, 194] on icon "Espace de travail de Blocky" at bounding box center [337, 223] width 507 height 302
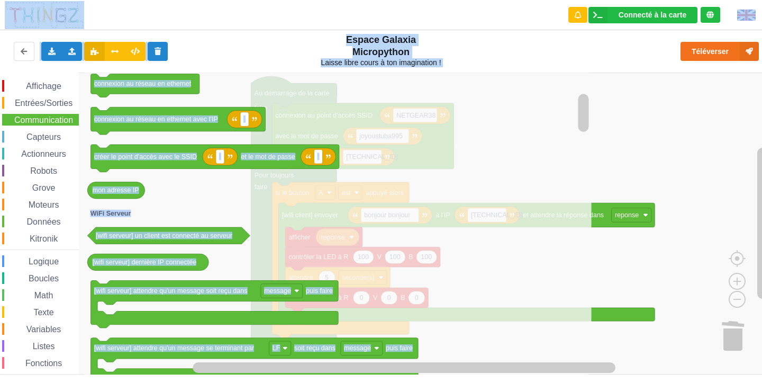
click at [366, 237] on icon "Espace de travail de Blocky" at bounding box center [337, 223] width 507 height 302
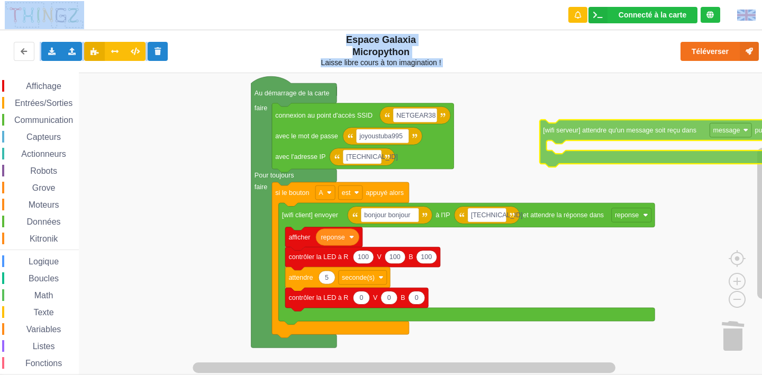
click at [615, 125] on div "Affichage Entrées/Sorties Communication Capteurs Actionneurs Robots Grove Moteu…" at bounding box center [384, 223] width 769 height 302
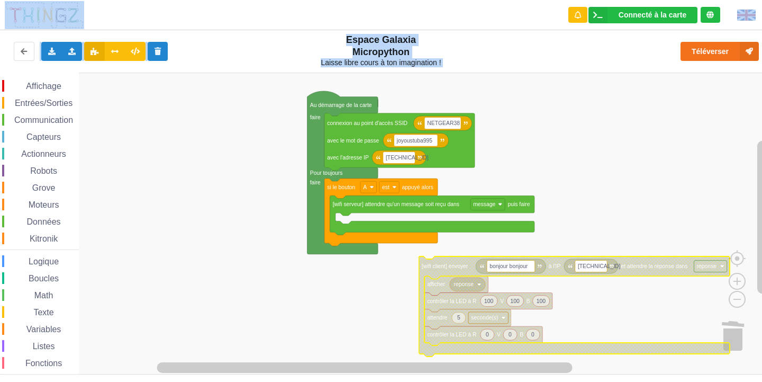
click at [37, 87] on span "Affichage" at bounding box center [43, 85] width 38 height 9
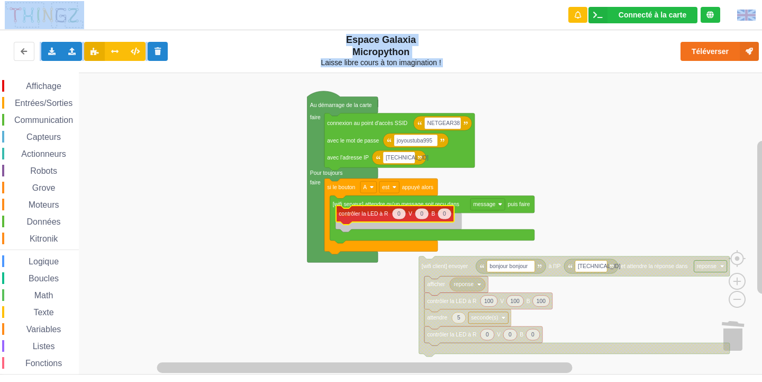
click at [362, 214] on div "Affichage Entrées/Sorties Communication Capteurs Actionneurs Robots Grove Moteu…" at bounding box center [384, 223] width 769 height 302
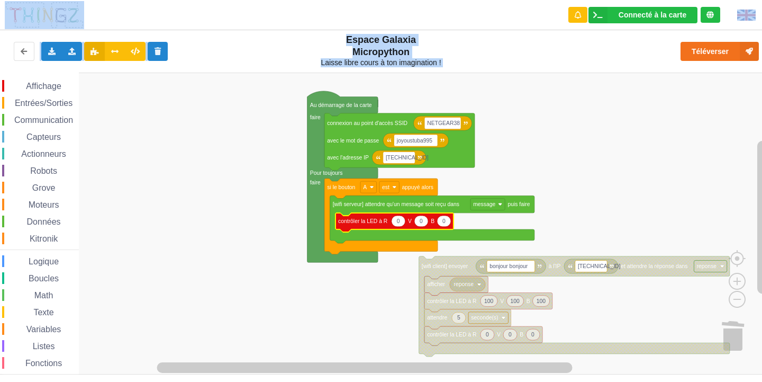
click at [400, 220] on text "0" at bounding box center [398, 221] width 3 height 6
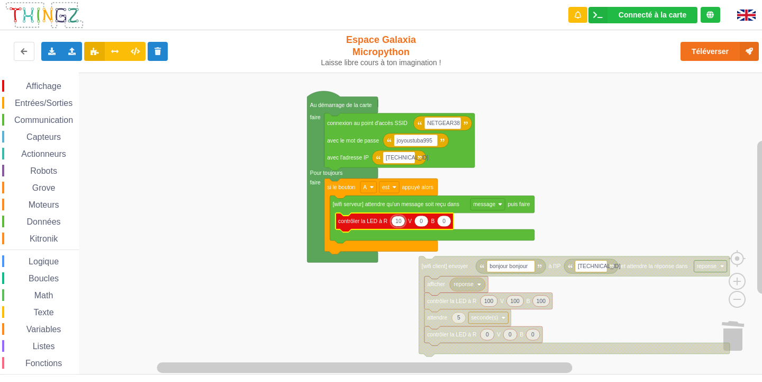
type input "100"
click at [426, 222] on text "0" at bounding box center [424, 221] width 3 height 6
type input "100"
click at [454, 222] on icon "Espace de travail de Blocky" at bounding box center [450, 220] width 14 height 11
click at [450, 222] on input "0" at bounding box center [450, 220] width 14 height 11
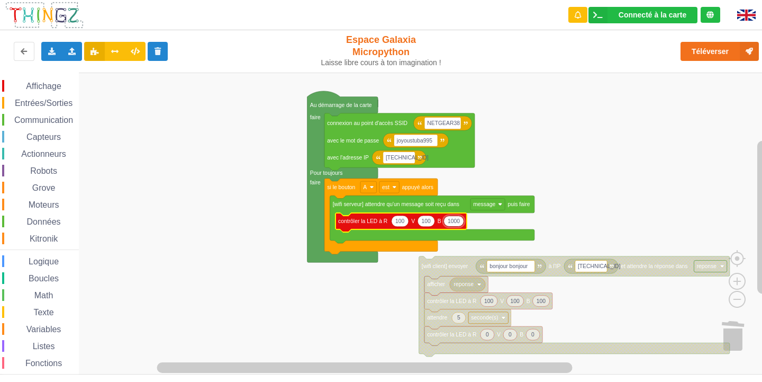
type input "100"
click at [178, 158] on rect "Espace de travail de Blocky" at bounding box center [384, 223] width 769 height 302
click at [60, 88] on span "Affichage" at bounding box center [43, 85] width 38 height 9
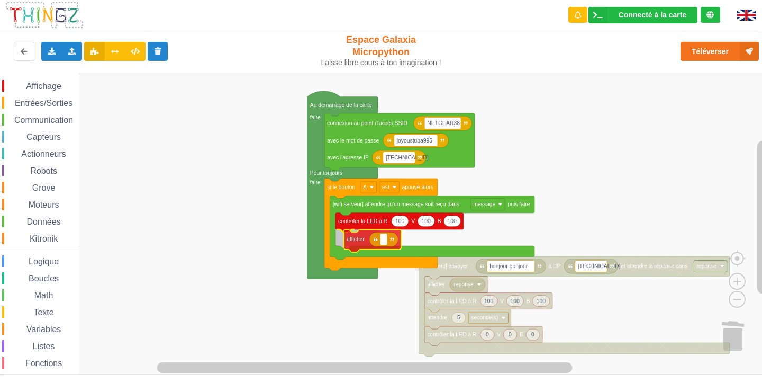
click at [346, 243] on div "Affichage Entrées/Sorties Communication Capteurs Actionneurs Robots Grove Moteu…" at bounding box center [384, 223] width 769 height 302
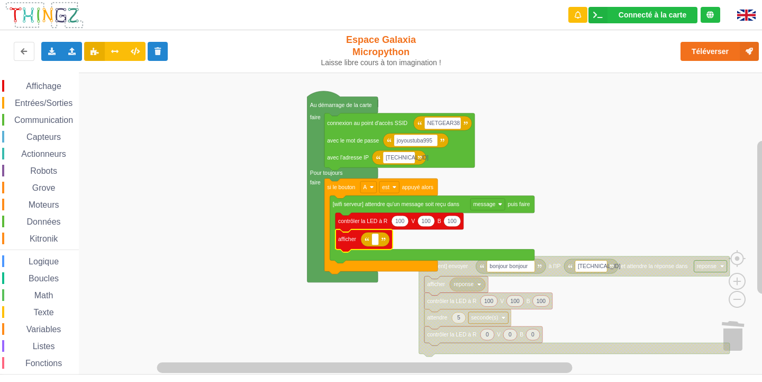
click at [66, 326] on div "Variables" at bounding box center [40, 329] width 77 height 12
click at [380, 249] on div "Affichage Entrées/Sorties Communication Capteurs Actionneurs Robots Grove Moteu…" at bounding box center [384, 223] width 769 height 302
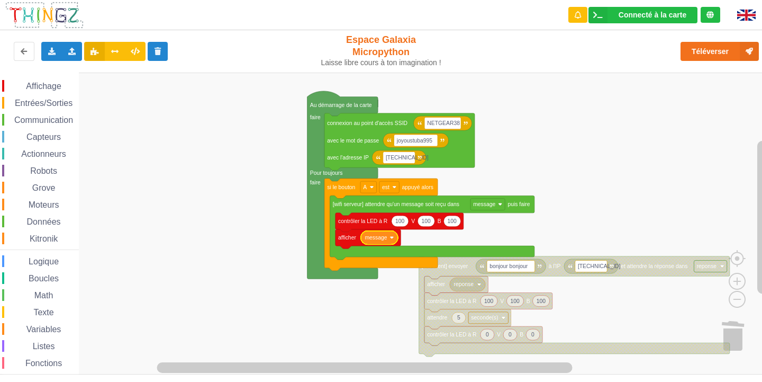
click at [55, 105] on span "Entrées/Sorties" at bounding box center [43, 102] width 61 height 9
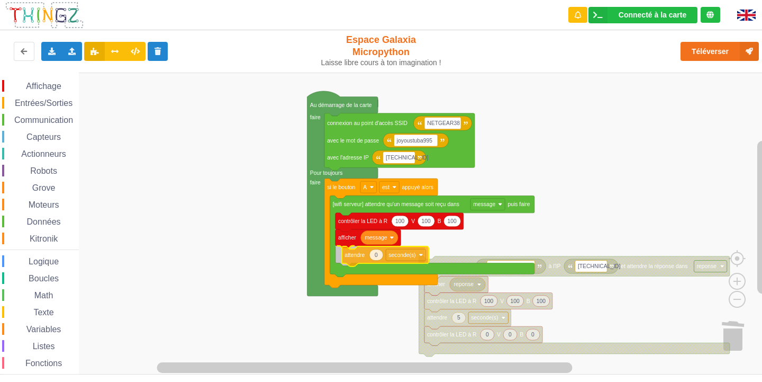
click at [357, 255] on div "Affichage Entrées/Sorties Communication Capteurs Actionneurs Robots Grove Moteu…" at bounding box center [384, 223] width 769 height 302
click at [369, 255] on text "0" at bounding box center [369, 254] width 3 height 6
type input "5"
click at [46, 88] on span "Affichage" at bounding box center [43, 85] width 38 height 9
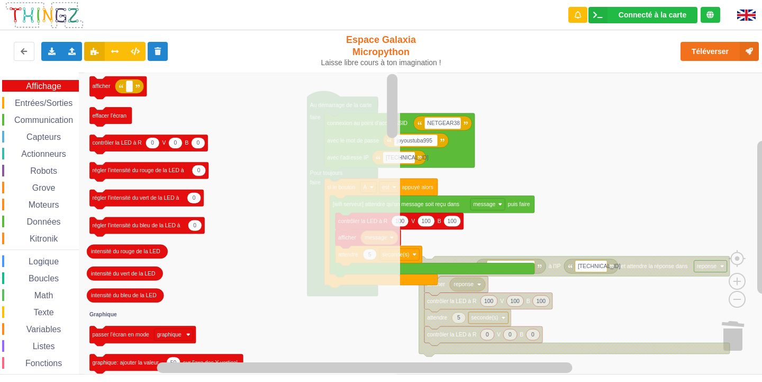
click at [289, 245] on icon "afficher effacer l'écran 0 0 0 contrôler la LED à R V B 0 régler l'intensité du…" at bounding box center [242, 223] width 316 height 302
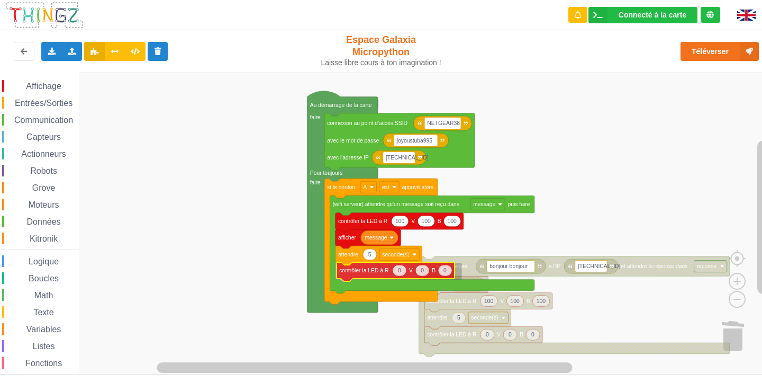
click at [371, 272] on div "Affichage Entrées/Sorties Communication Capteurs Actionneurs Robots Grove Moteu…" at bounding box center [384, 223] width 769 height 302
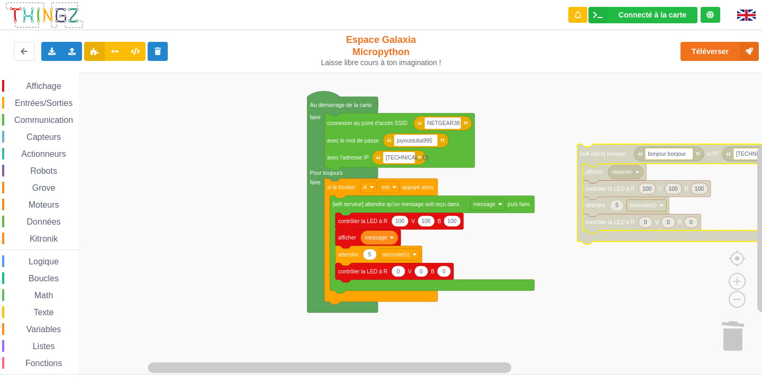
click at [37, 121] on span "Communication" at bounding box center [44, 119] width 62 height 9
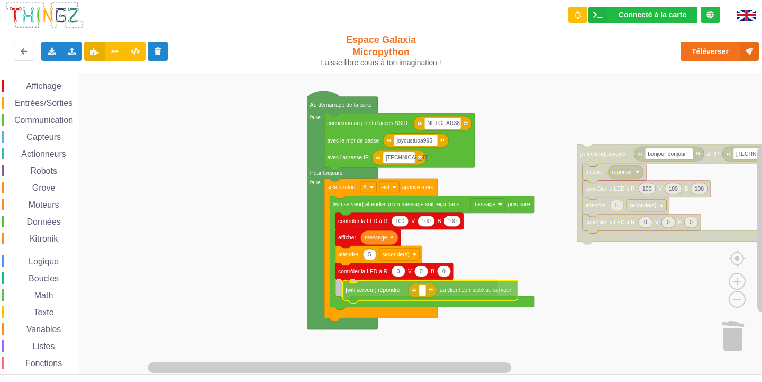
click at [489, 292] on div "Affichage Entrées/Sorties Communication Capteurs Actionneurs Robots Grove Moteu…" at bounding box center [384, 223] width 769 height 302
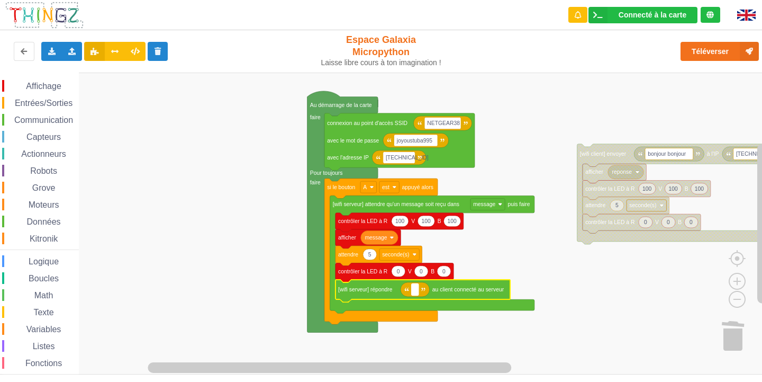
click at [415, 289] on text "Espace de travail de Blocky" at bounding box center [415, 289] width 2 height 6
type input "m"
type input "miam miam"
click at [52, 51] on icon at bounding box center [51, 51] width 9 height 6
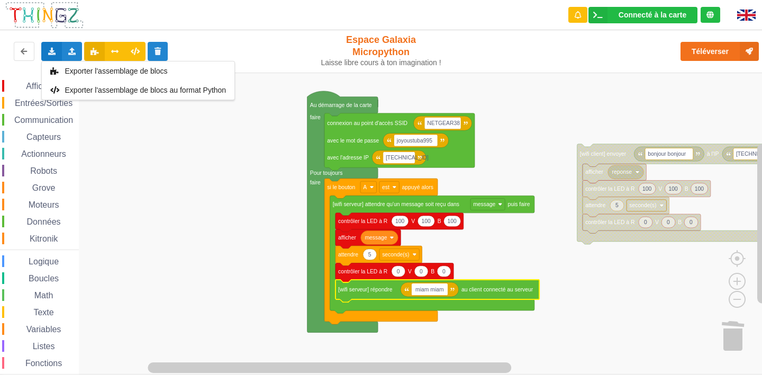
click at [221, 193] on rect "Espace de travail de Blocky" at bounding box center [384, 223] width 769 height 302
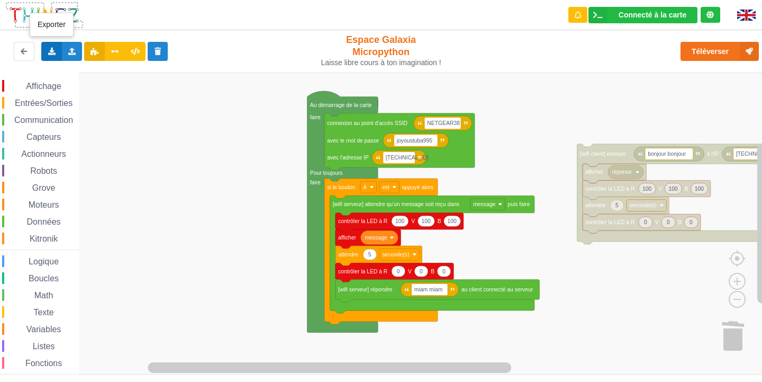
click at [50, 48] on icon at bounding box center [51, 51] width 9 height 6
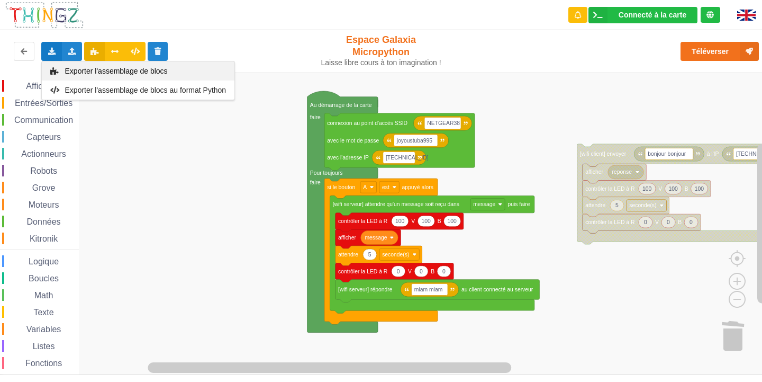
click at [88, 67] on span "Exporter l'assemblage de blocs" at bounding box center [116, 71] width 103 height 8
